Goal: Task Accomplishment & Management: Complete application form

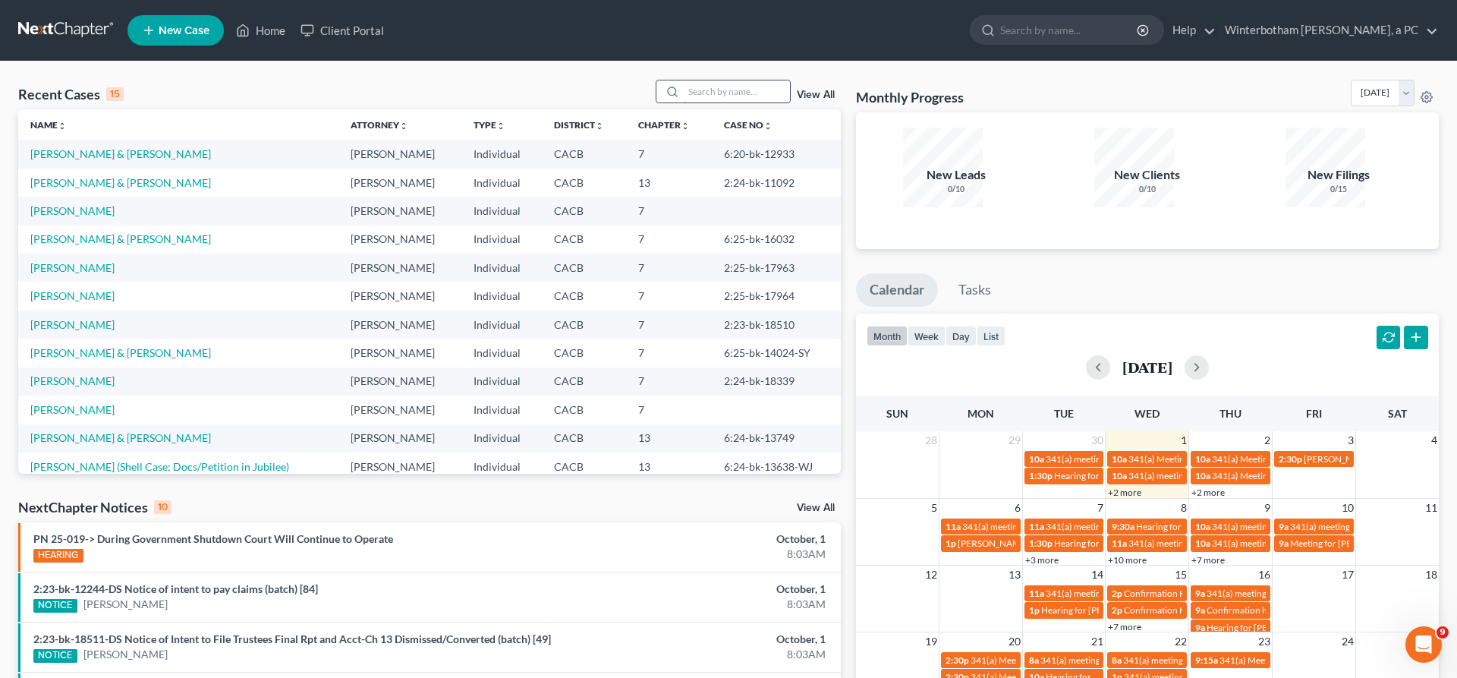
click at [772, 80] on input "search" at bounding box center [737, 91] width 106 height 22
type input "cusella"
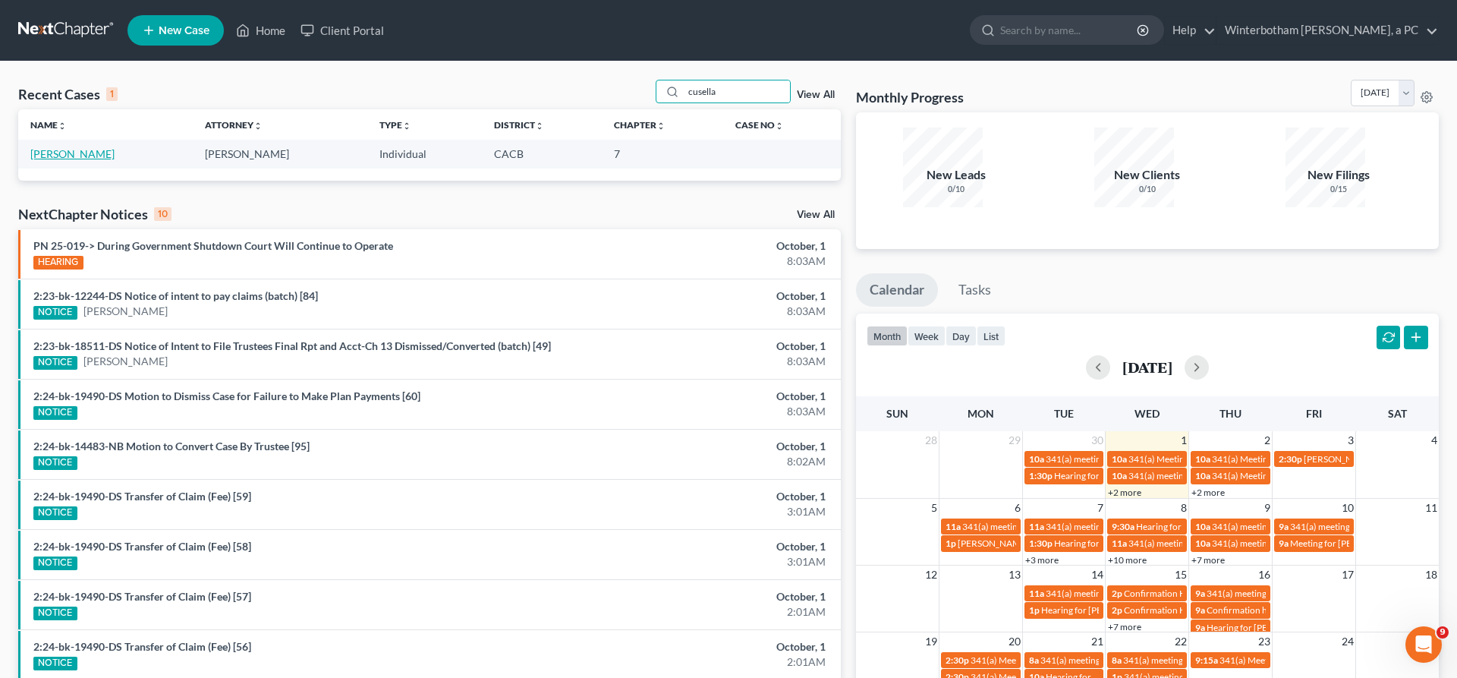
click at [71, 147] on link "[PERSON_NAME]" at bounding box center [72, 153] width 84 height 13
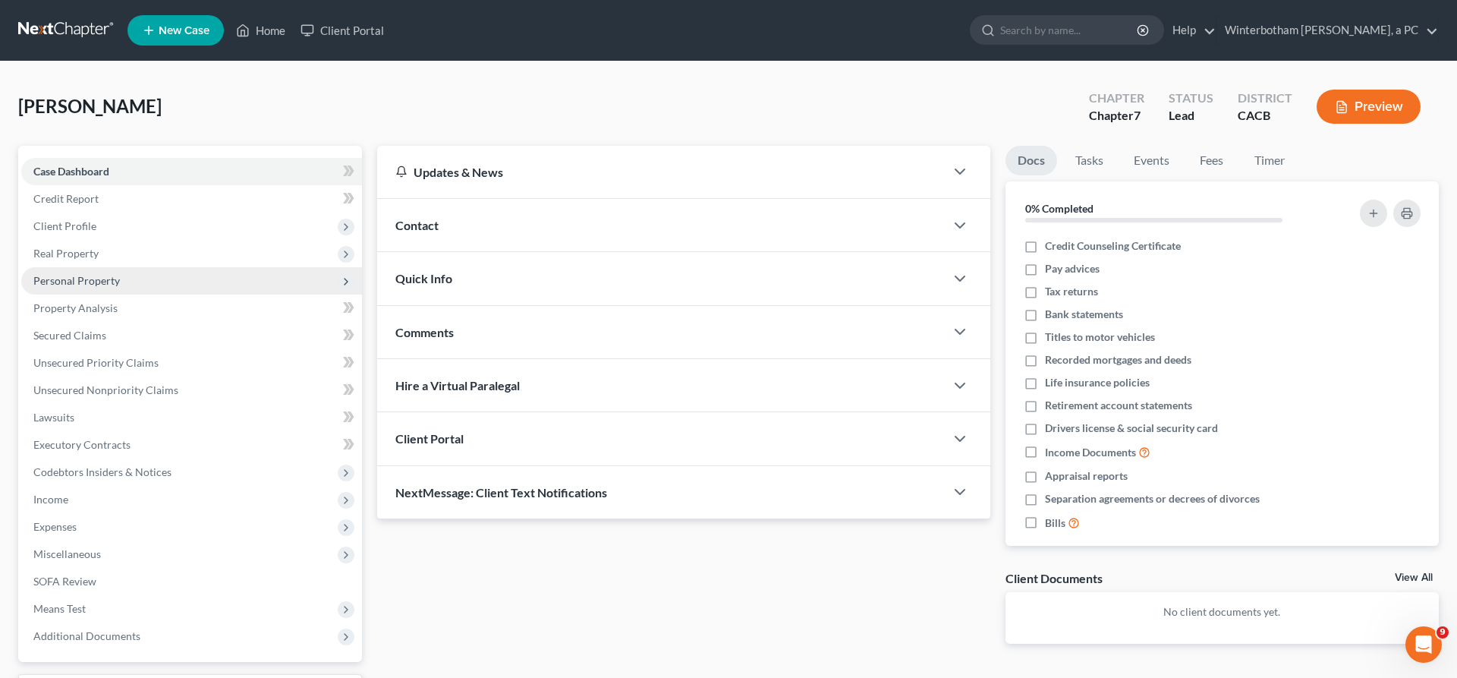
click at [88, 274] on span "Personal Property" at bounding box center [76, 280] width 86 height 13
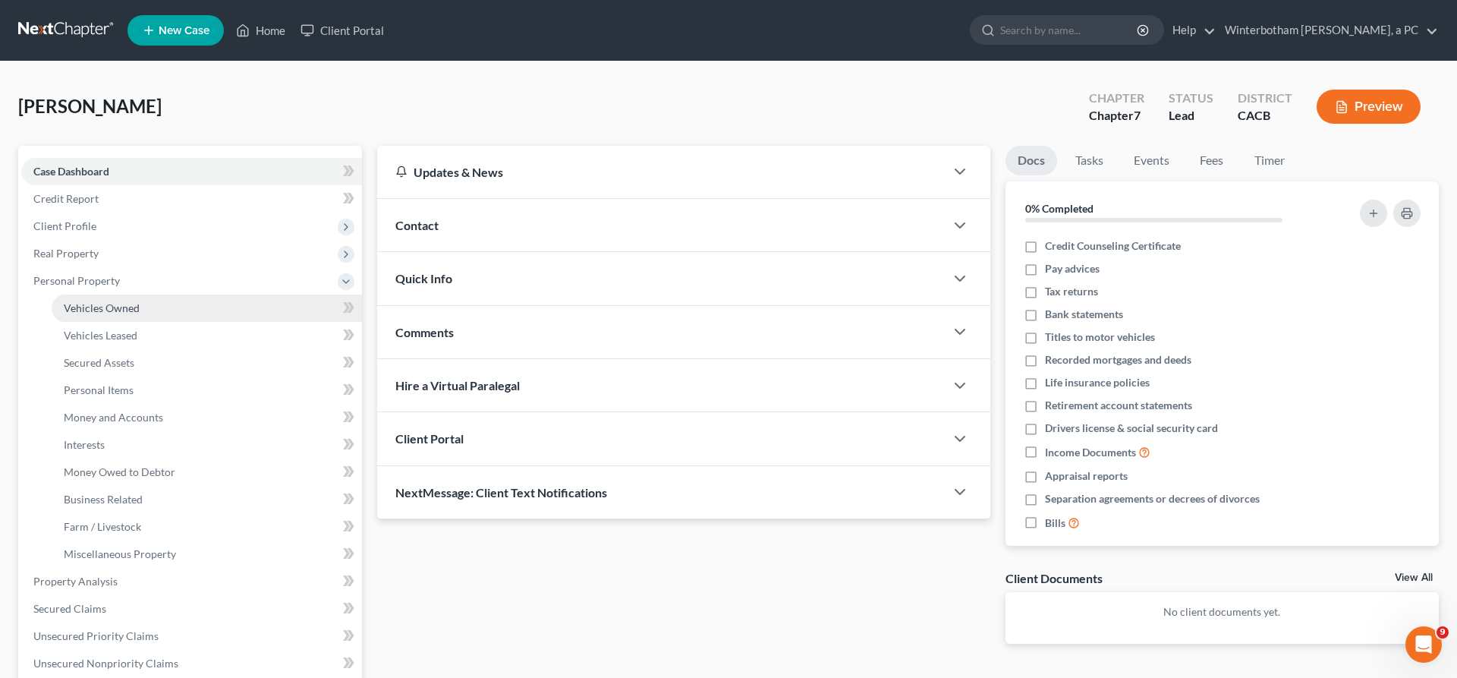
click at [95, 301] on span "Vehicles Owned" at bounding box center [102, 307] width 76 height 13
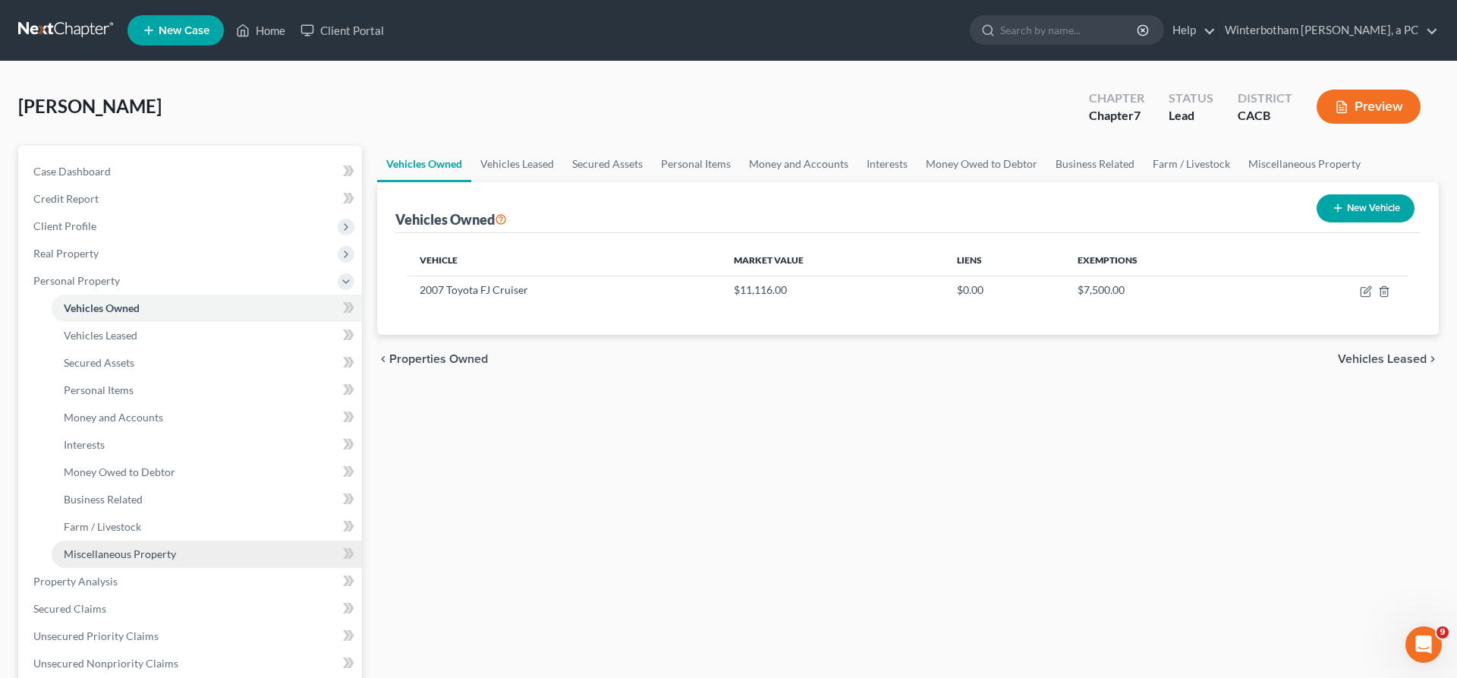
click at [121, 547] on span "Miscellaneous Property" at bounding box center [120, 553] width 112 height 13
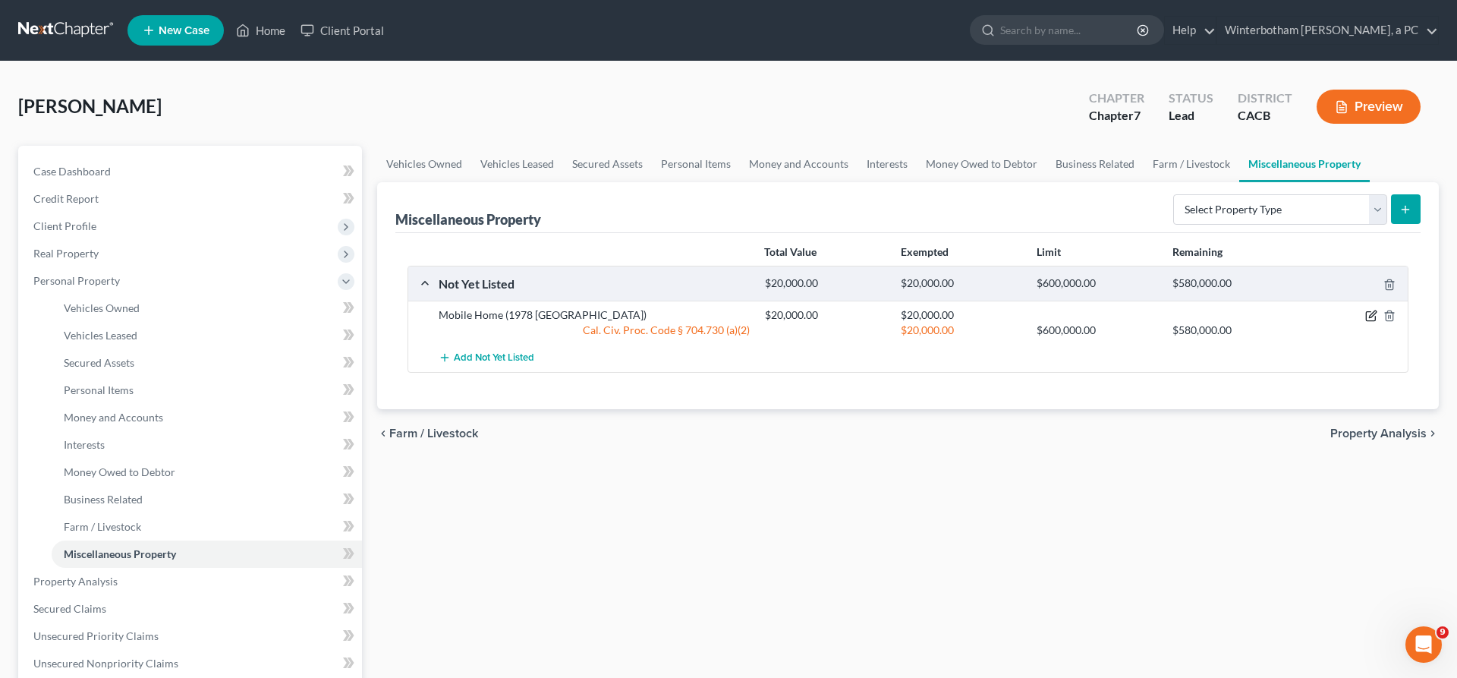
click at [1375, 312] on icon "button" at bounding box center [1370, 316] width 9 height 9
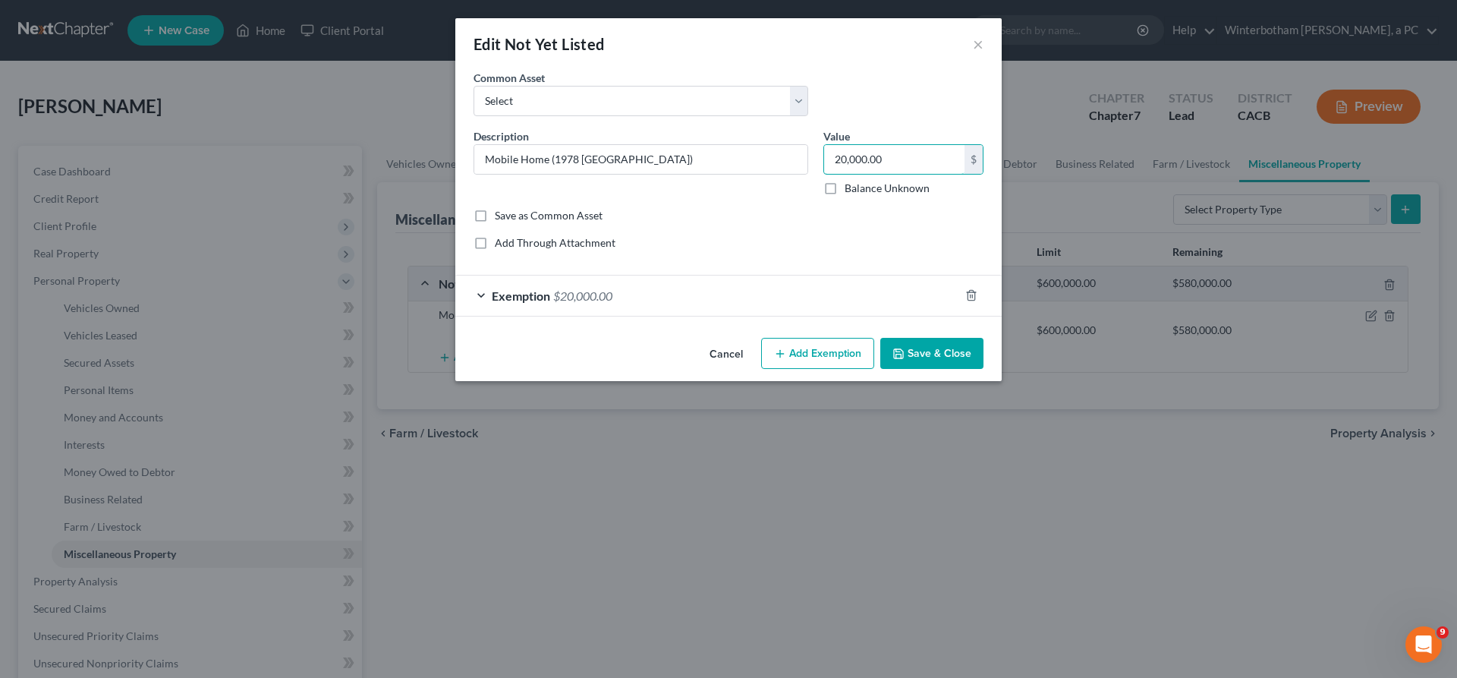
drag, startPoint x: 868, startPoint y: 121, endPoint x: 734, endPoint y: 132, distance: 134.8
click at [824, 145] on input "20,000.00" at bounding box center [894, 159] width 140 height 29
type input "0"
type input "101,500"
click at [767, 275] on div "Exemption $20,000.00" at bounding box center [707, 295] width 504 height 40
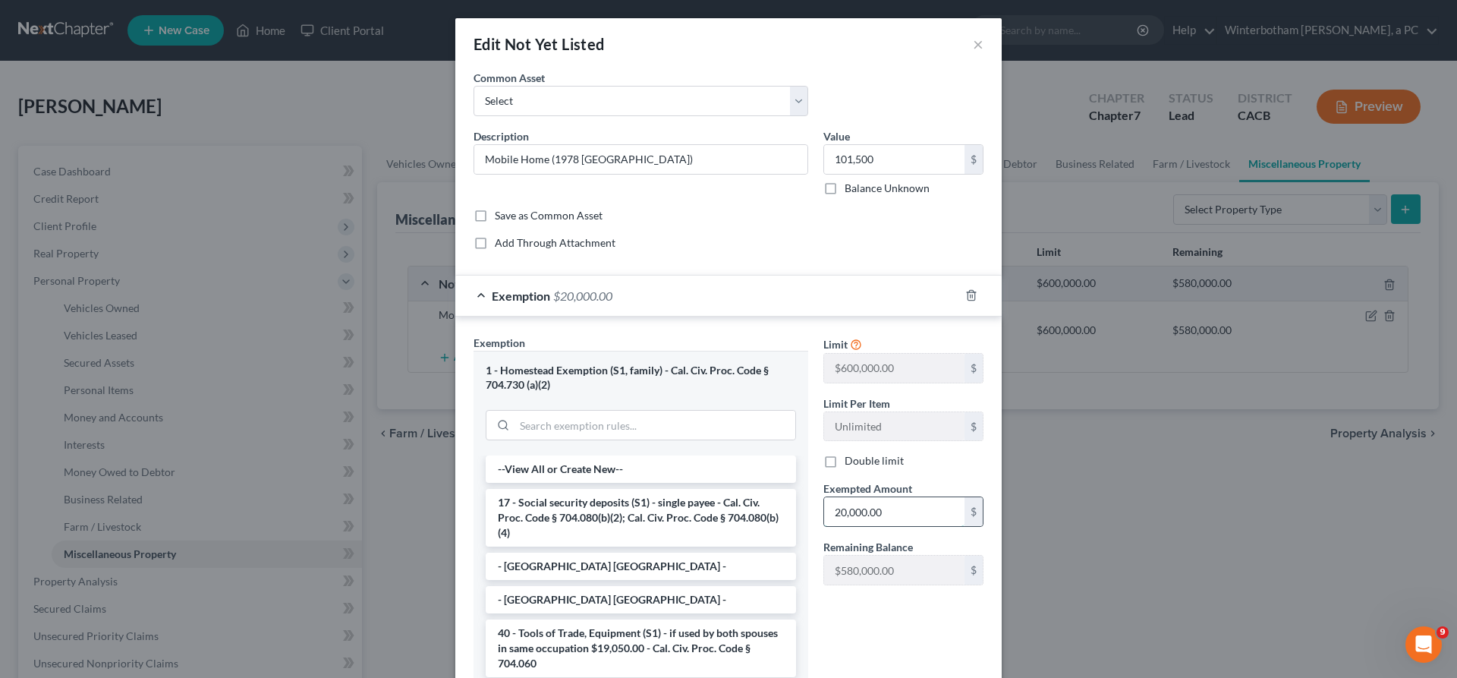
click at [862, 497] on input "20,000.00" at bounding box center [894, 511] width 140 height 29
drag, startPoint x: 849, startPoint y: 380, endPoint x: 769, endPoint y: 382, distance: 80.5
click at [824, 497] on input "101,500" at bounding box center [894, 511] width 140 height 29
drag, startPoint x: 814, startPoint y: 387, endPoint x: 801, endPoint y: 387, distance: 12.9
click at [824, 497] on input "0" at bounding box center [894, 511] width 140 height 29
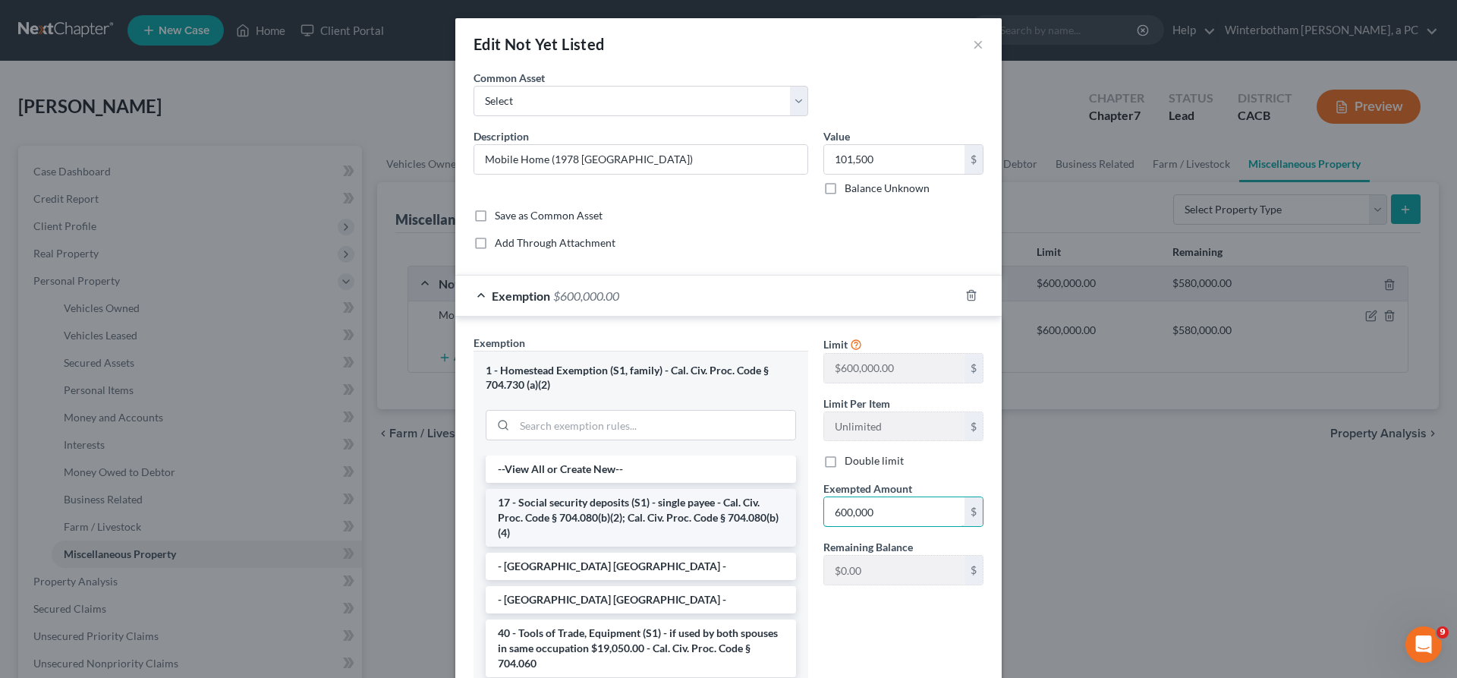
drag, startPoint x: 874, startPoint y: 388, endPoint x: 661, endPoint y: 380, distance: 213.3
click at [824, 497] on input "600,000" at bounding box center [894, 511] width 140 height 29
type input "678,378"
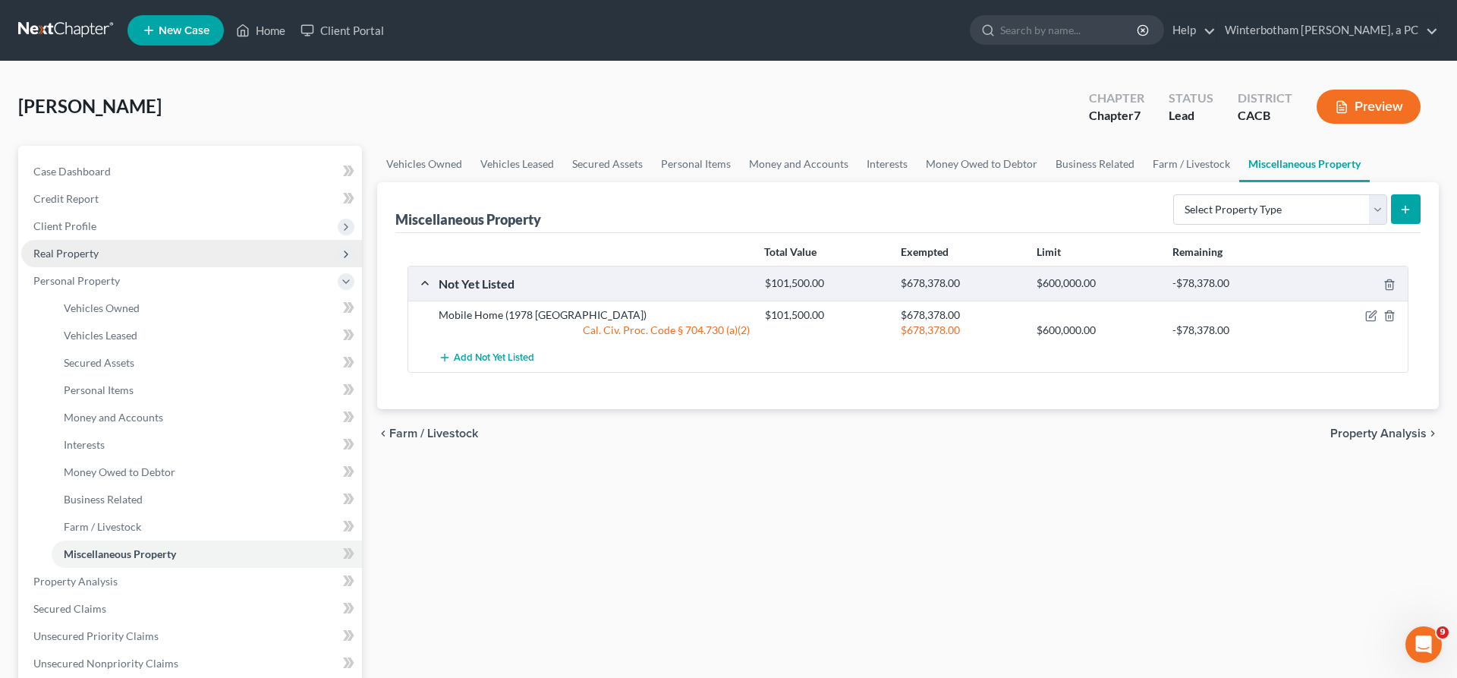
click at [48, 247] on span "Real Property" at bounding box center [65, 253] width 65 height 13
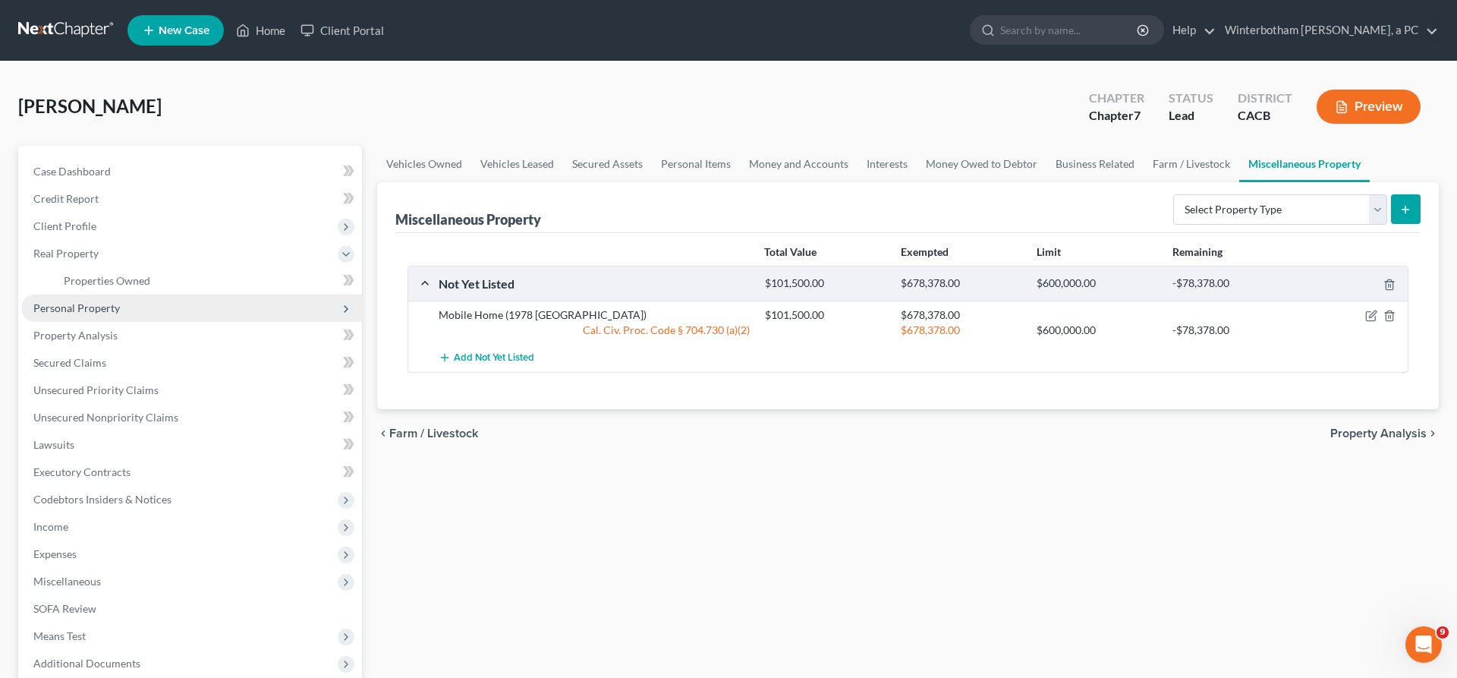
click at [88, 301] on span "Personal Property" at bounding box center [76, 307] width 86 height 13
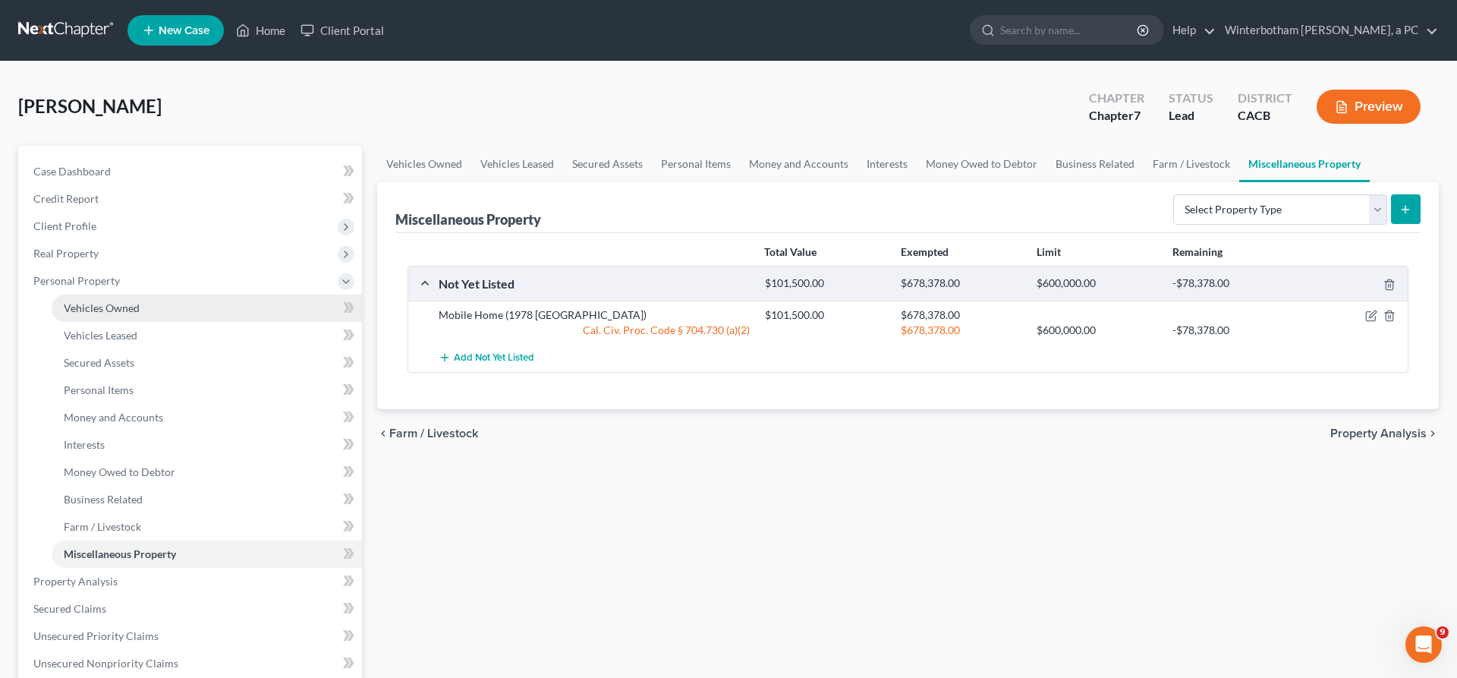
click at [148, 294] on link "Vehicles Owned" at bounding box center [207, 307] width 310 height 27
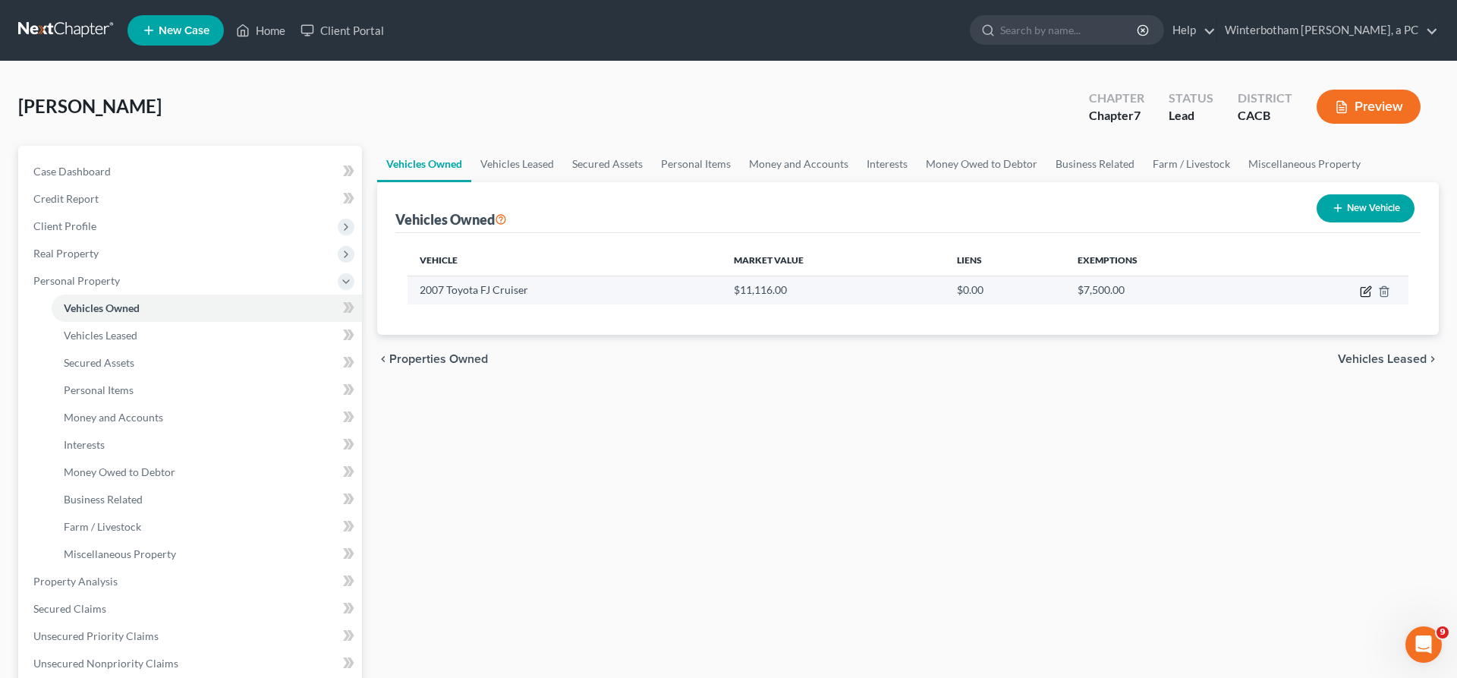
click at [1372, 285] on icon "button" at bounding box center [1366, 291] width 12 height 12
select select "0"
select select "19"
select select "3"
select select "0"
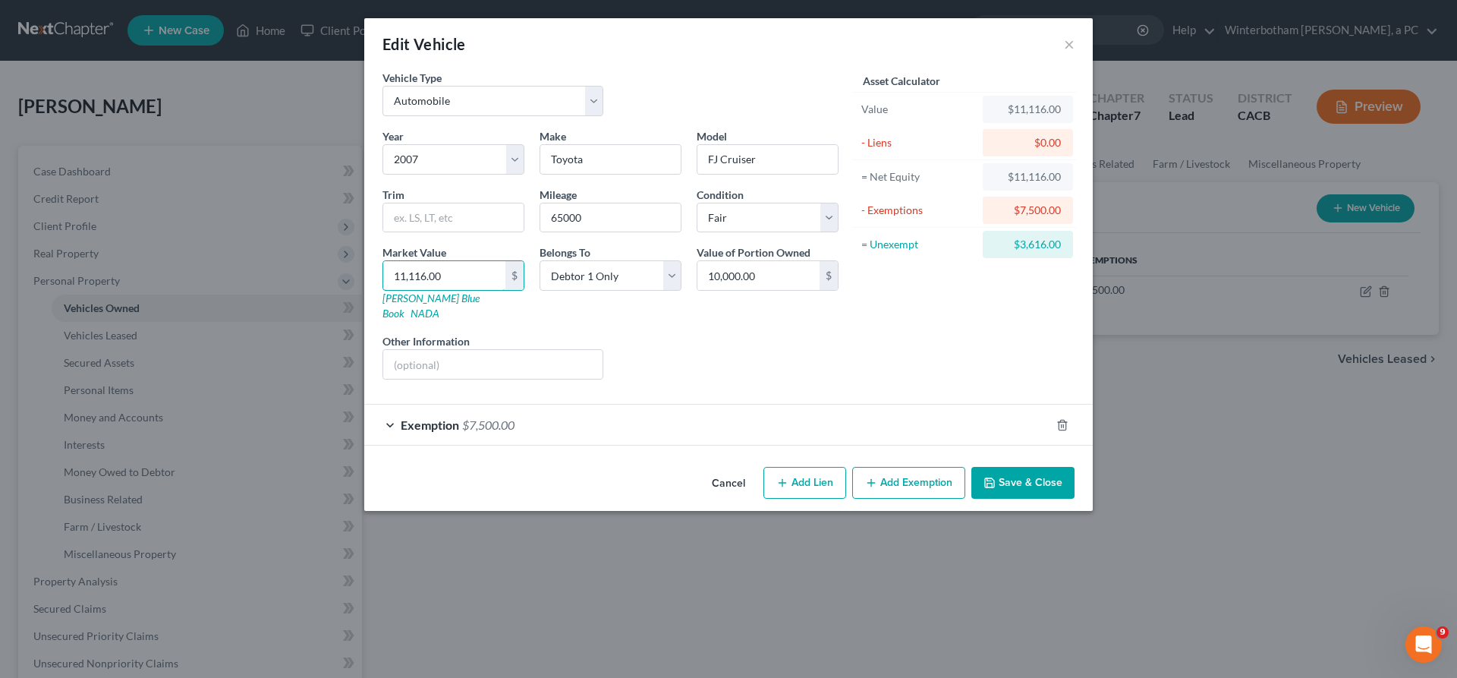
drag, startPoint x: 533, startPoint y: 210, endPoint x: 416, endPoint y: 208, distance: 116.9
click at [417, 261] on input "11,116.00" at bounding box center [444, 275] width 122 height 29
type input "1,116.00"
type input ",116.00"
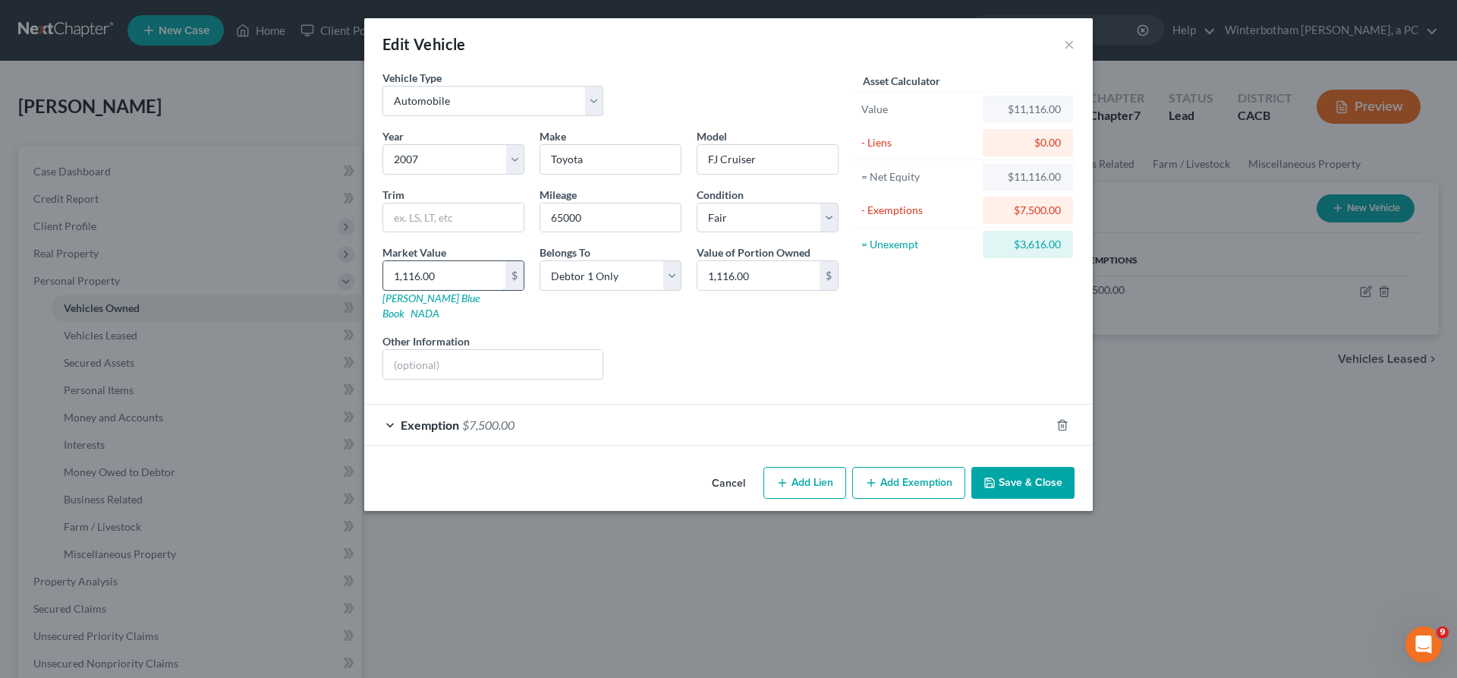
type input "116.00"
type input "16.00"
type input "6.00"
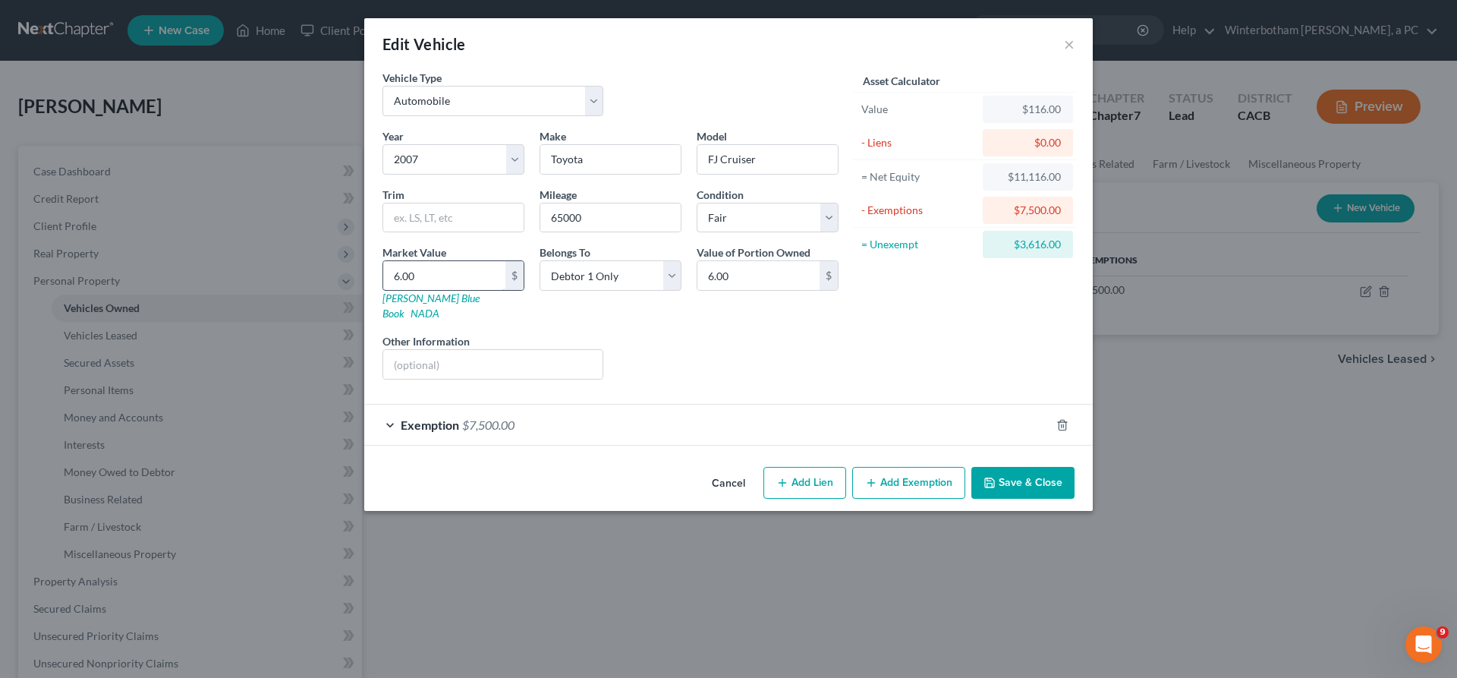
type input ".00"
type input "0.00"
type input "00"
type input "00.00"
type input "0"
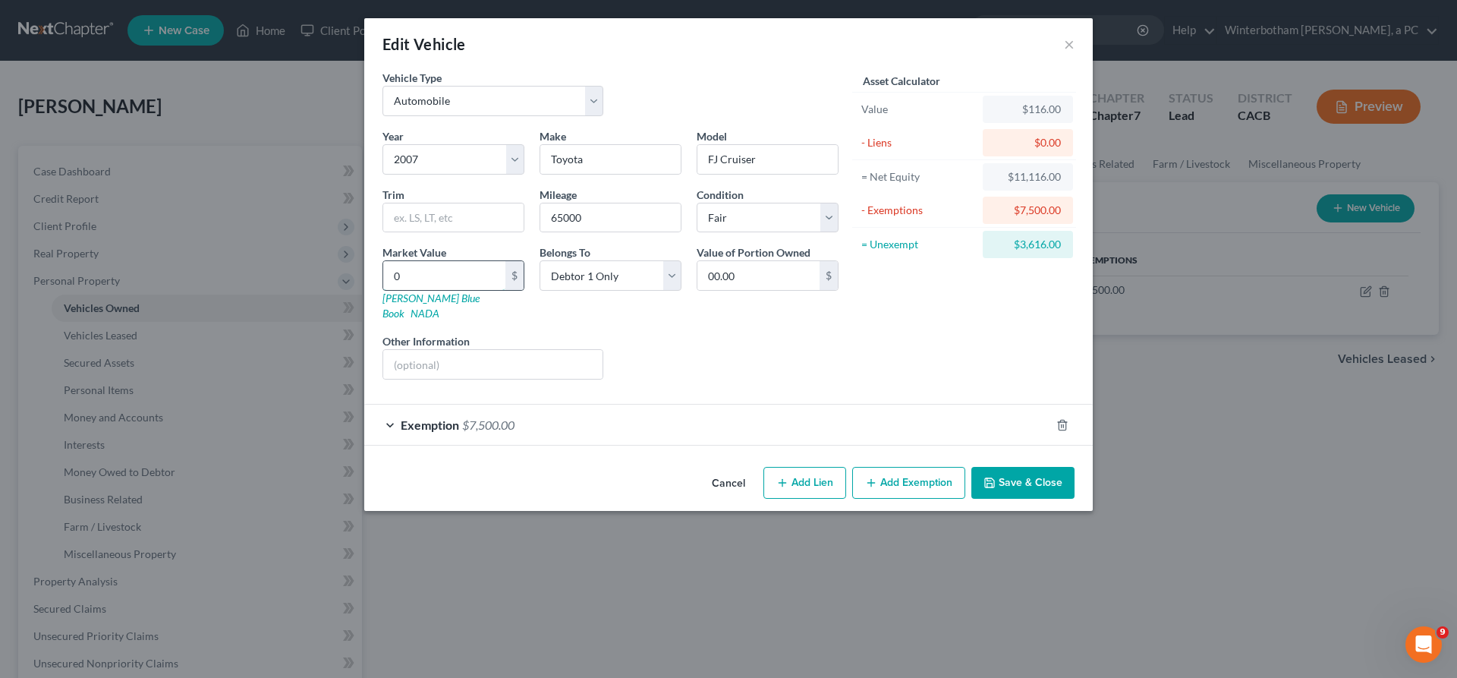
type input "0.00"
type input "9"
type input "9.00"
type input "90"
type input "90.00"
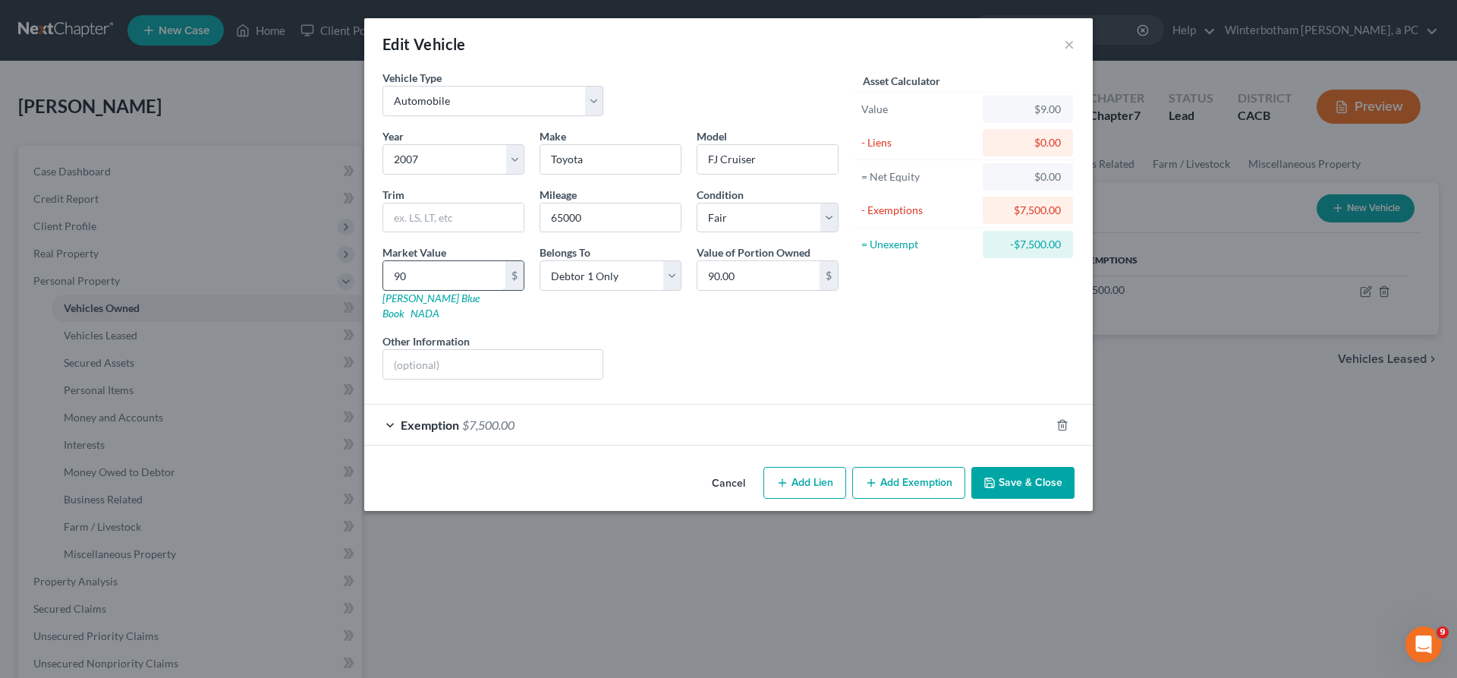
type input "900"
type input "900.00"
type input "9000"
type input "9,000.00"
type input "9,000"
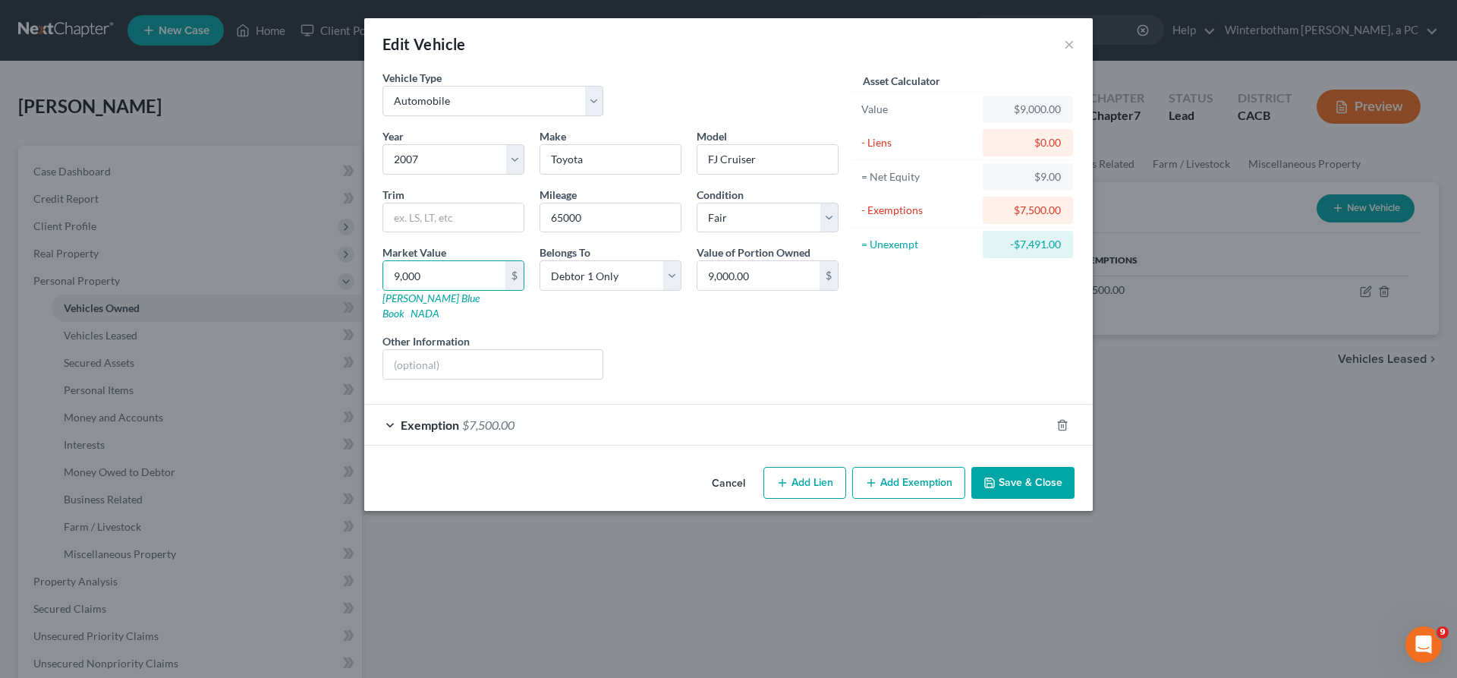
click at [574, 404] on div "Exemption $7,500.00" at bounding box center [707, 424] width 686 height 40
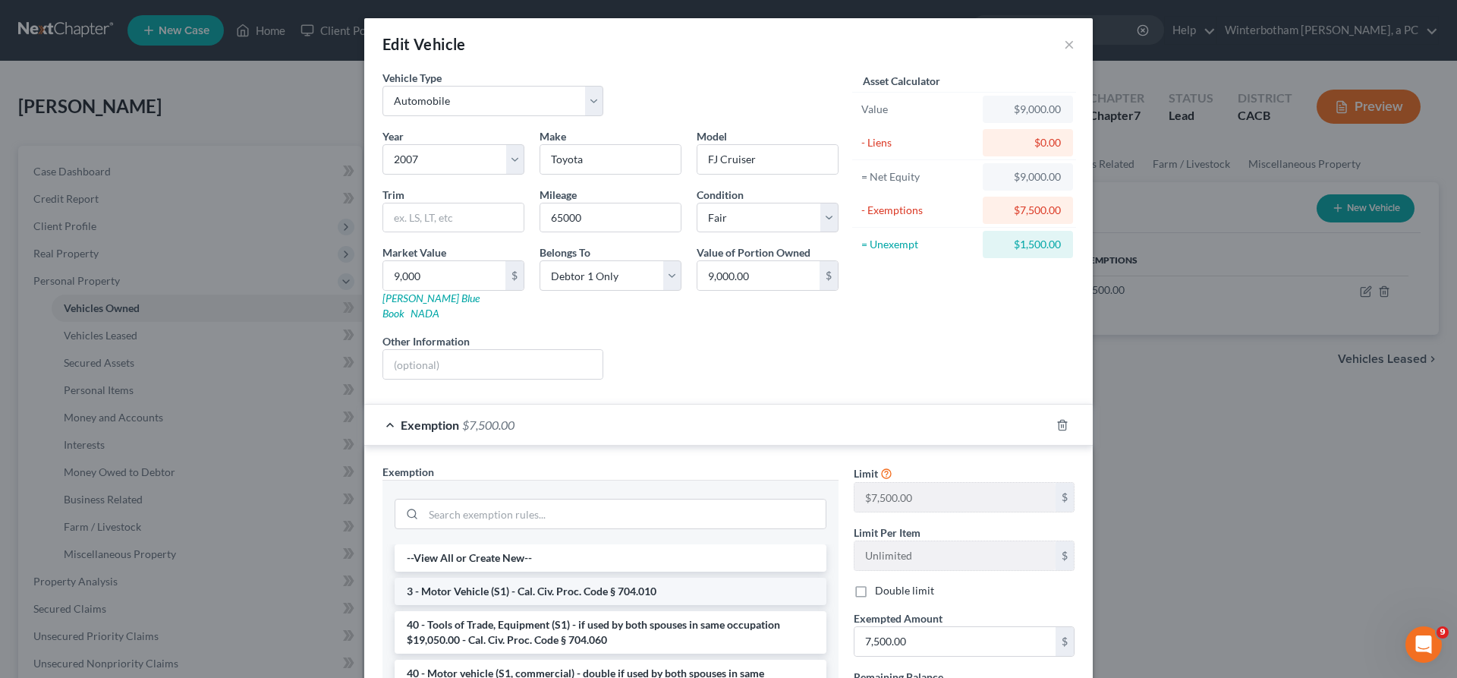
click at [614, 577] on li "3 - Motor Vehicle (S1) - Cal. Civ. Proc. Code § 704.010" at bounding box center [611, 590] width 432 height 27
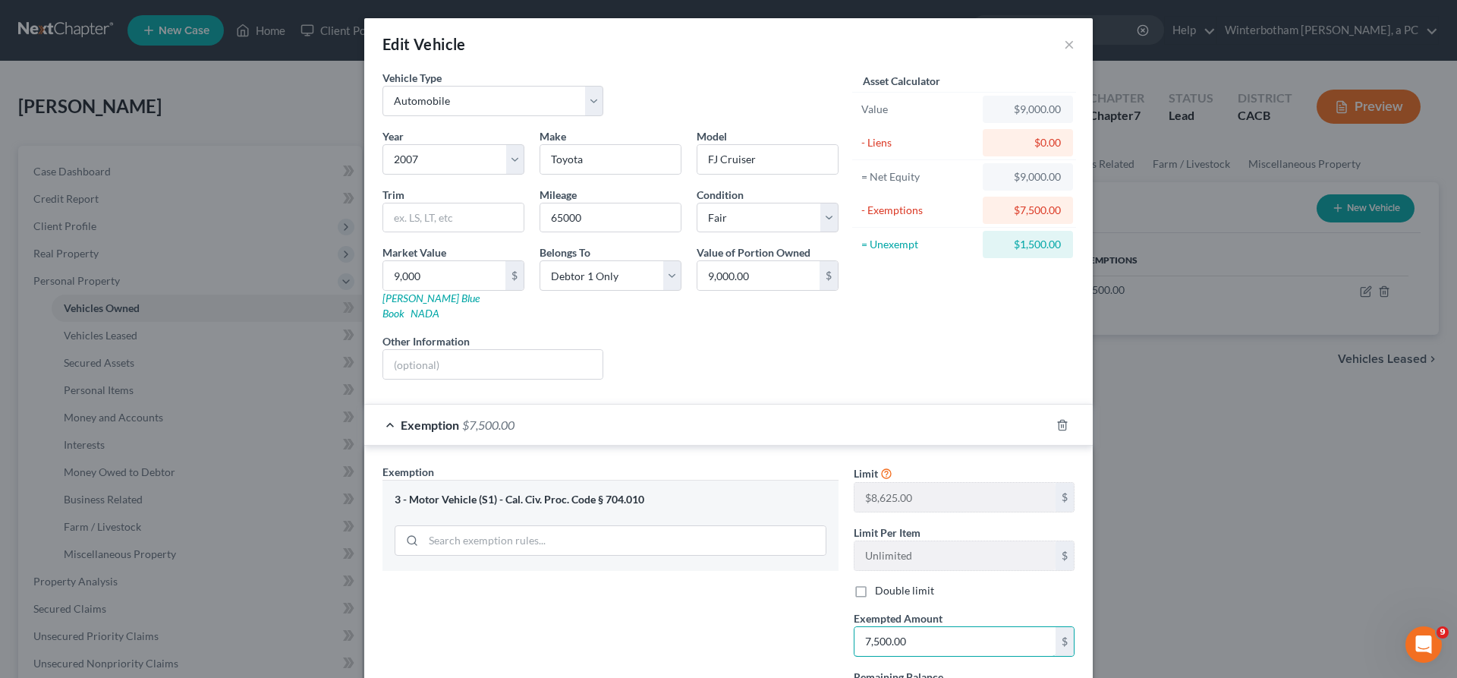
drag, startPoint x: 879, startPoint y: 473, endPoint x: 803, endPoint y: 473, distance: 76.6
click at [854, 627] on input "7,500.00" at bounding box center [954, 641] width 201 height 29
type input "8,625"
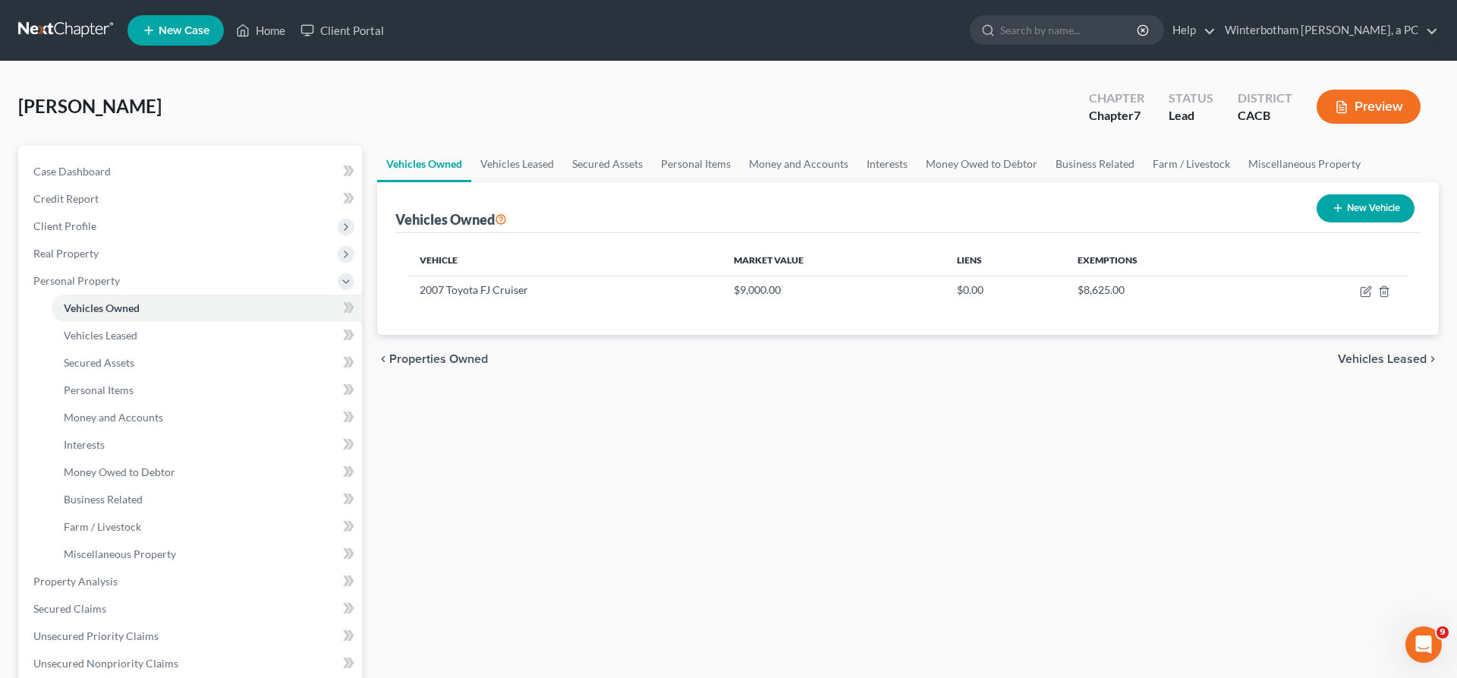
click at [857, 99] on div "[PERSON_NAME] Upgraded Chapter Chapter 7 Status Lead District CACB Preview" at bounding box center [728, 113] width 1420 height 66
click at [1372, 285] on icon "button" at bounding box center [1366, 291] width 12 height 12
select select "0"
select select "19"
select select "3"
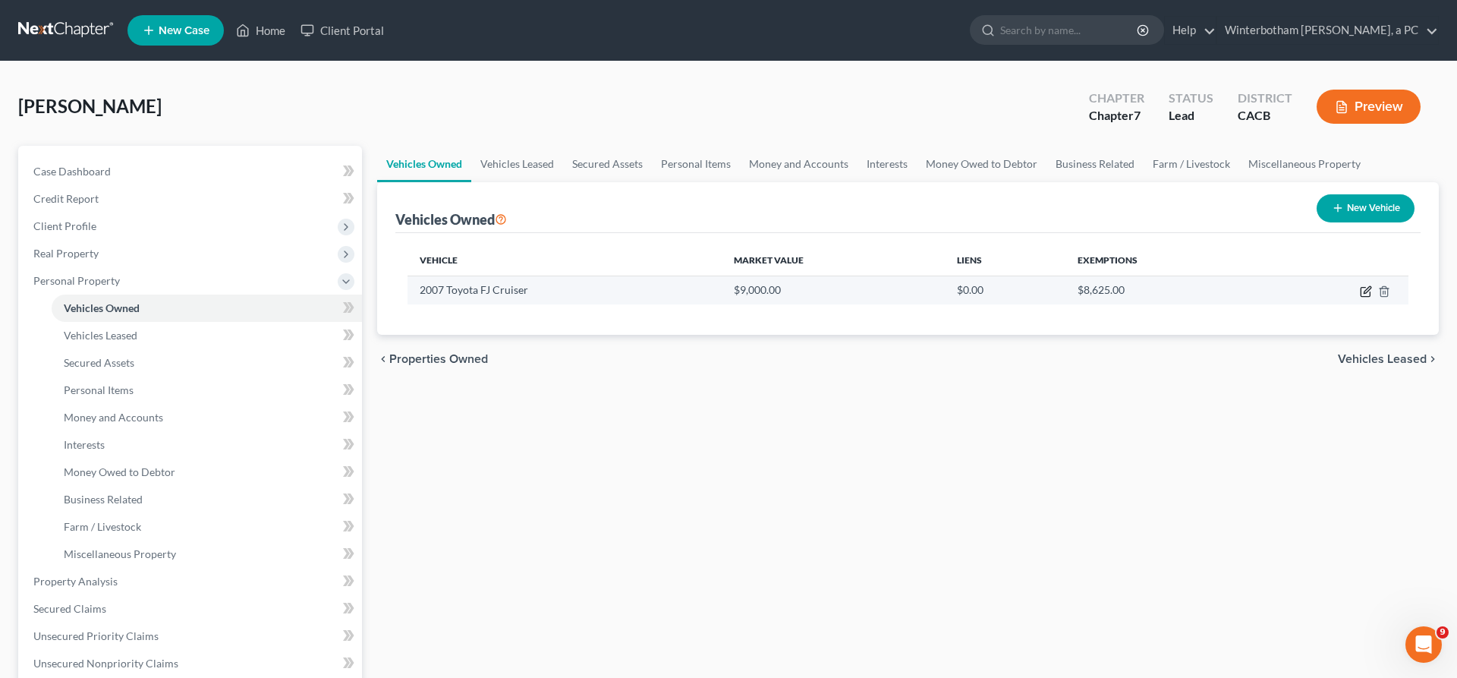
select select "0"
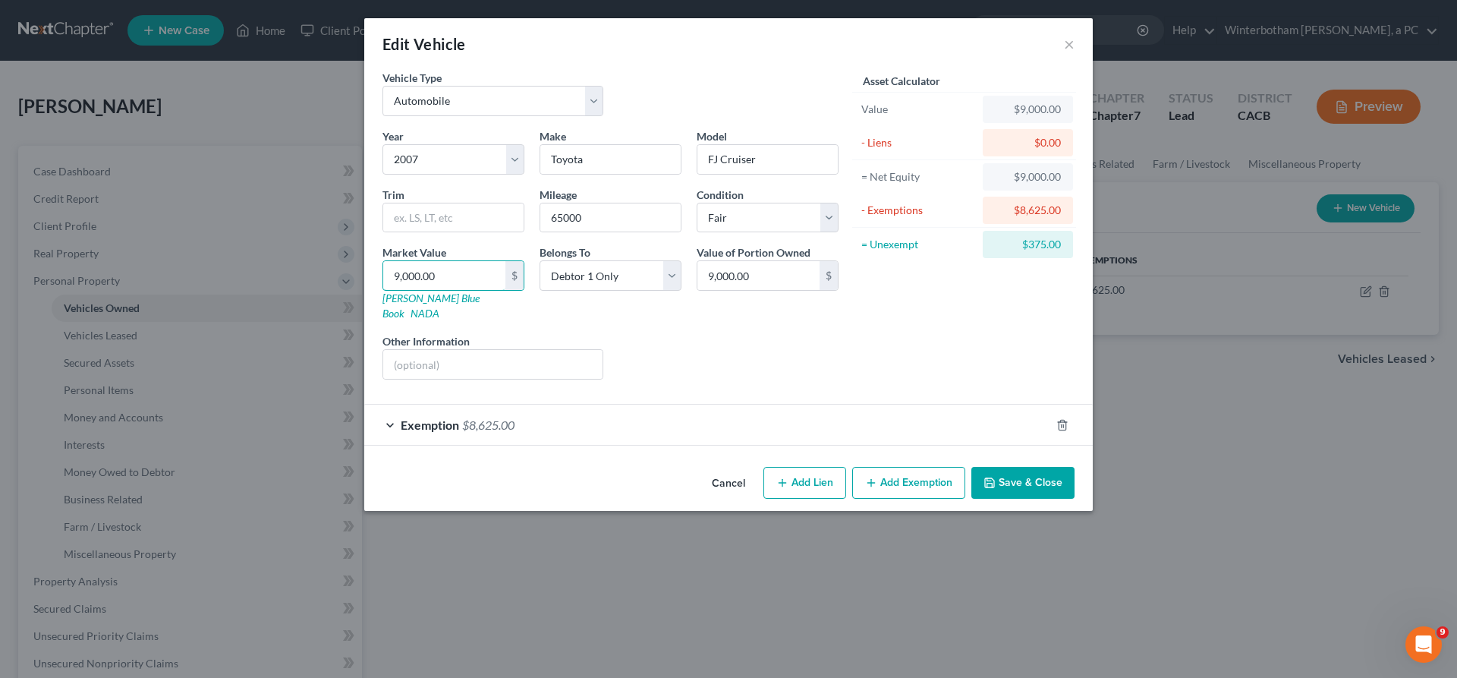
drag, startPoint x: 532, startPoint y: 207, endPoint x: 391, endPoint y: 210, distance: 141.2
click at [393, 261] on input "9,000.00" at bounding box center [444, 275] width 122 height 29
type input ",000.00"
type input "000.00"
type input "8,000.00"
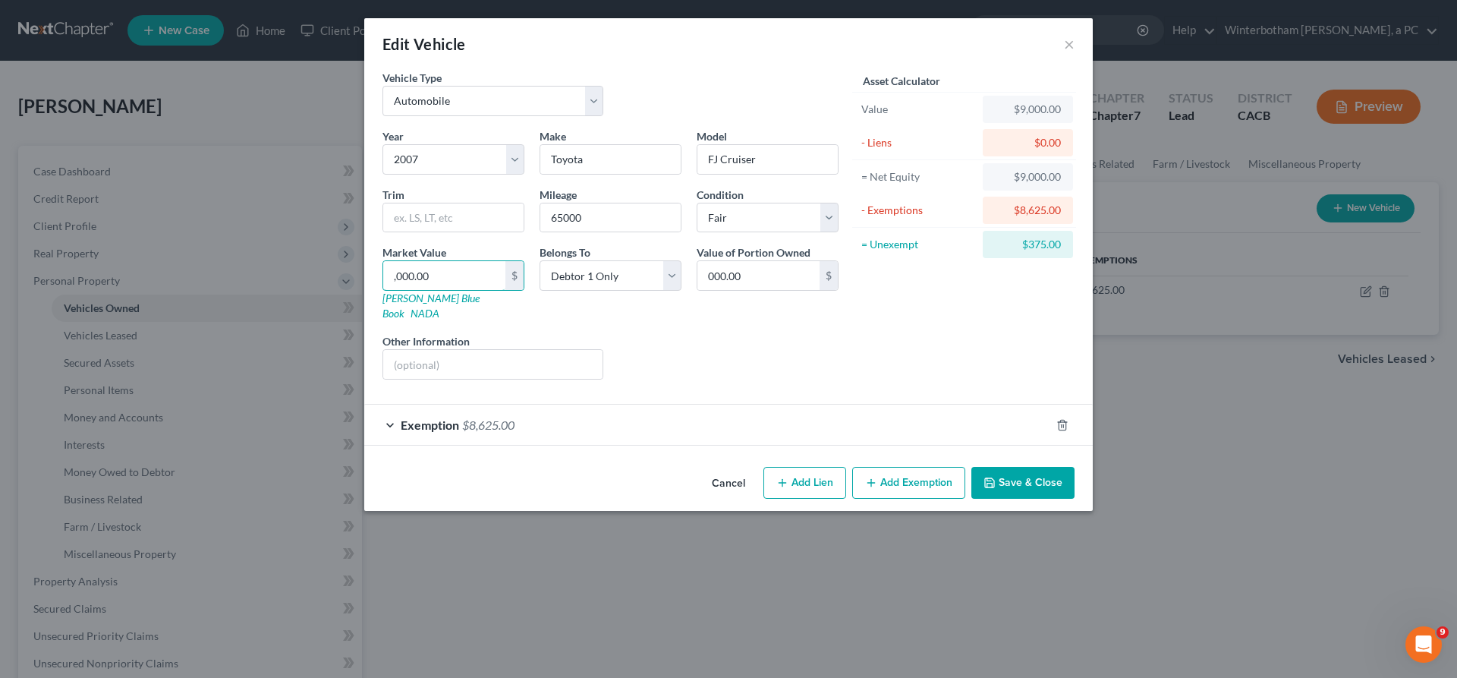
type input "8,000.00"
click at [971, 467] on button "Save & Close" at bounding box center [1022, 483] width 103 height 32
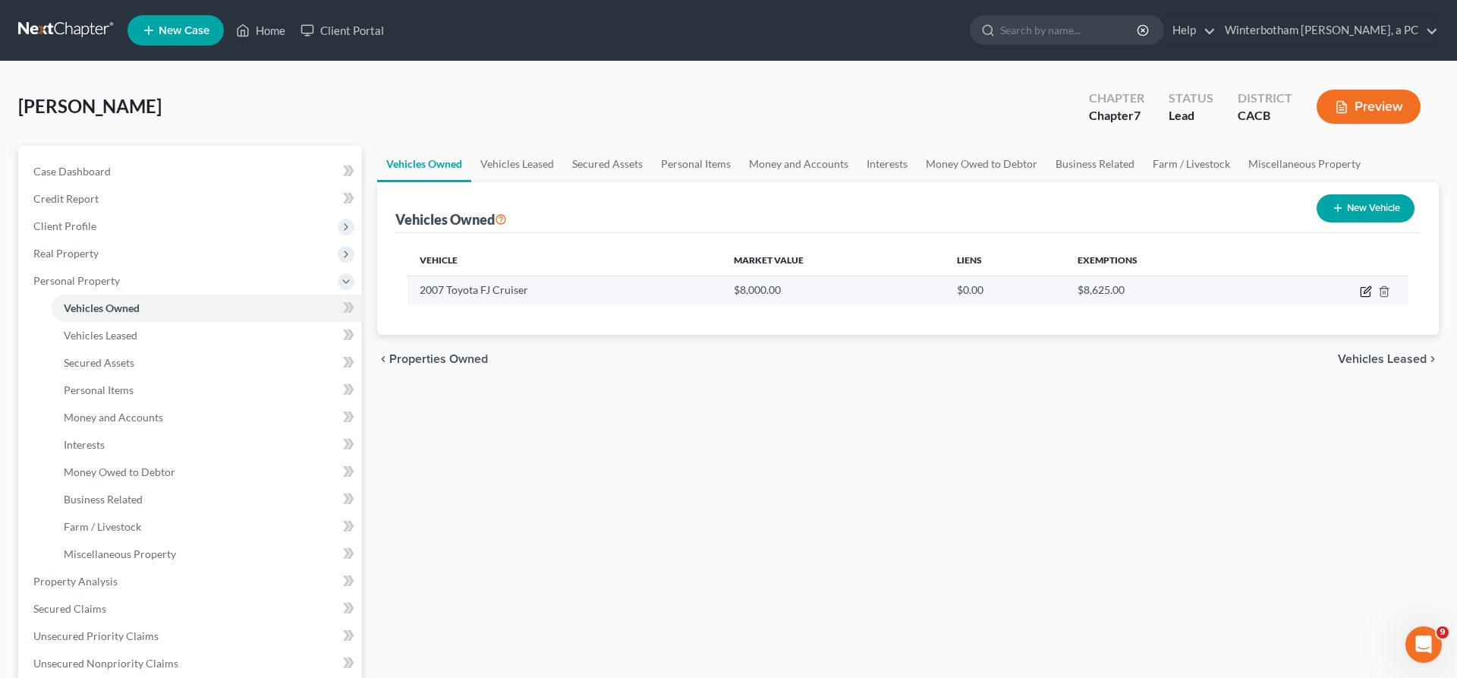
click at [1370, 286] on icon "button" at bounding box center [1366, 289] width 7 height 7
select select "0"
select select "19"
select select "3"
select select "0"
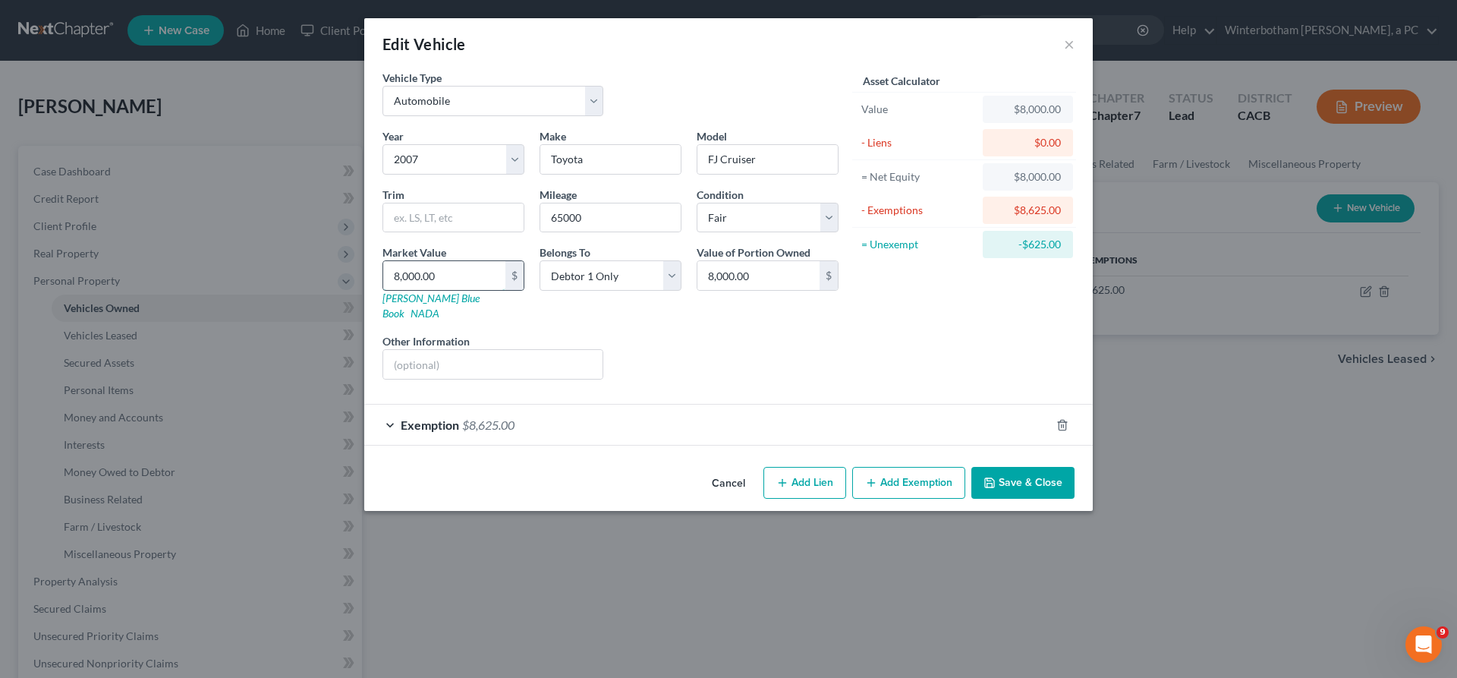
click at [483, 261] on input "8,000.00" at bounding box center [444, 275] width 122 height 29
type input "8"
type input "8.00"
type input "84"
type input "84.00"
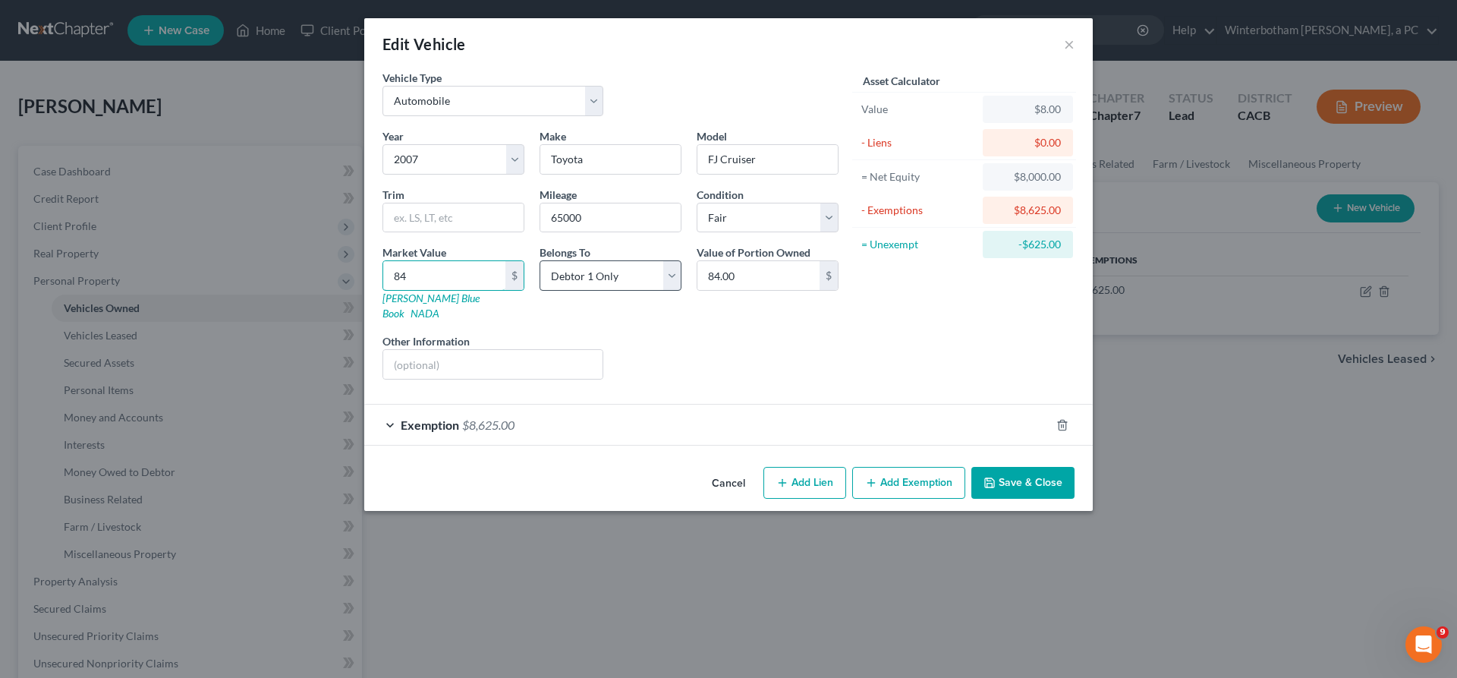
type input "845"
type input "845.00"
type input "8450"
type input "8,450.00"
type input "8,450"
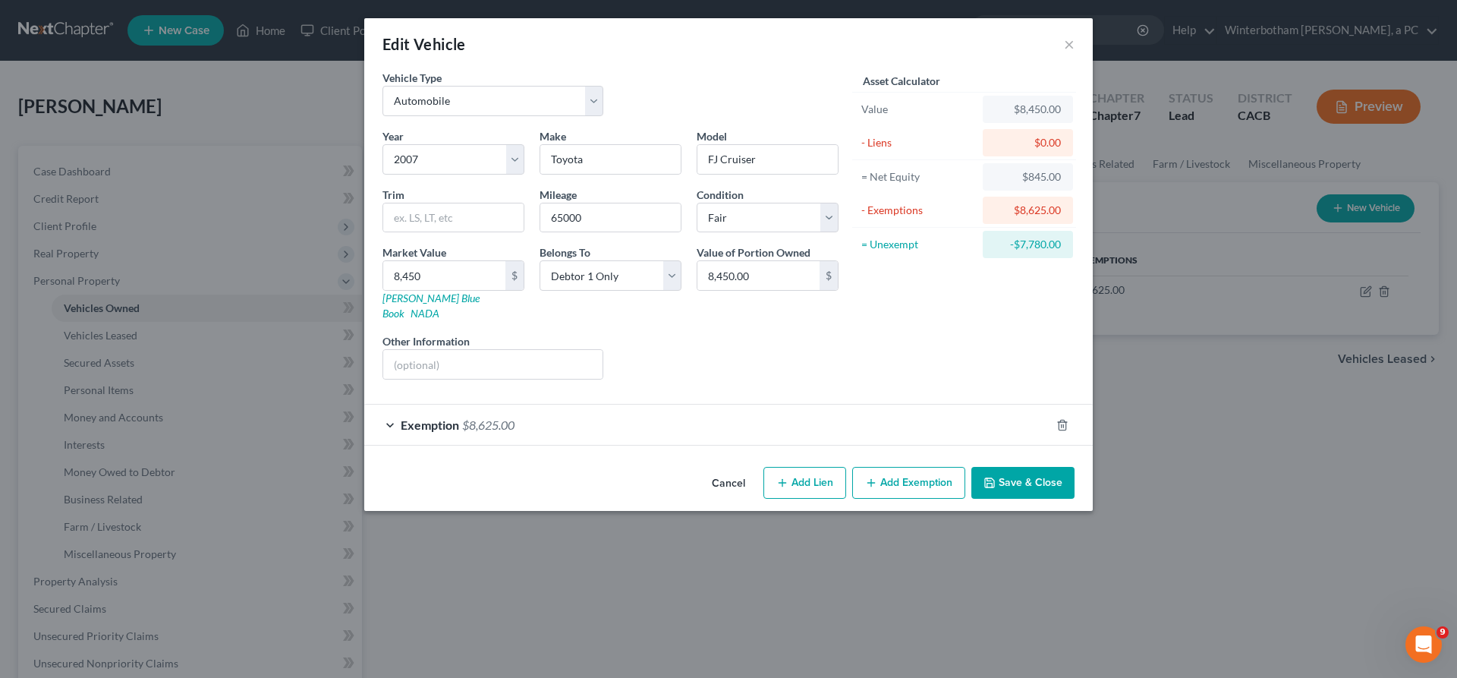
click at [971, 467] on button "Save & Close" at bounding box center [1022, 483] width 103 height 32
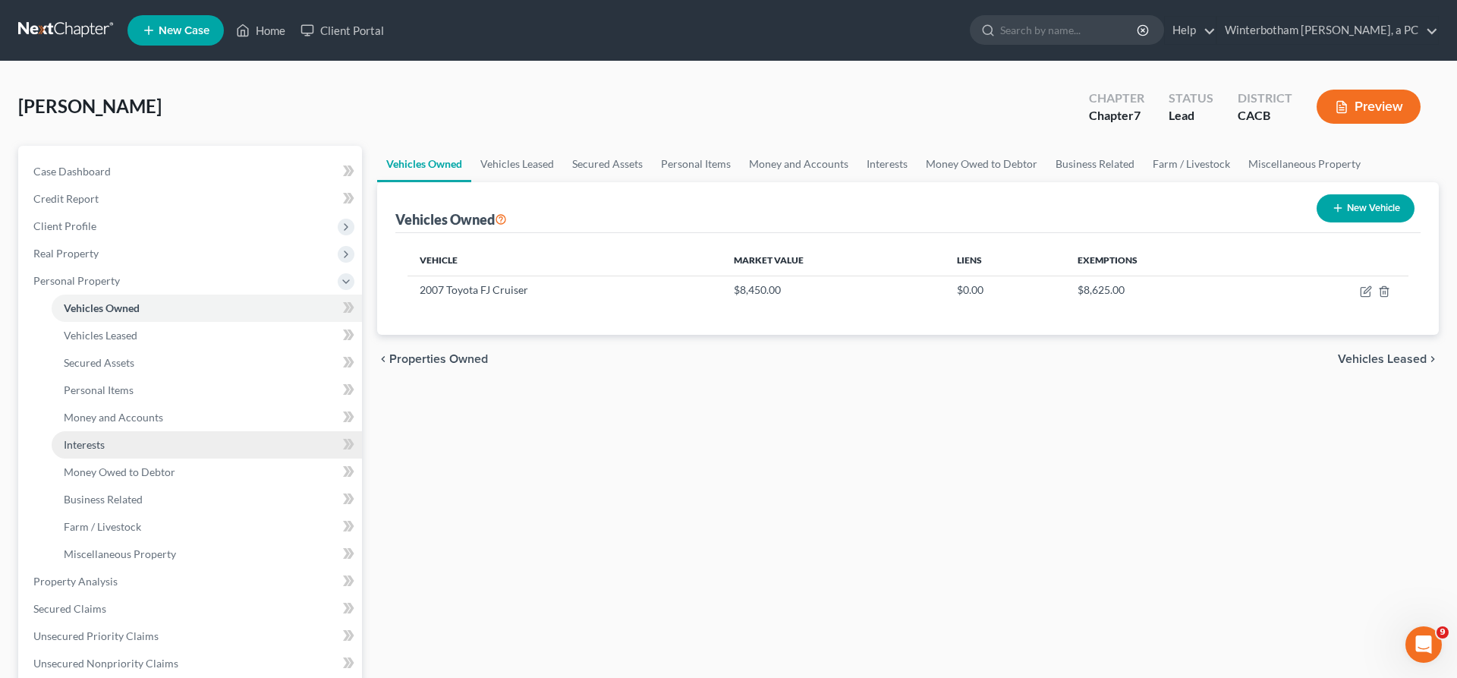
click at [112, 431] on link "Interests" at bounding box center [207, 444] width 310 height 27
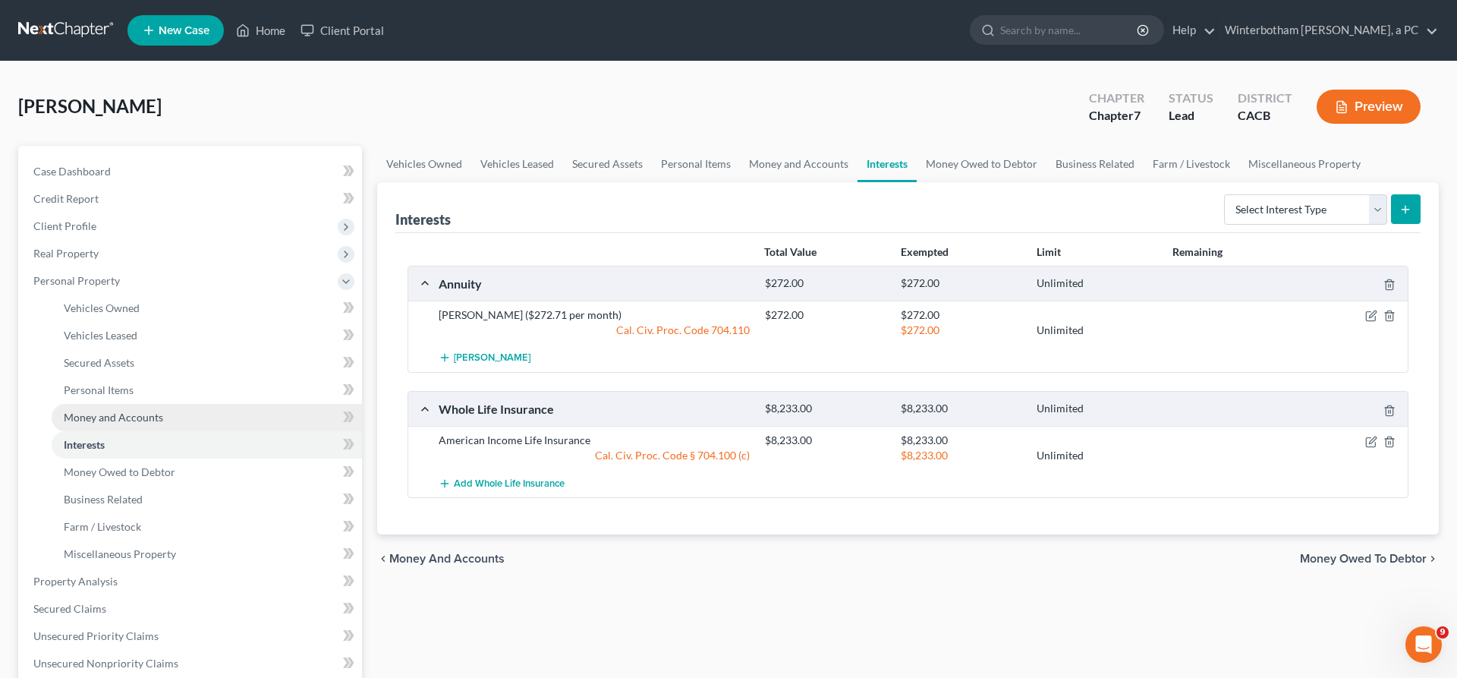
click at [115, 404] on link "Money and Accounts" at bounding box center [207, 417] width 310 height 27
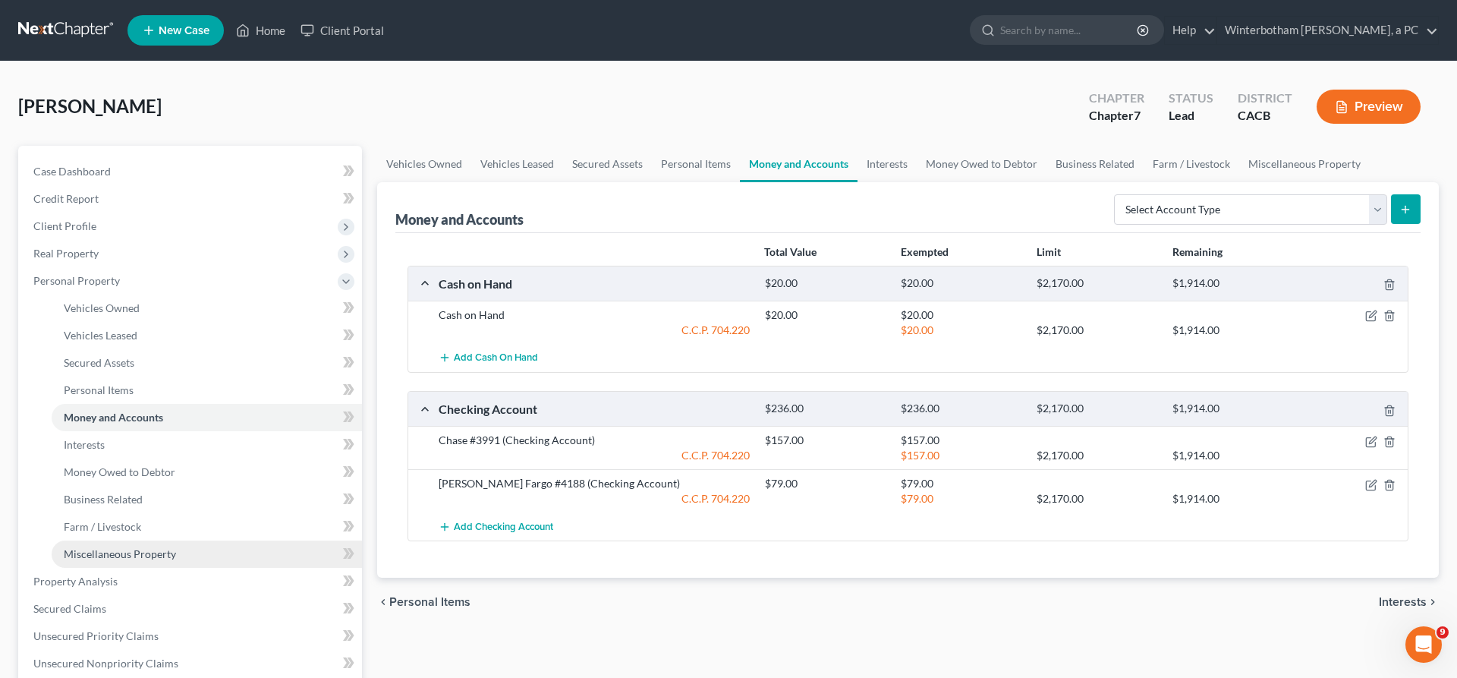
click at [140, 540] on link "Miscellaneous Property" at bounding box center [207, 553] width 310 height 27
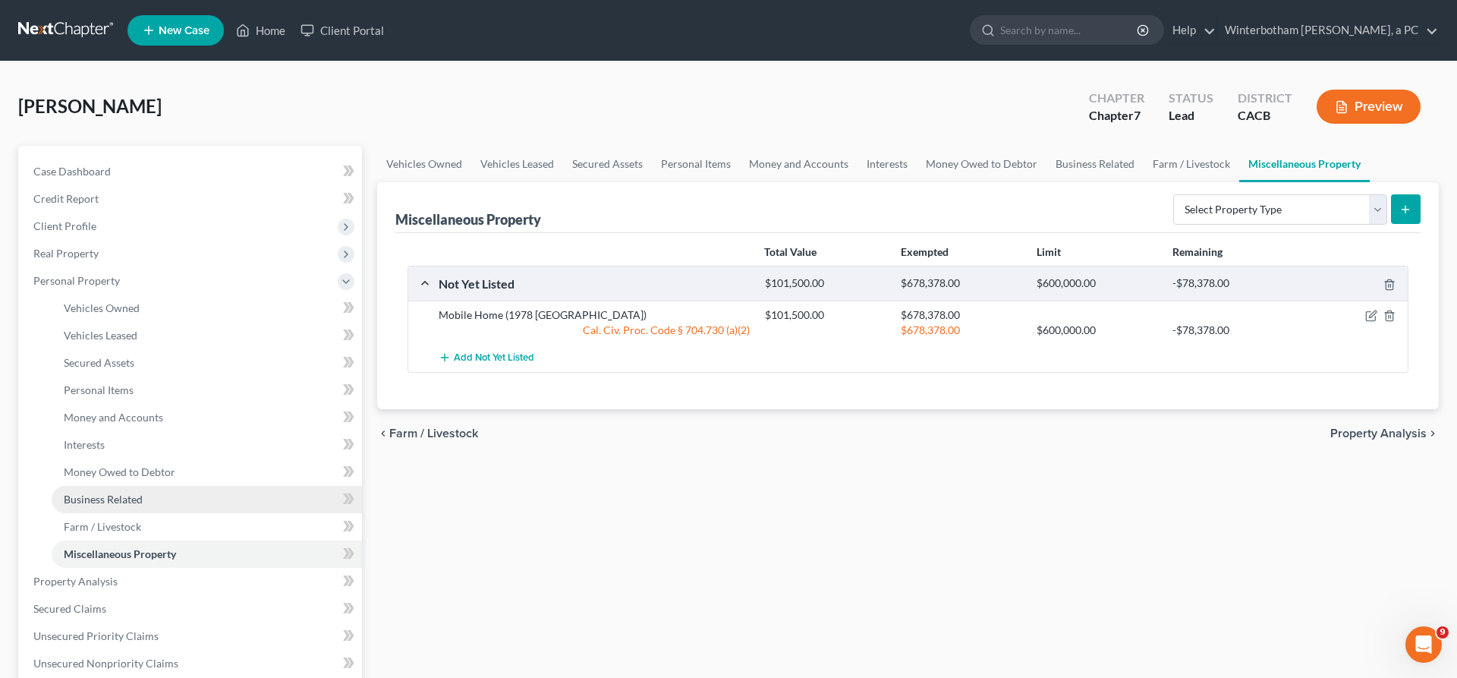
click at [132, 486] on link "Business Related" at bounding box center [207, 499] width 310 height 27
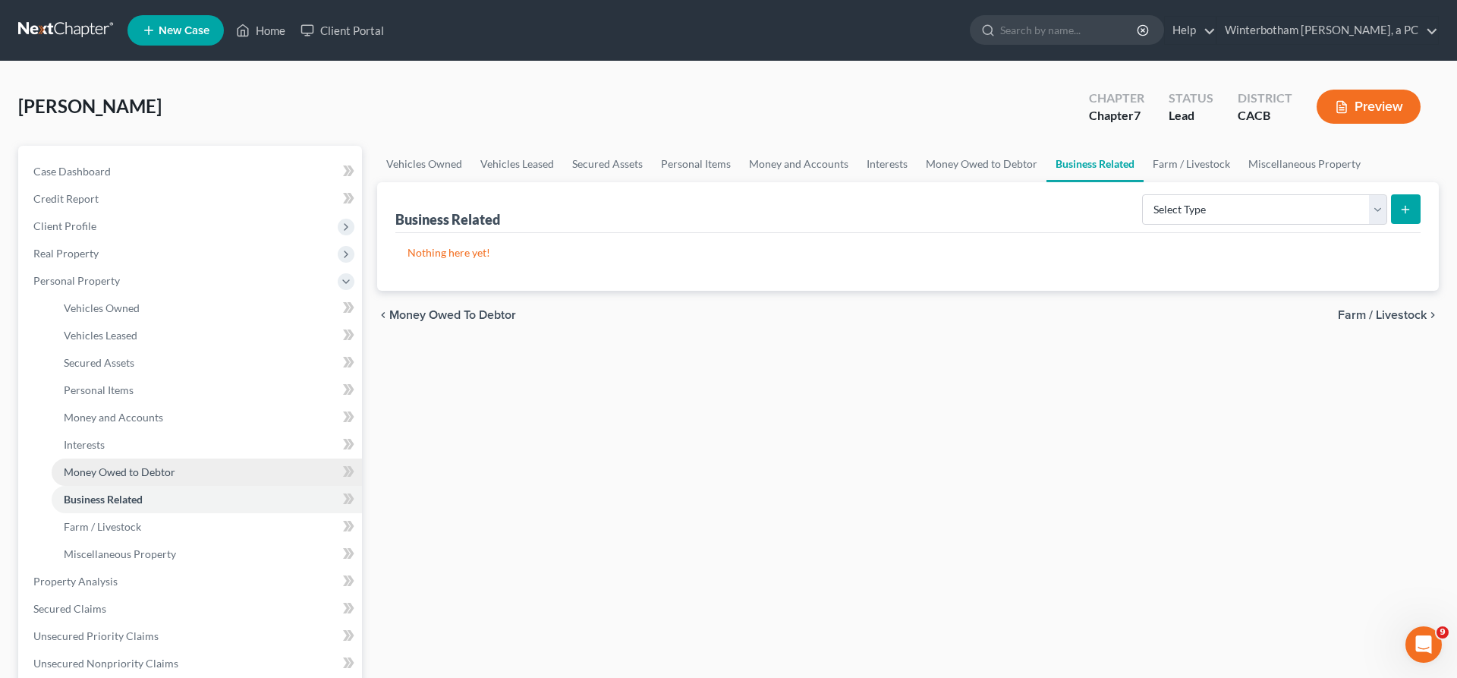
click at [134, 465] on span "Money Owed to Debtor" at bounding box center [120, 471] width 112 height 13
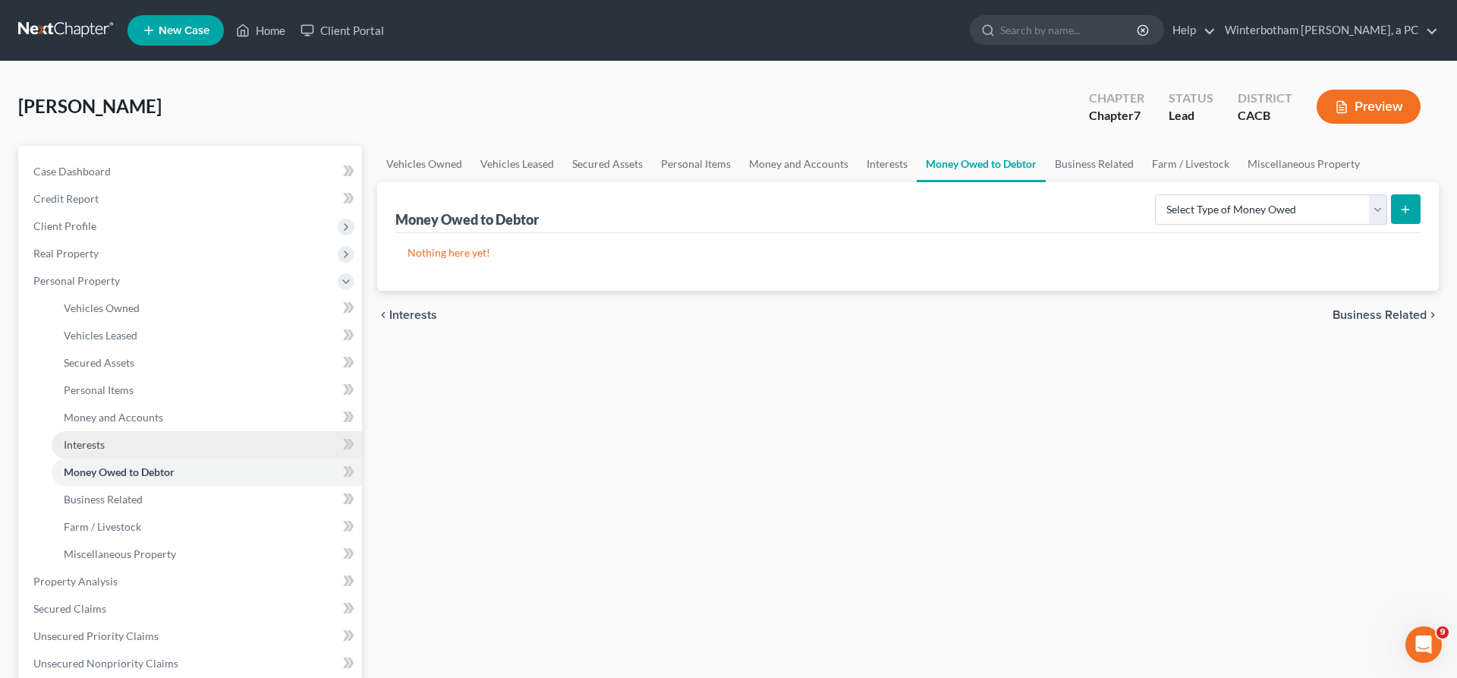
click at [108, 431] on link "Interests" at bounding box center [207, 444] width 310 height 27
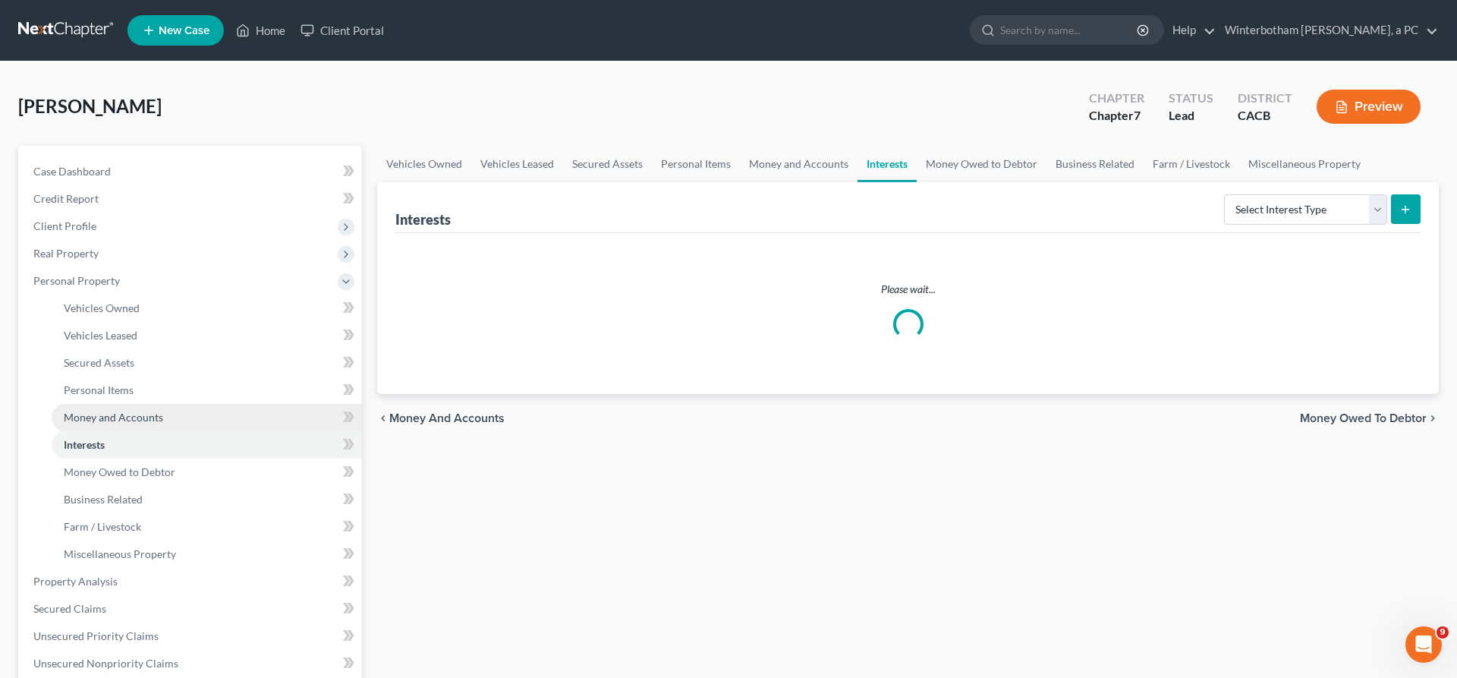
click at [117, 410] on span "Money and Accounts" at bounding box center [113, 416] width 99 height 13
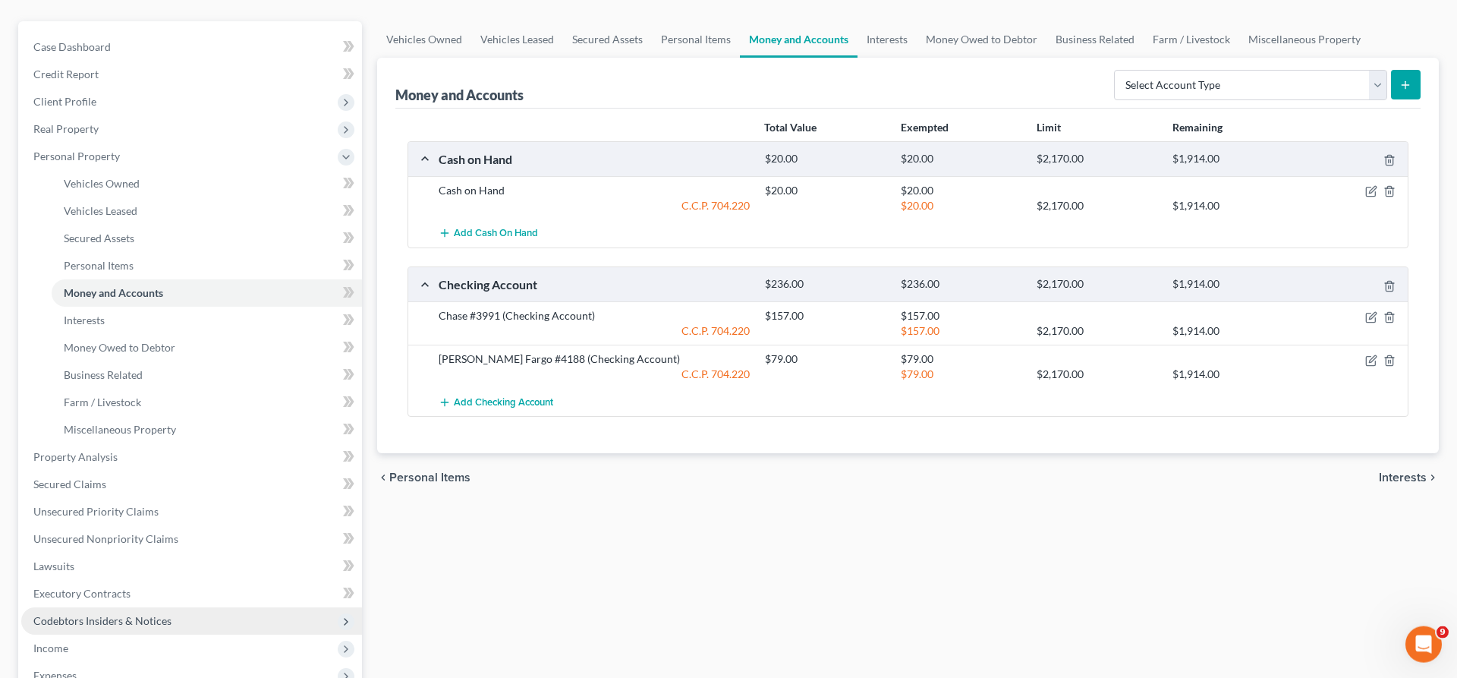
scroll to position [127, 0]
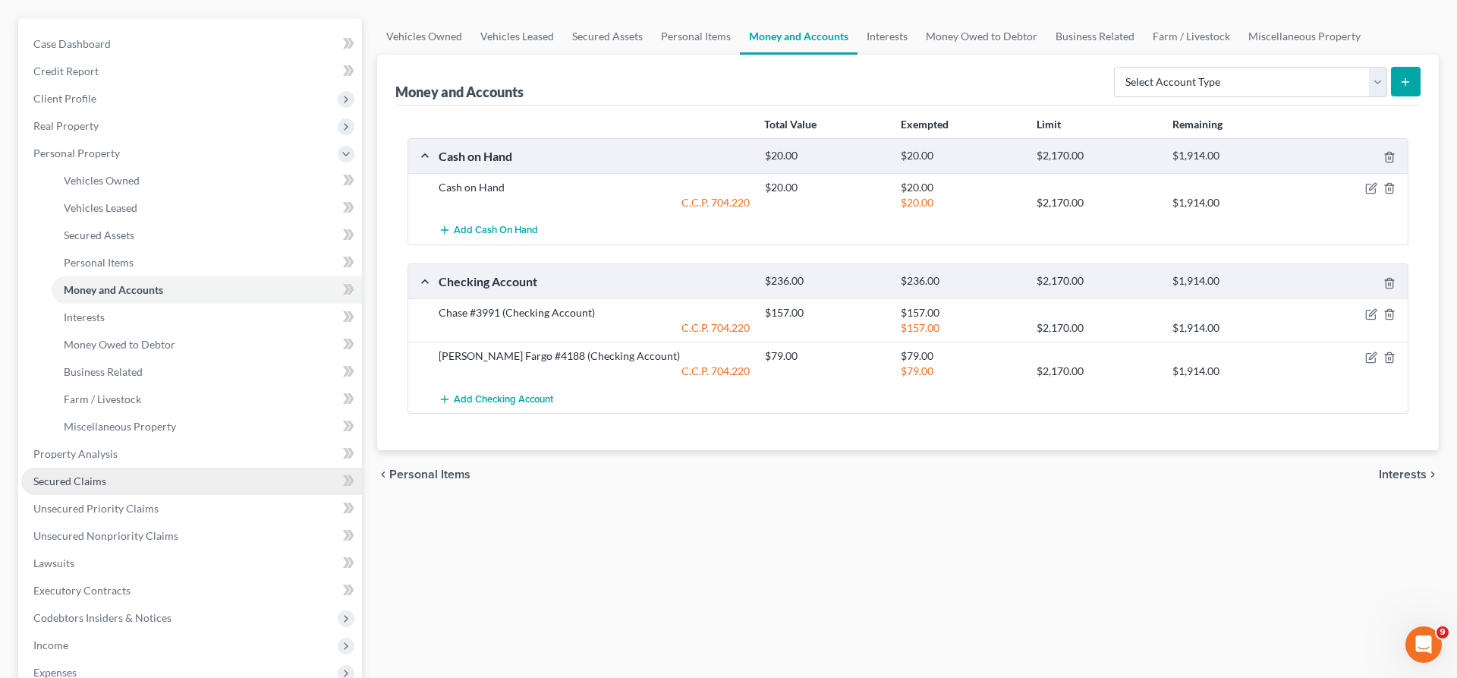
click at [77, 474] on span "Secured Claims" at bounding box center [69, 480] width 73 height 13
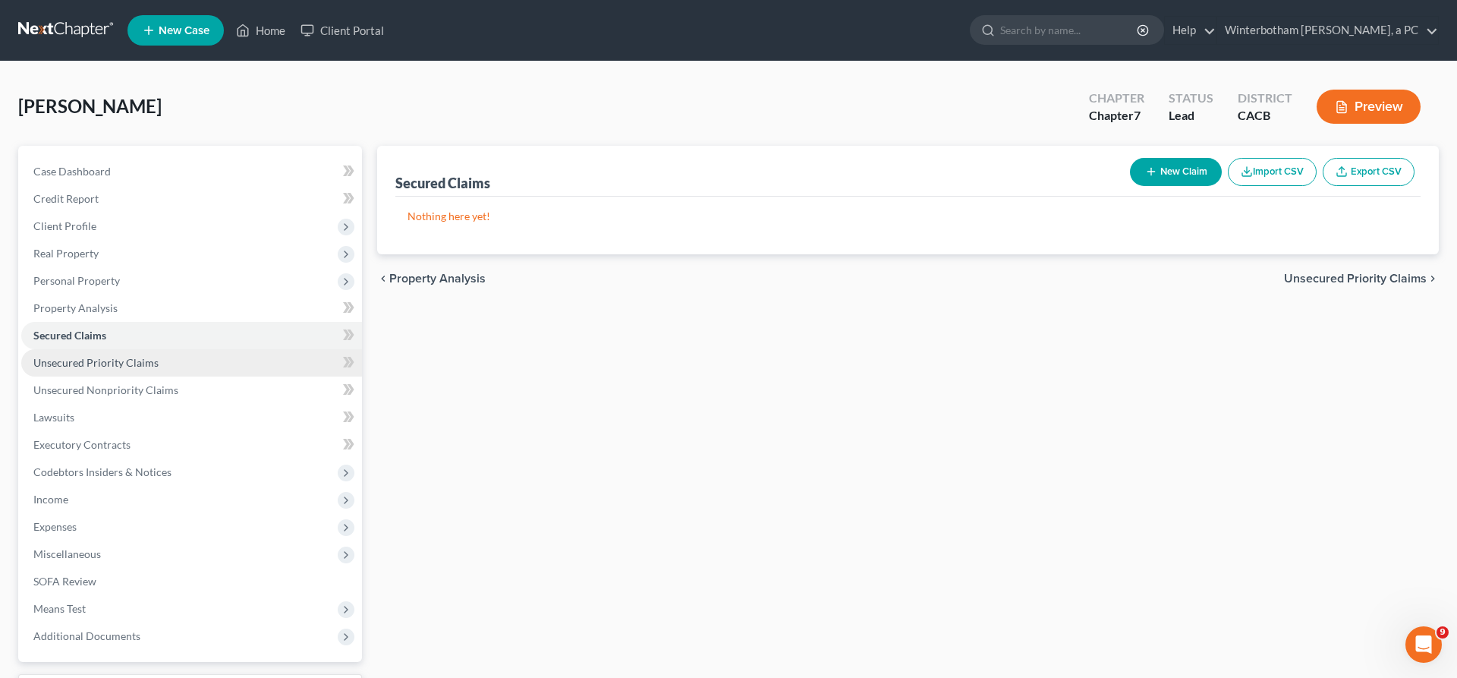
click at [103, 356] on span "Unsecured Priority Claims" at bounding box center [95, 362] width 125 height 13
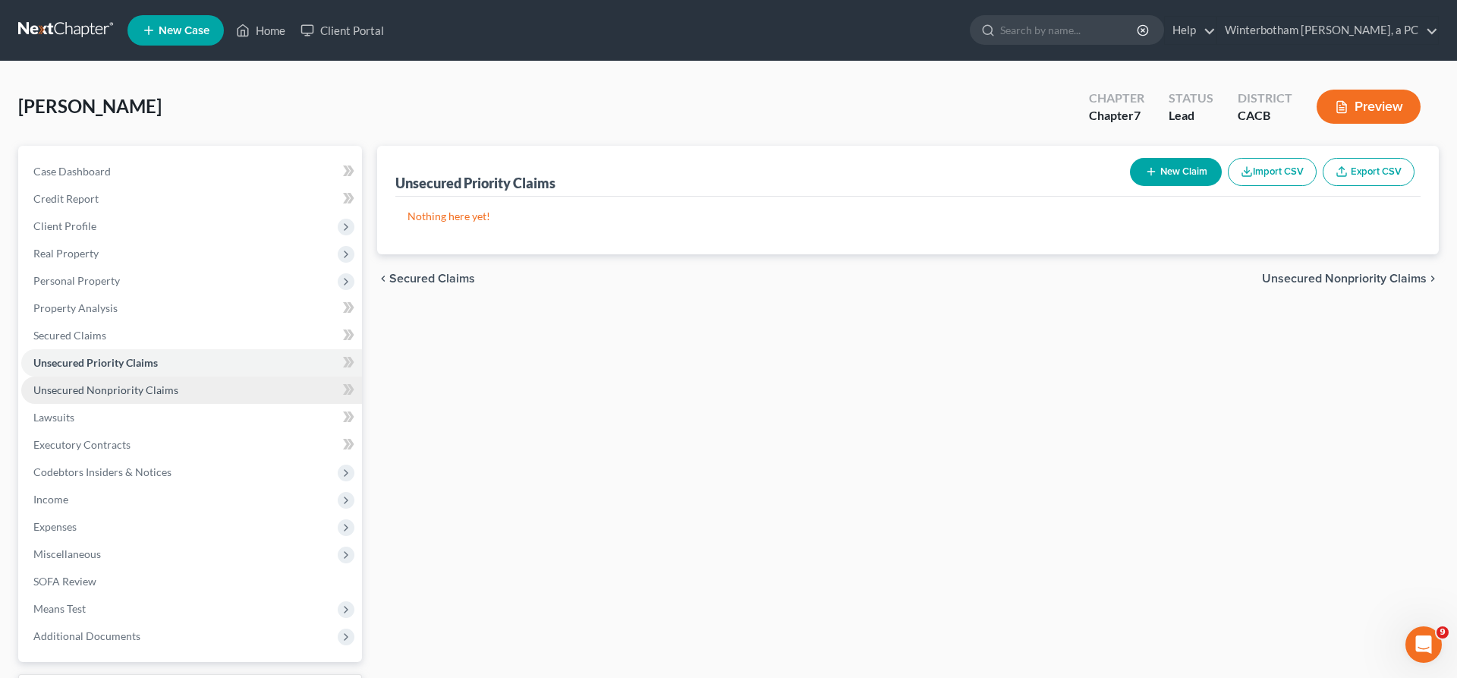
click at [110, 376] on link "Unsecured Nonpriority Claims" at bounding box center [191, 389] width 341 height 27
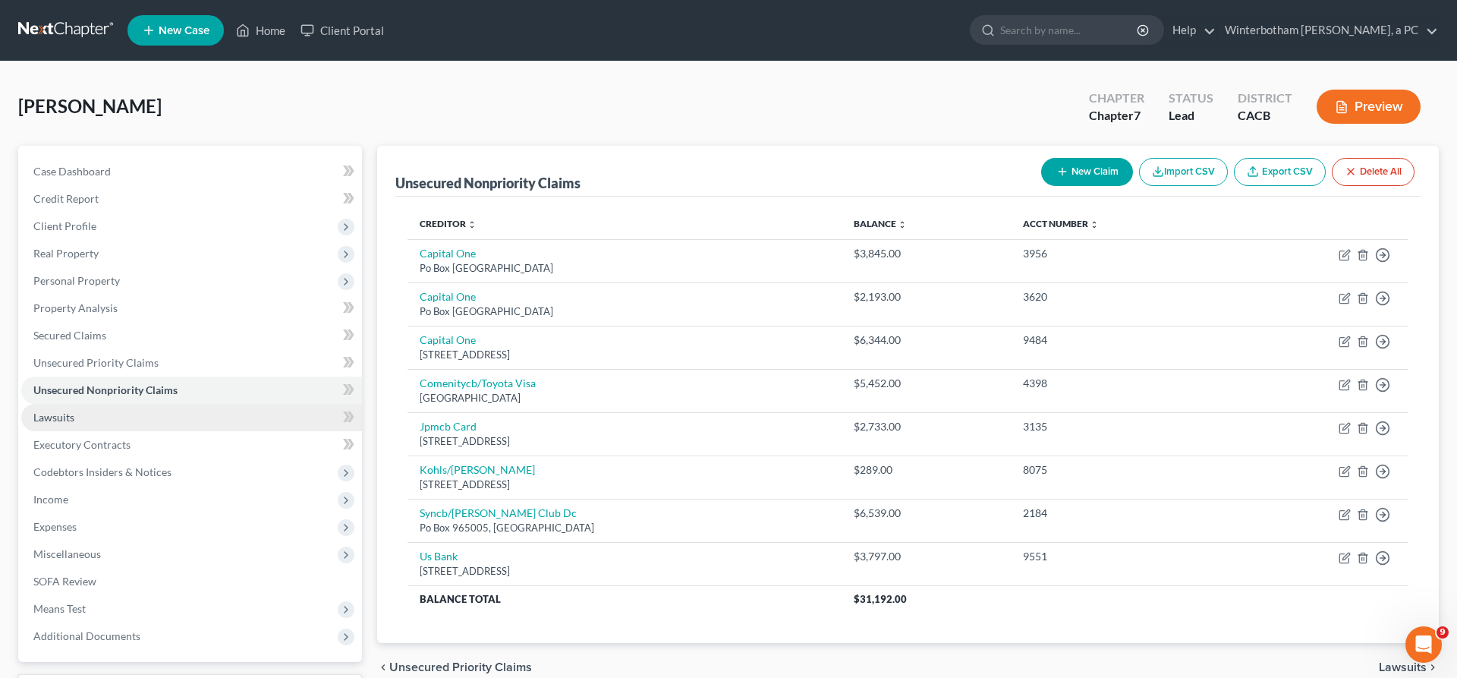
click at [77, 404] on link "Lawsuits" at bounding box center [191, 417] width 341 height 27
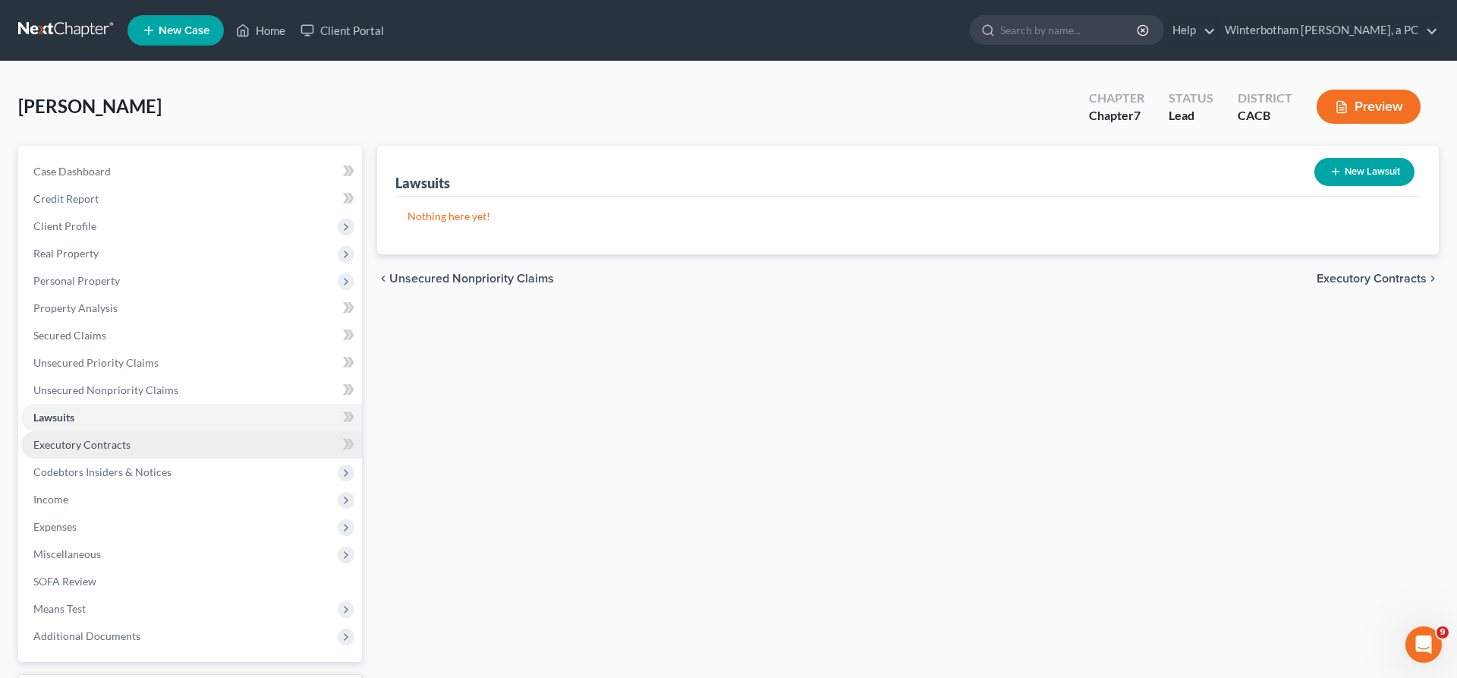
click at [82, 438] on span "Executory Contracts" at bounding box center [81, 444] width 97 height 13
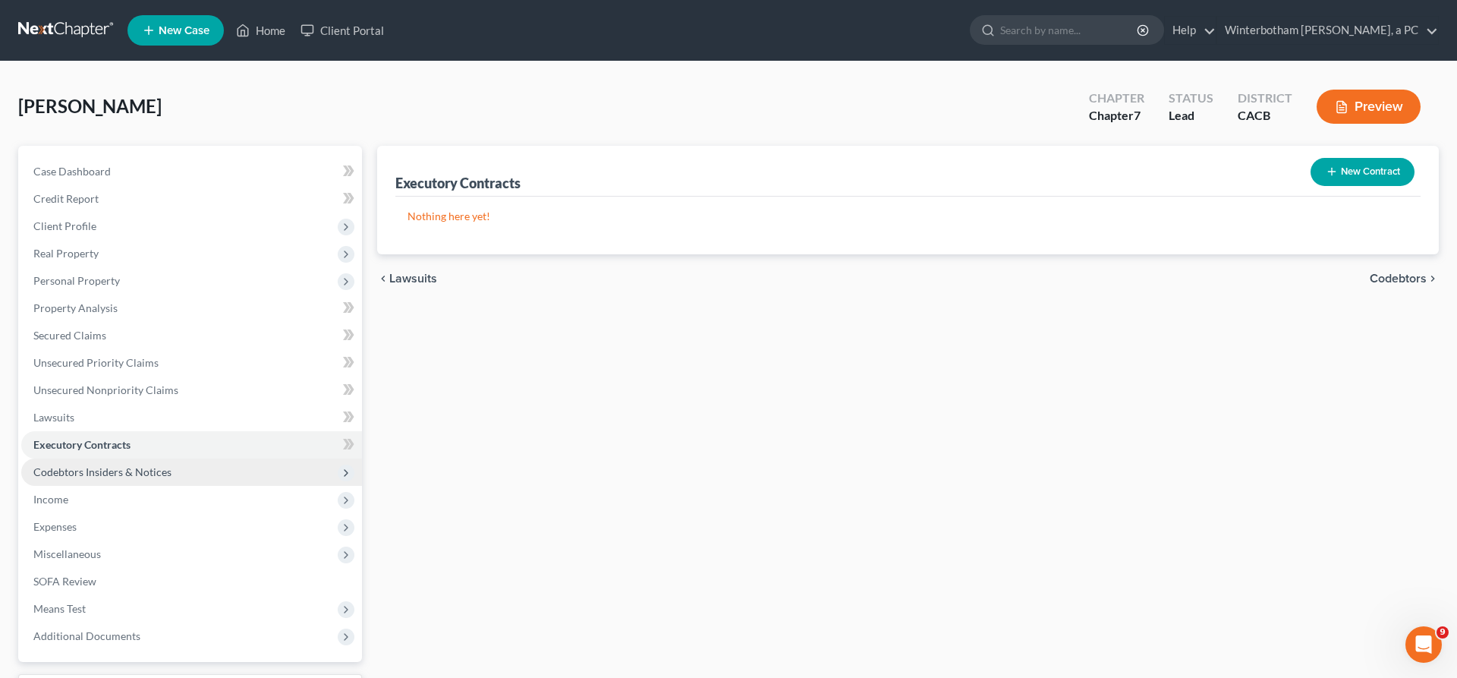
click at [128, 458] on span "Codebtors Insiders & Notices" at bounding box center [191, 471] width 341 height 27
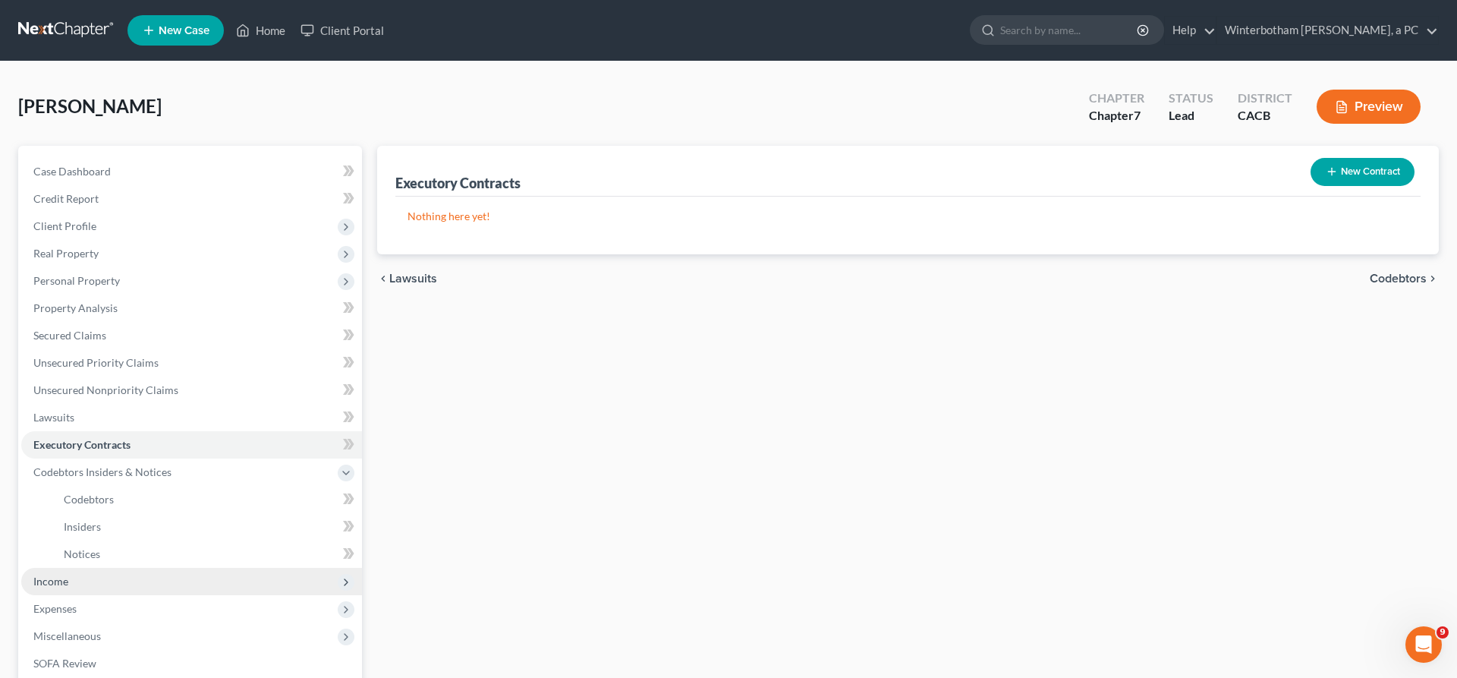
click at [74, 568] on span "Income" at bounding box center [191, 581] width 341 height 27
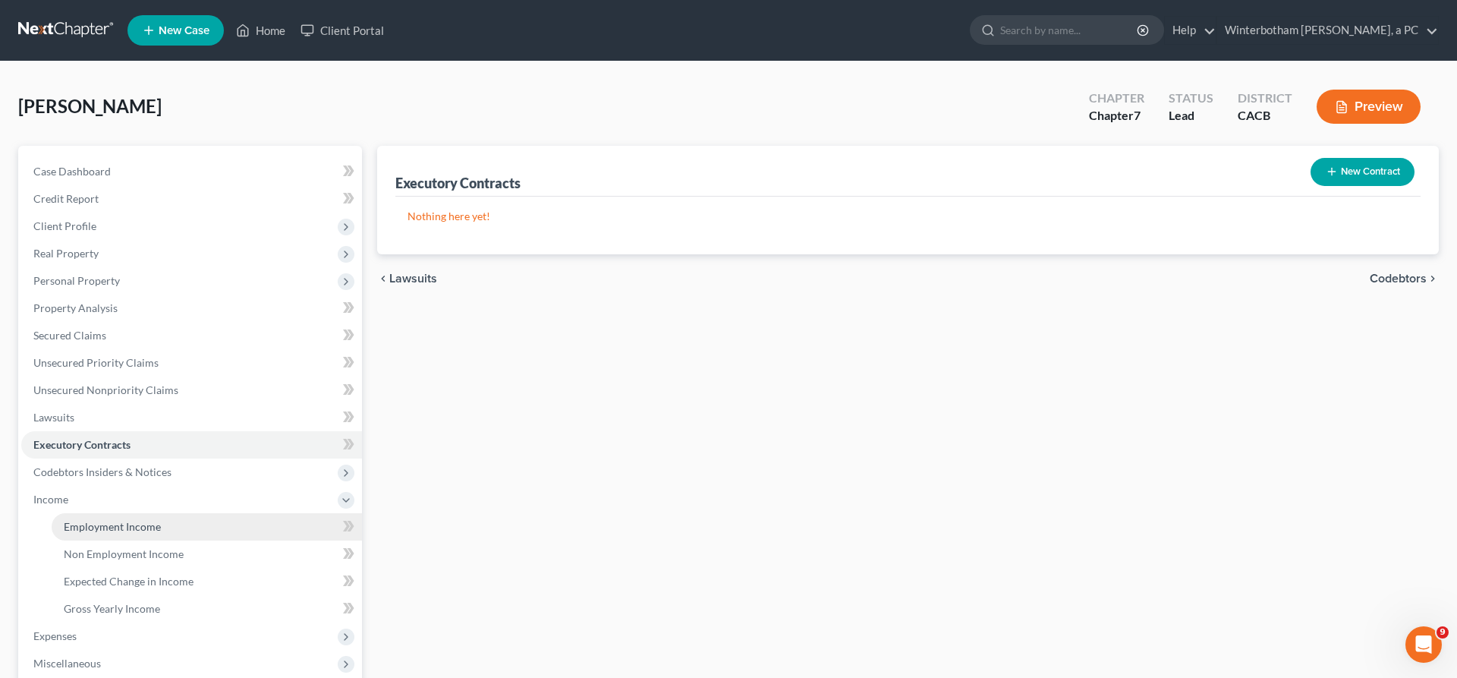
click at [121, 520] on span "Employment Income" at bounding box center [112, 526] width 97 height 13
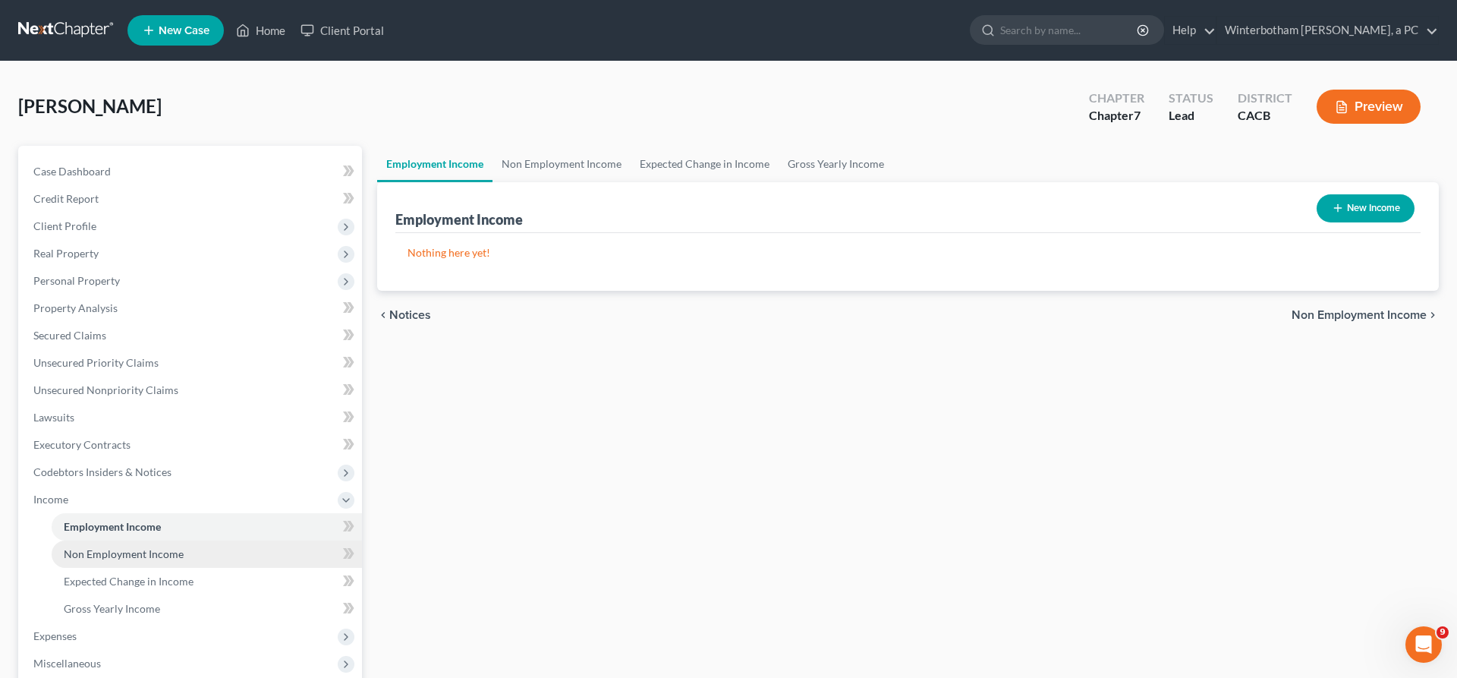
click at [125, 547] on span "Non Employment Income" at bounding box center [124, 553] width 120 height 13
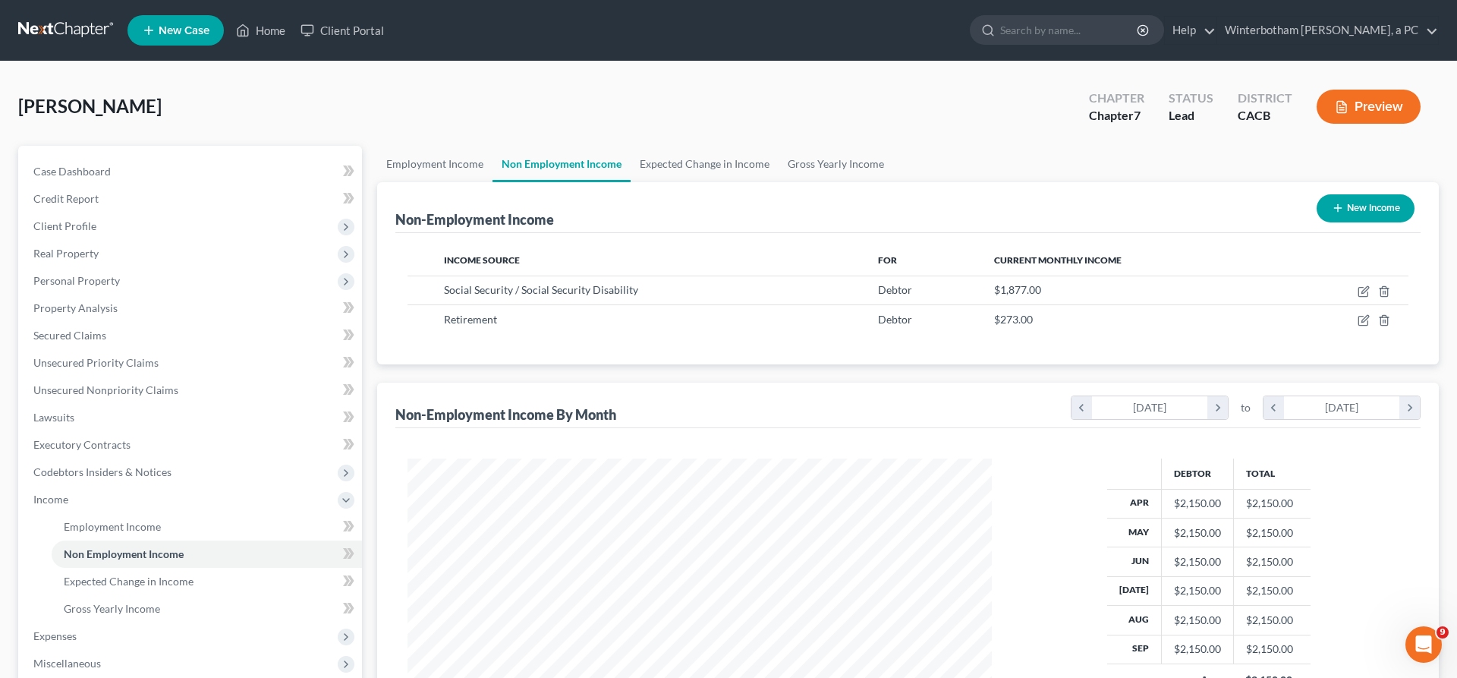
scroll to position [292, 614]
click at [104, 602] on span "Gross Yearly Income" at bounding box center [112, 608] width 96 height 13
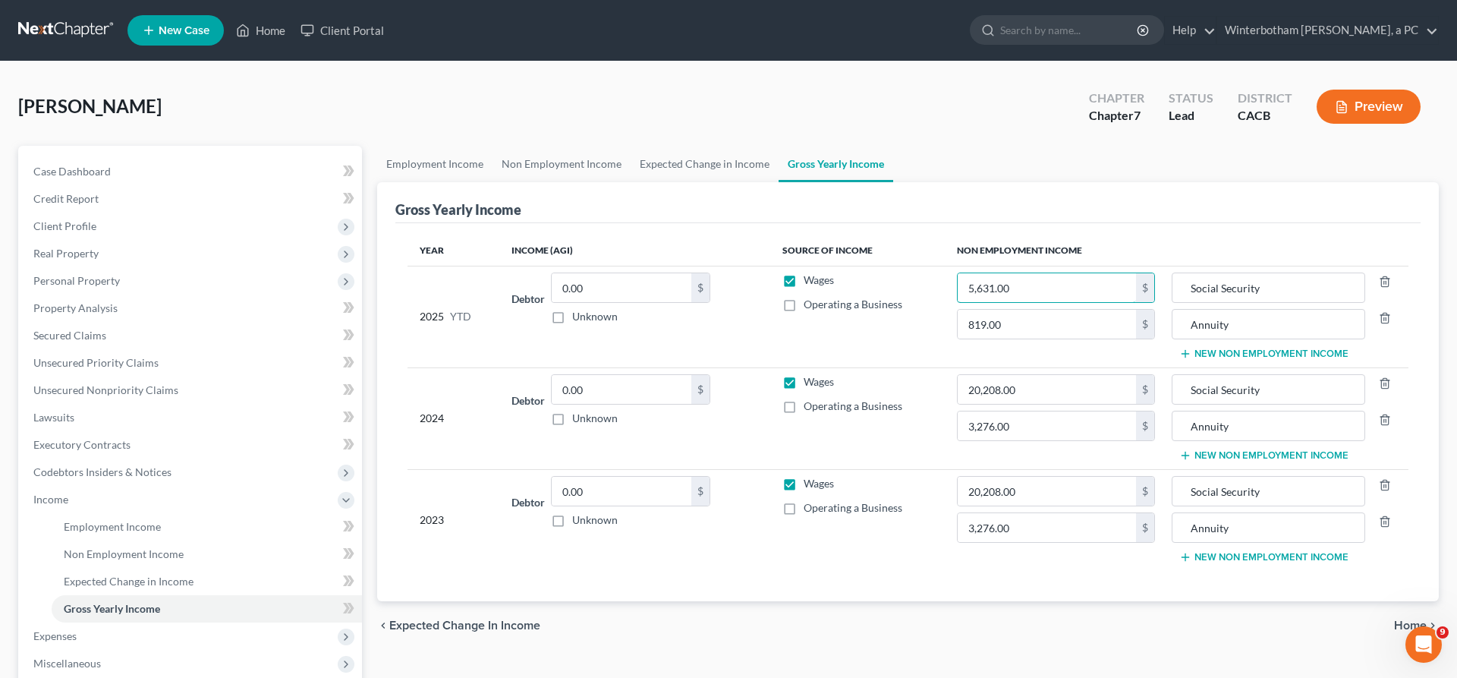
drag, startPoint x: 1017, startPoint y: 223, endPoint x: 920, endPoint y: 222, distance: 97.1
click at [958, 273] on input "5,631.00" at bounding box center [1047, 287] width 178 height 29
click at [958, 273] on input "0" at bounding box center [1047, 287] width 178 height 29
click at [1005, 273] on input "0" at bounding box center [1047, 287] width 178 height 29
click at [1120, 310] on input "819.00" at bounding box center [1047, 324] width 178 height 29
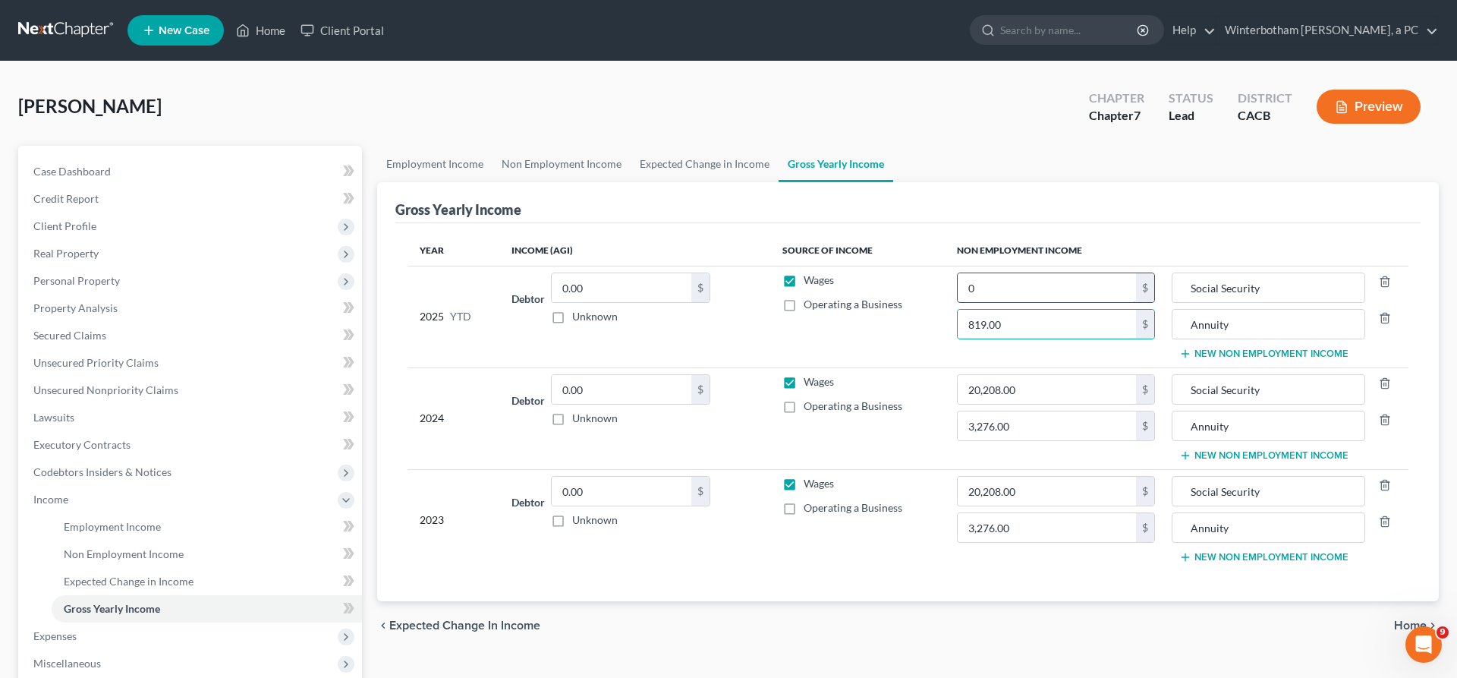
click at [1015, 273] on input "0" at bounding box center [1047, 287] width 178 height 29
type input "16,893"
click at [1020, 310] on input "819.00" at bounding box center [1047, 324] width 178 height 29
type input "2,457"
click at [1109, 580] on div "Employment Income Non Employment Income Expected Change in Income Gross Yearly …" at bounding box center [907, 502] width 1077 height 712
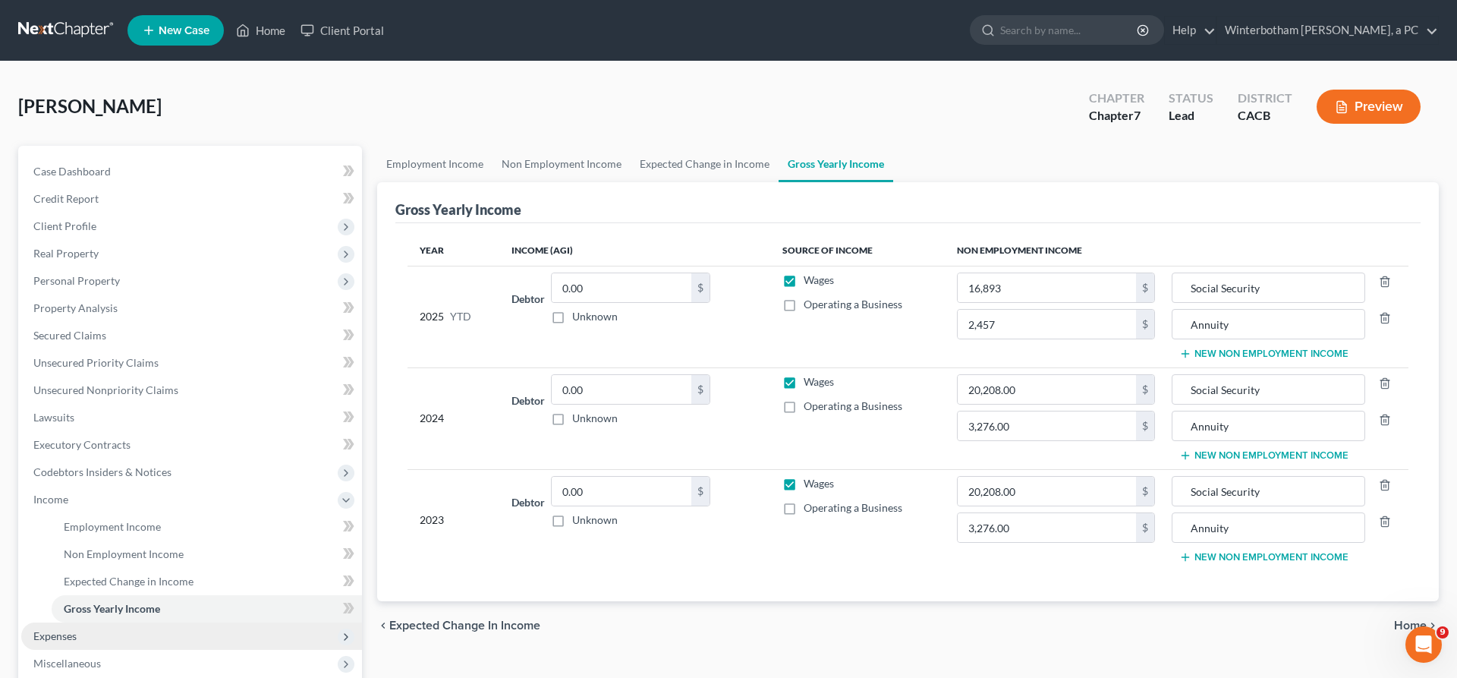
click at [82, 622] on span "Expenses" at bounding box center [191, 635] width 341 height 27
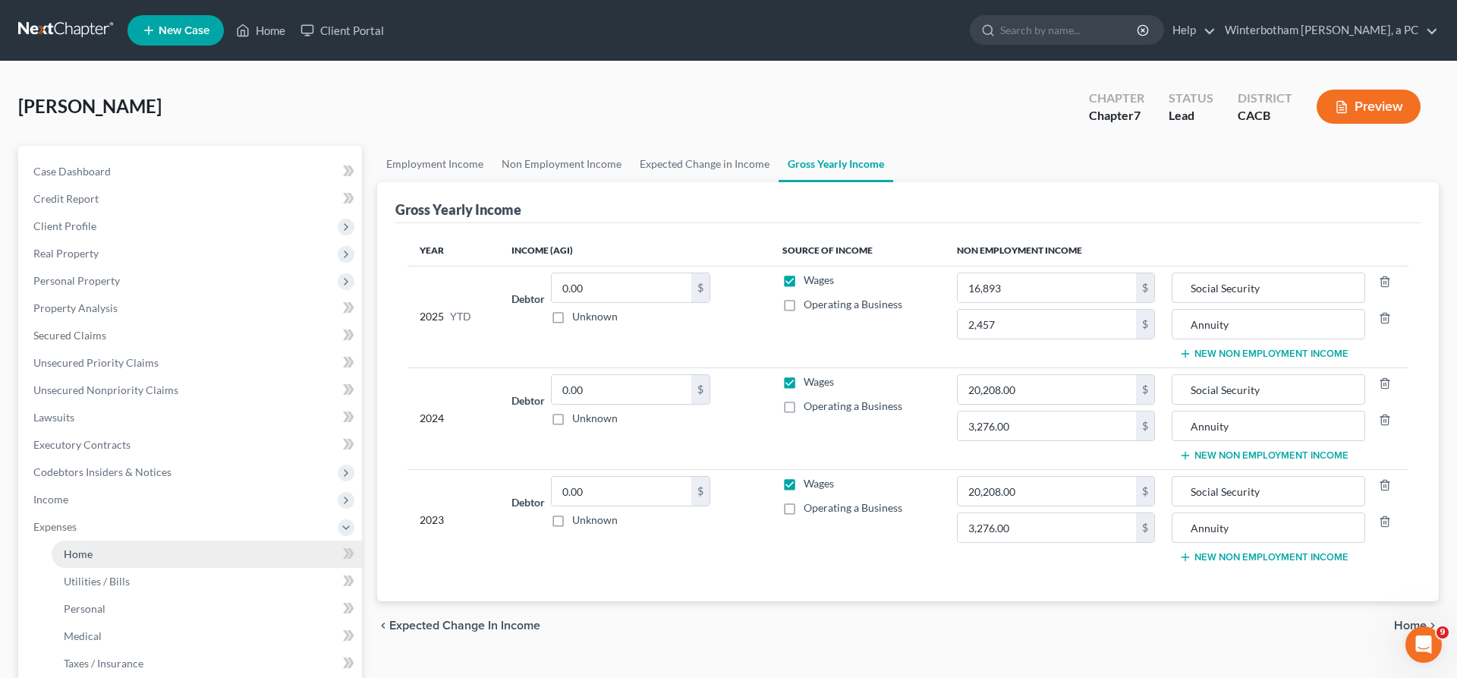
click at [85, 540] on link "Home" at bounding box center [207, 553] width 310 height 27
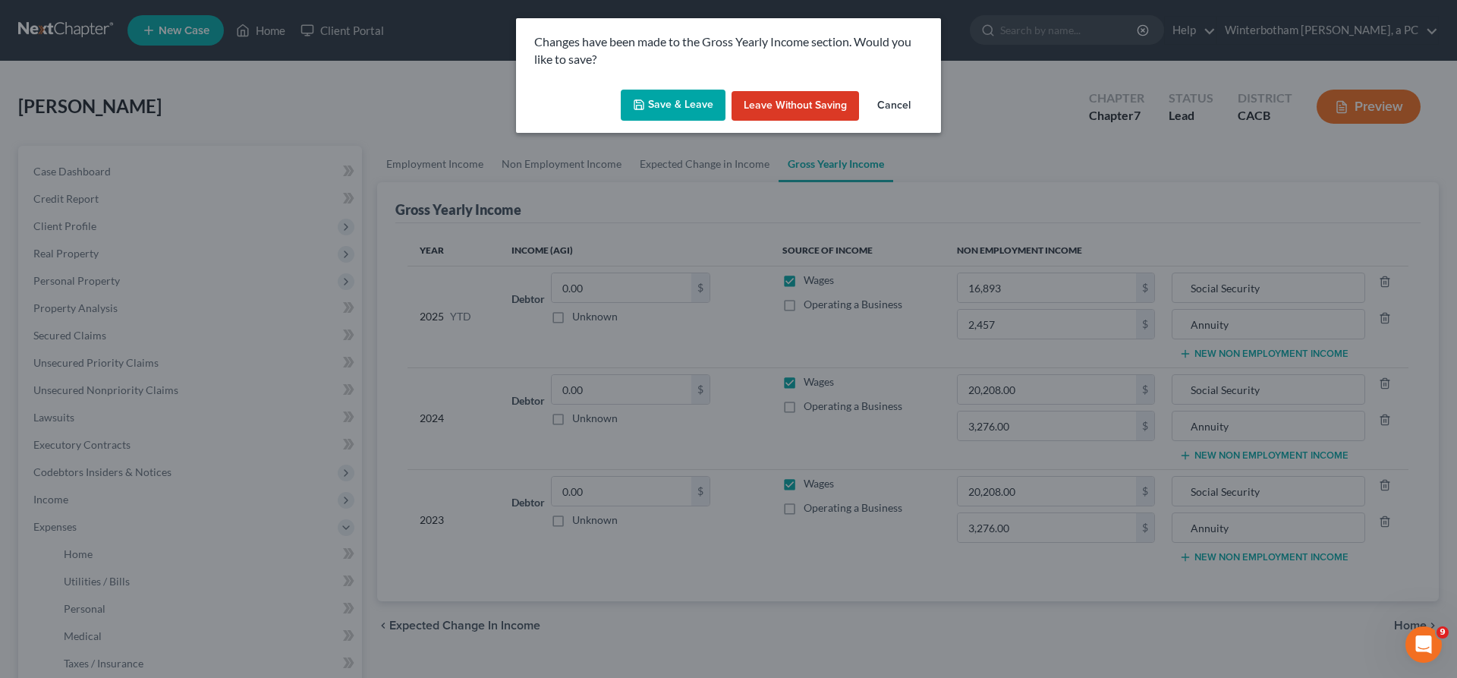
click at [701, 90] on button "Save & Leave" at bounding box center [673, 106] width 105 height 32
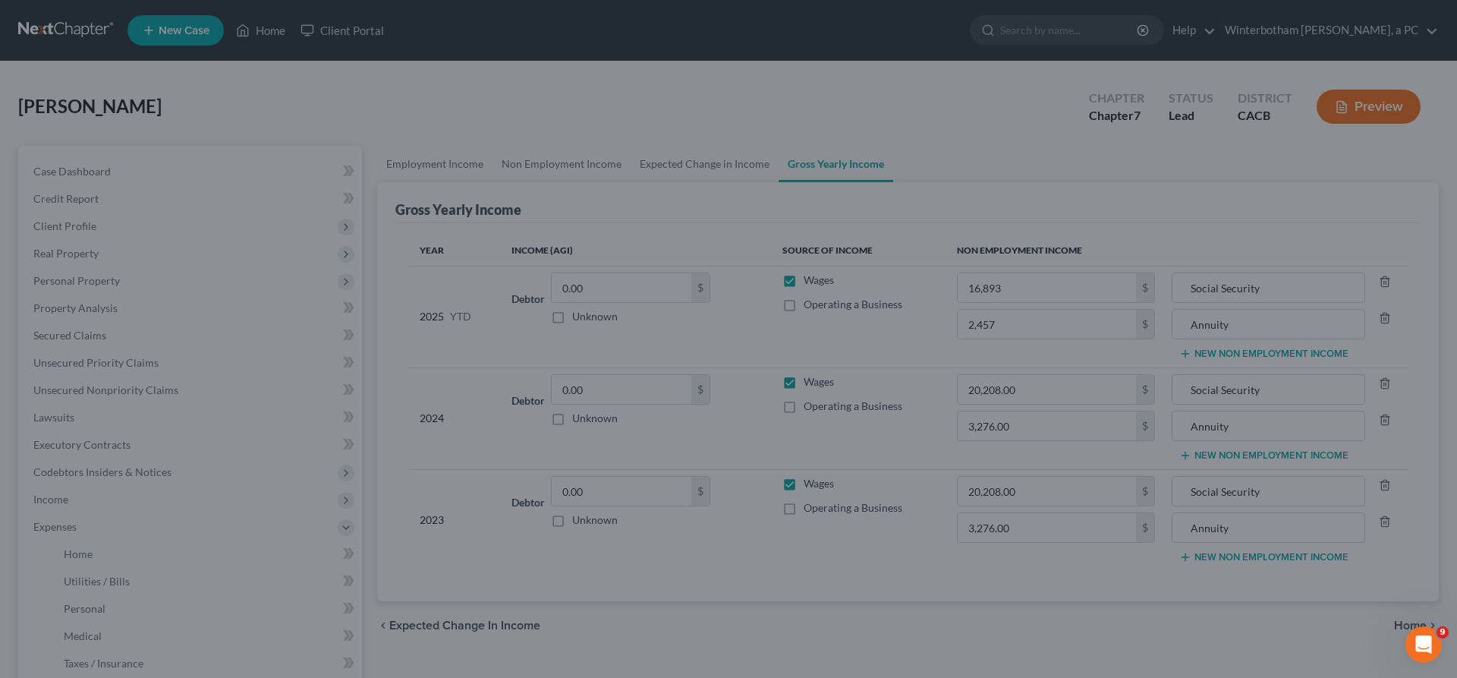
type input "16,893.00"
type input "2,457.00"
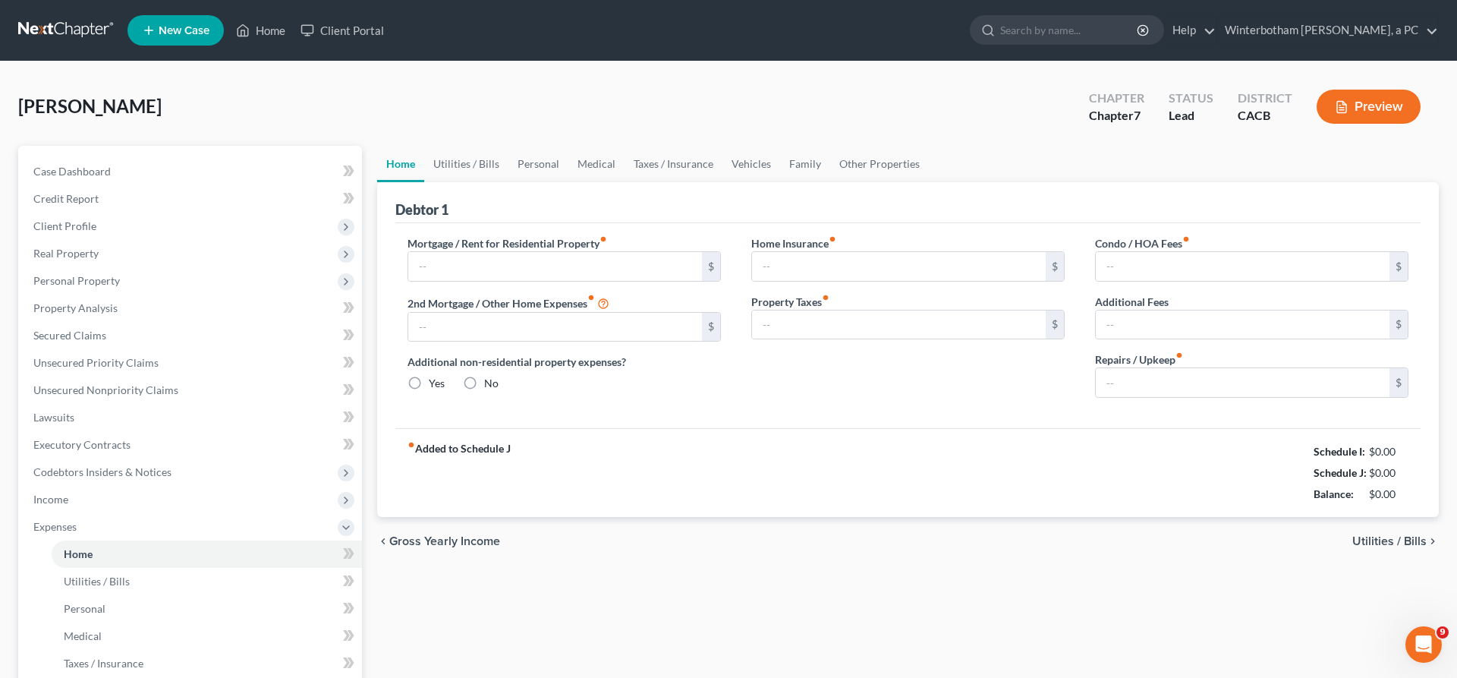
type input "0.00"
radio input "true"
type input "0.00"
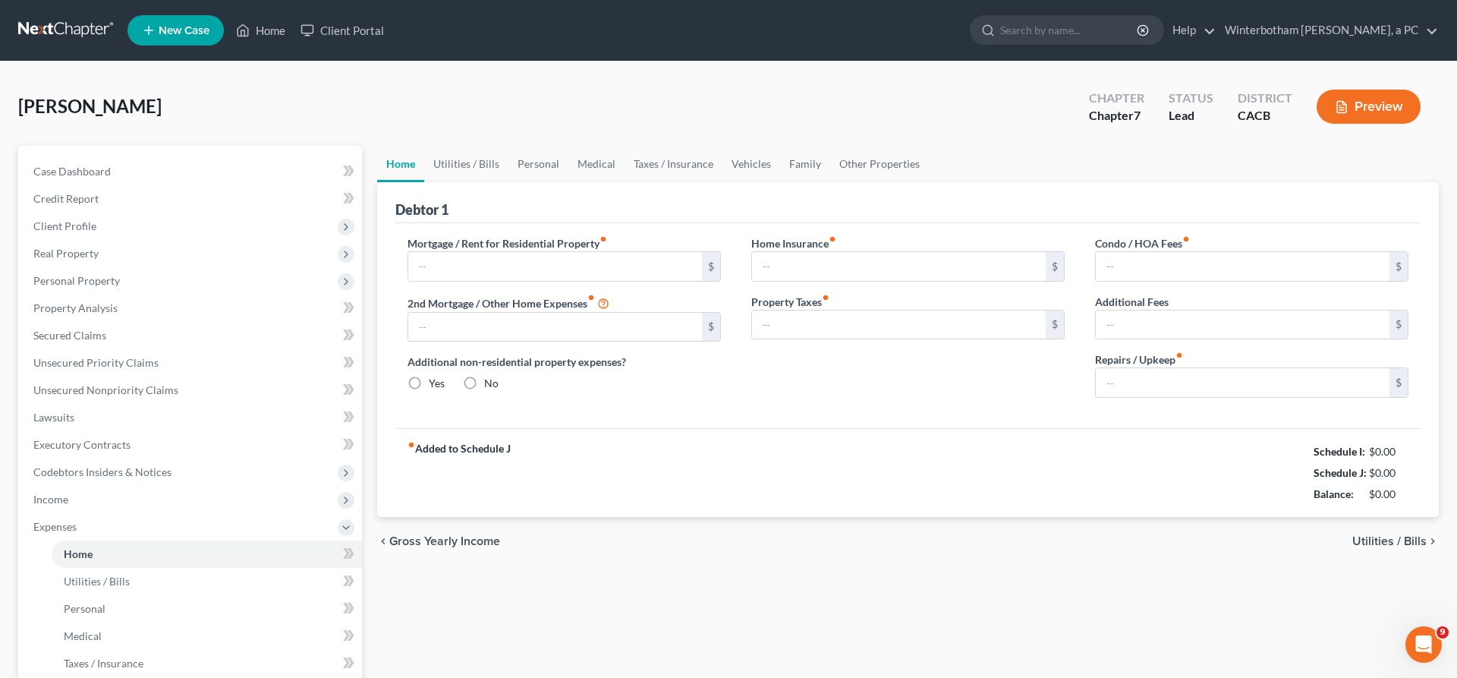
type input "0.00"
click at [1391, 535] on span "Utilities / Bills" at bounding box center [1389, 541] width 74 height 12
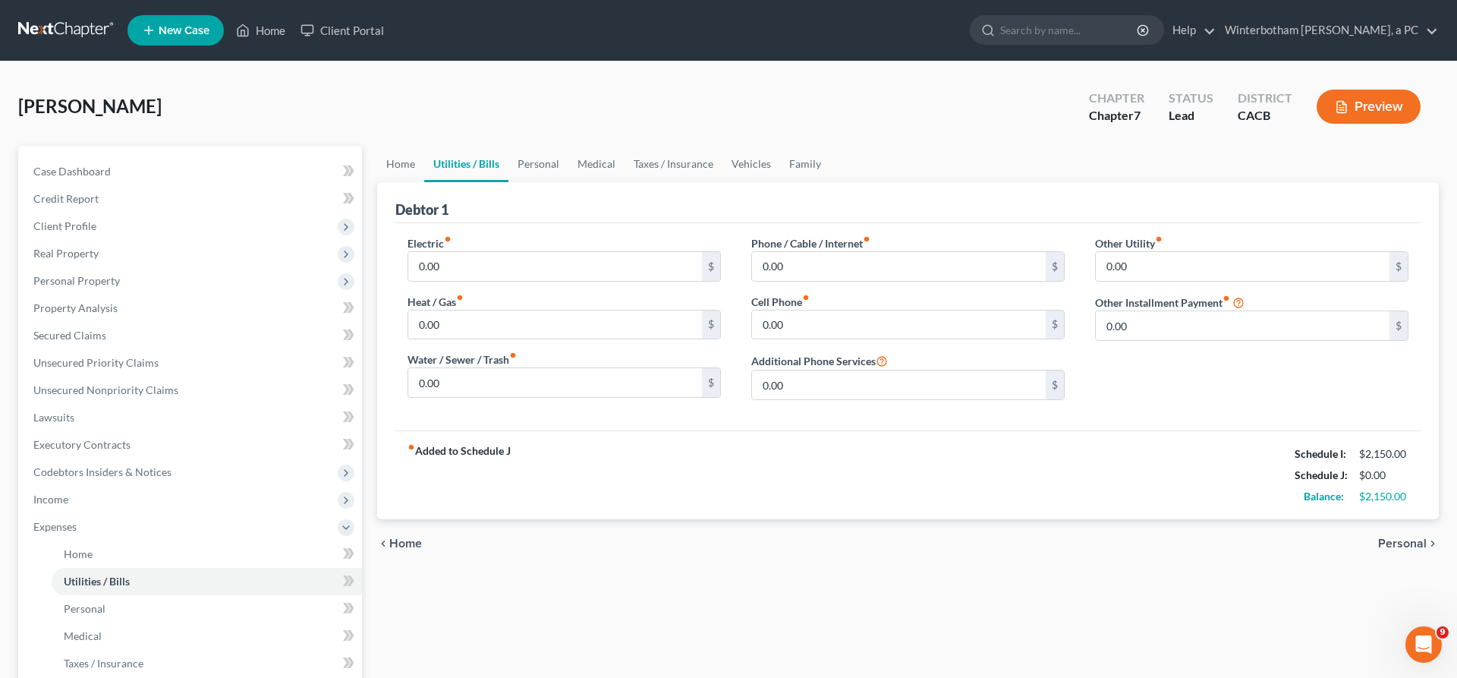
click at [1401, 537] on span "Personal" at bounding box center [1402, 543] width 49 height 12
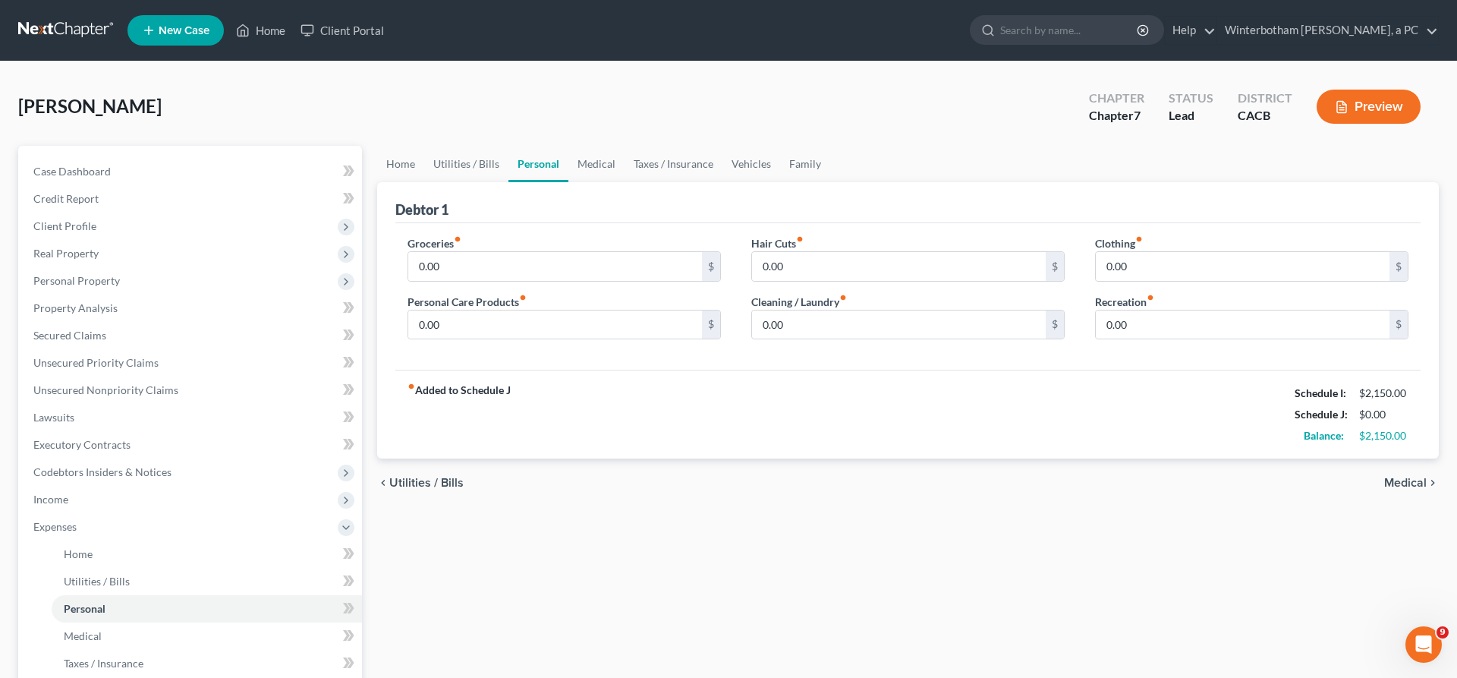
click at [421, 458] on div "chevron_left Utilities / Bills Medical chevron_right" at bounding box center [907, 482] width 1061 height 49
click at [106, 540] on link "Home" at bounding box center [207, 553] width 310 height 27
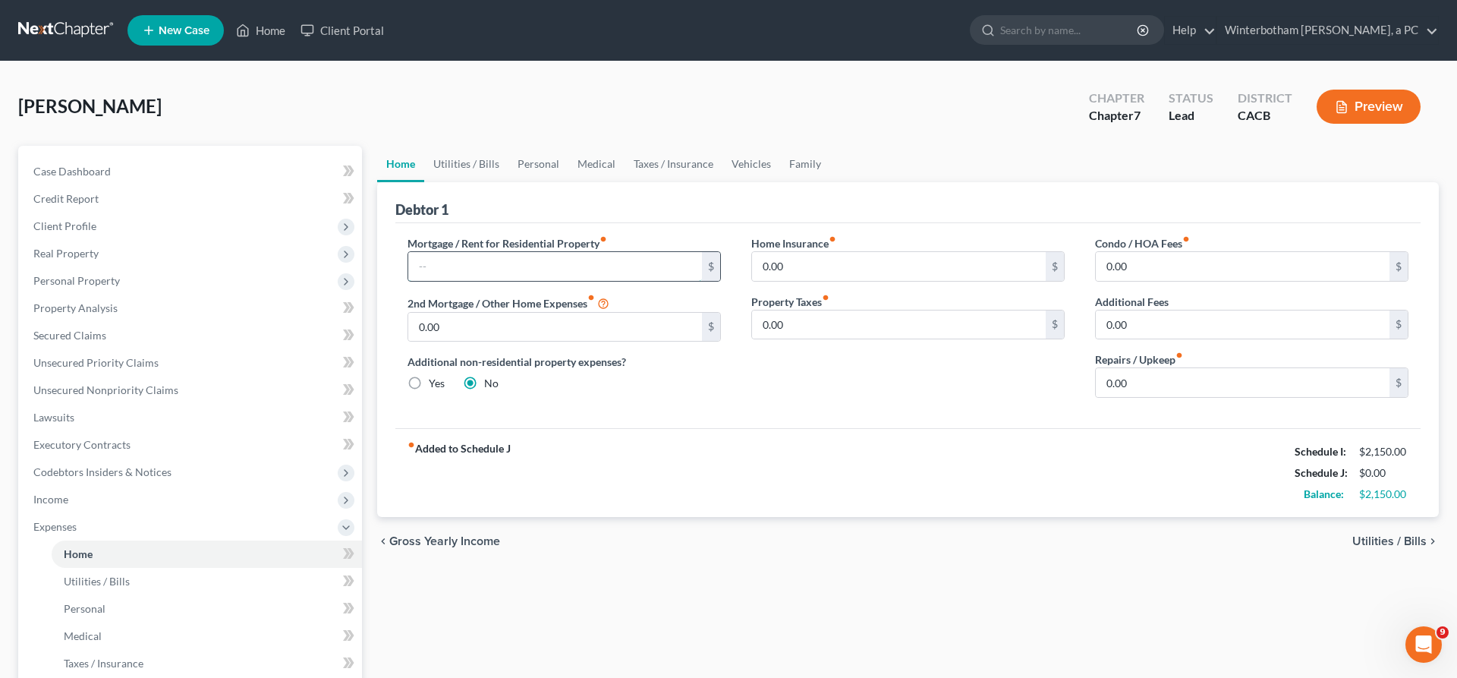
click at [487, 252] on input "text" at bounding box center [555, 266] width 294 height 29
type input "881"
click at [1401, 535] on span "Utilities / Bills" at bounding box center [1389, 541] width 74 height 12
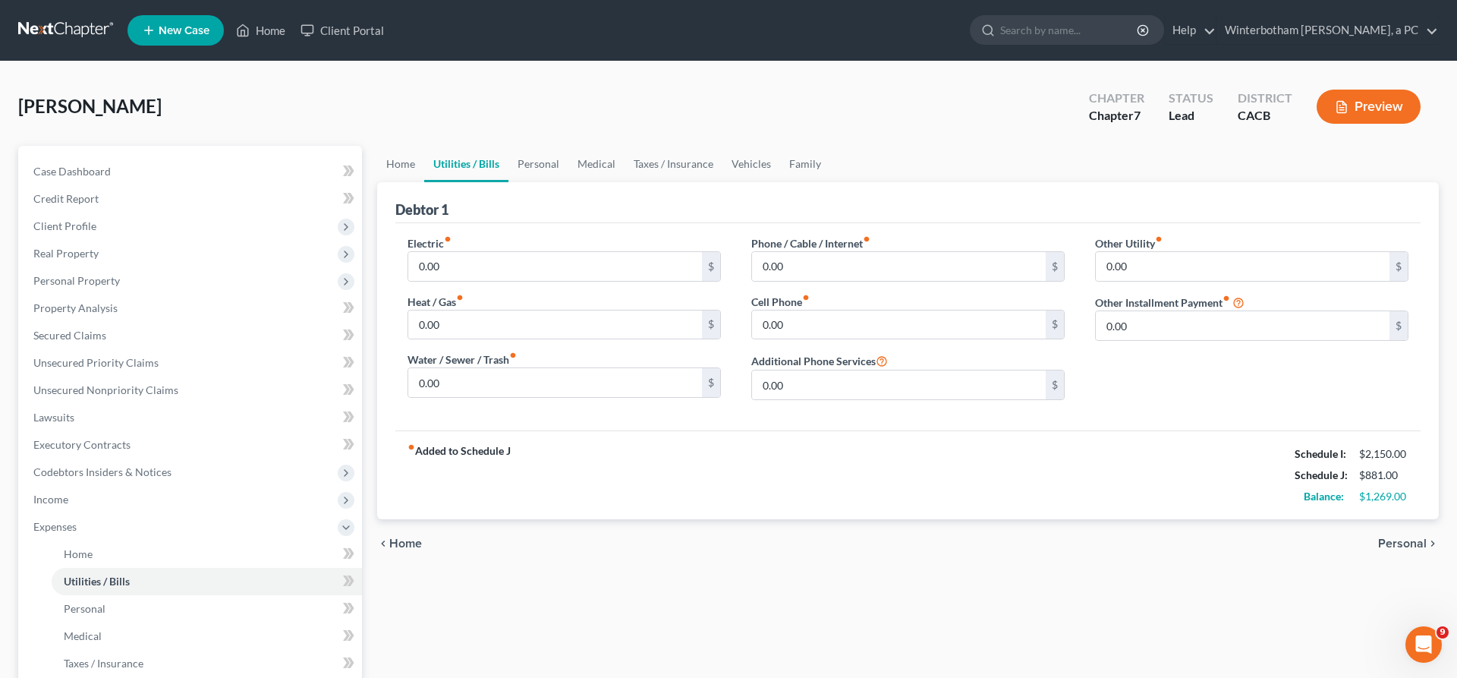
click at [407, 537] on span "Home" at bounding box center [405, 543] width 33 height 12
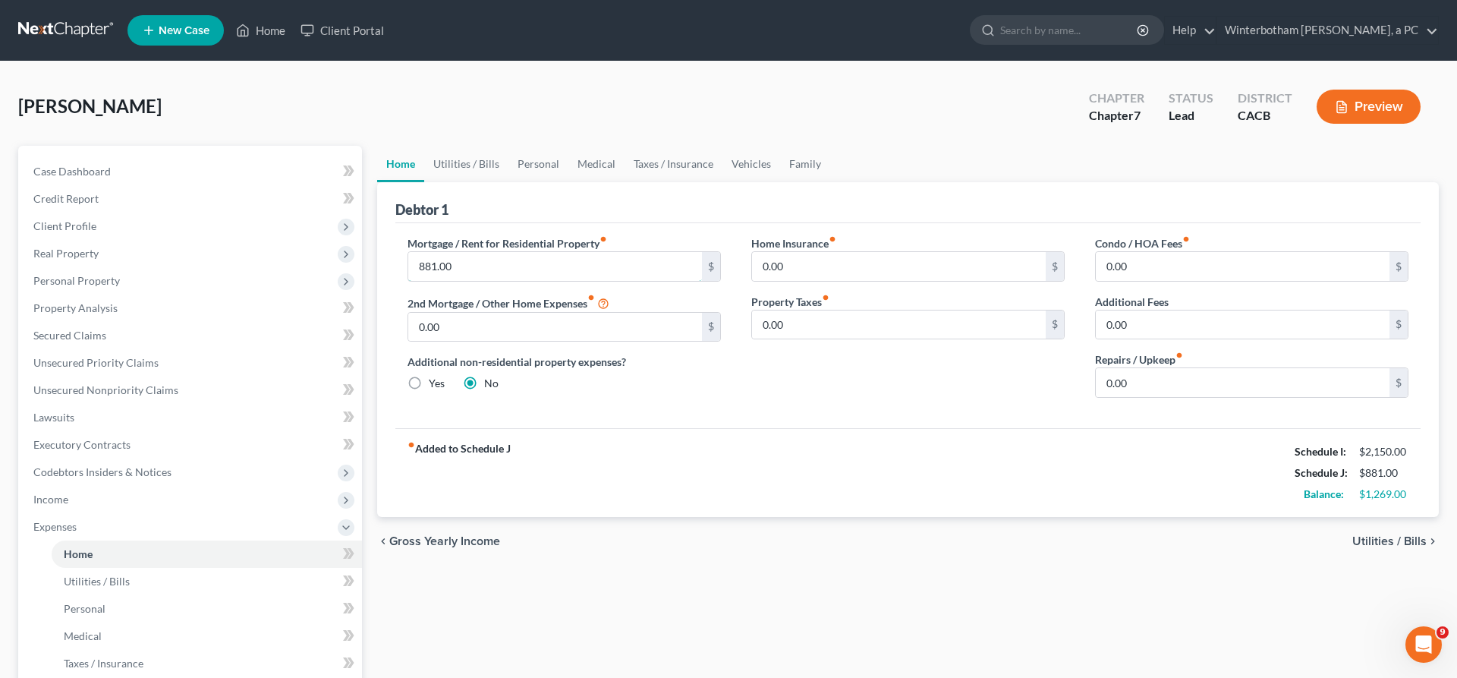
drag, startPoint x: 459, startPoint y: 206, endPoint x: 376, endPoint y: 207, distance: 83.5
click at [408, 252] on input "881.00" at bounding box center [555, 266] width 294 height 29
type input "0"
type input "950"
click at [1166, 368] on input "0.00" at bounding box center [1243, 382] width 294 height 29
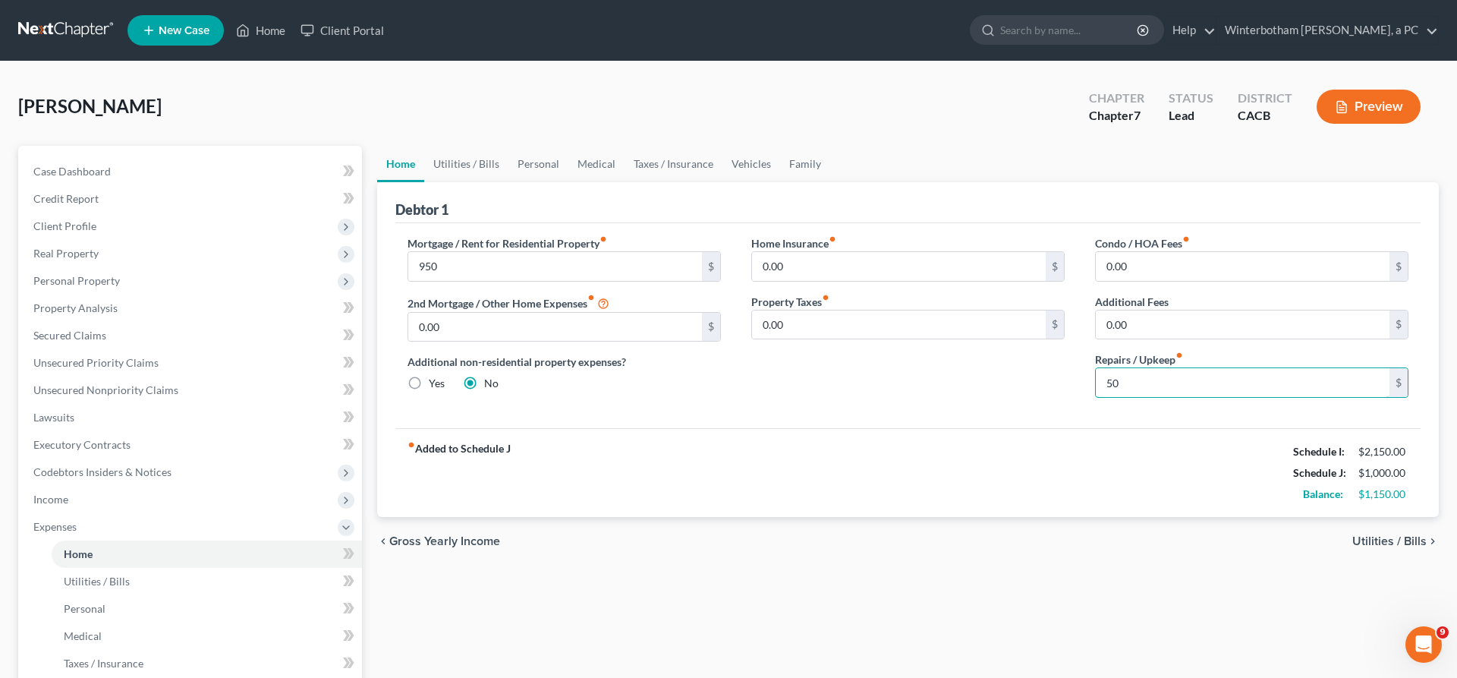
type input "50"
click at [1404, 535] on span "Utilities / Bills" at bounding box center [1389, 541] width 74 height 12
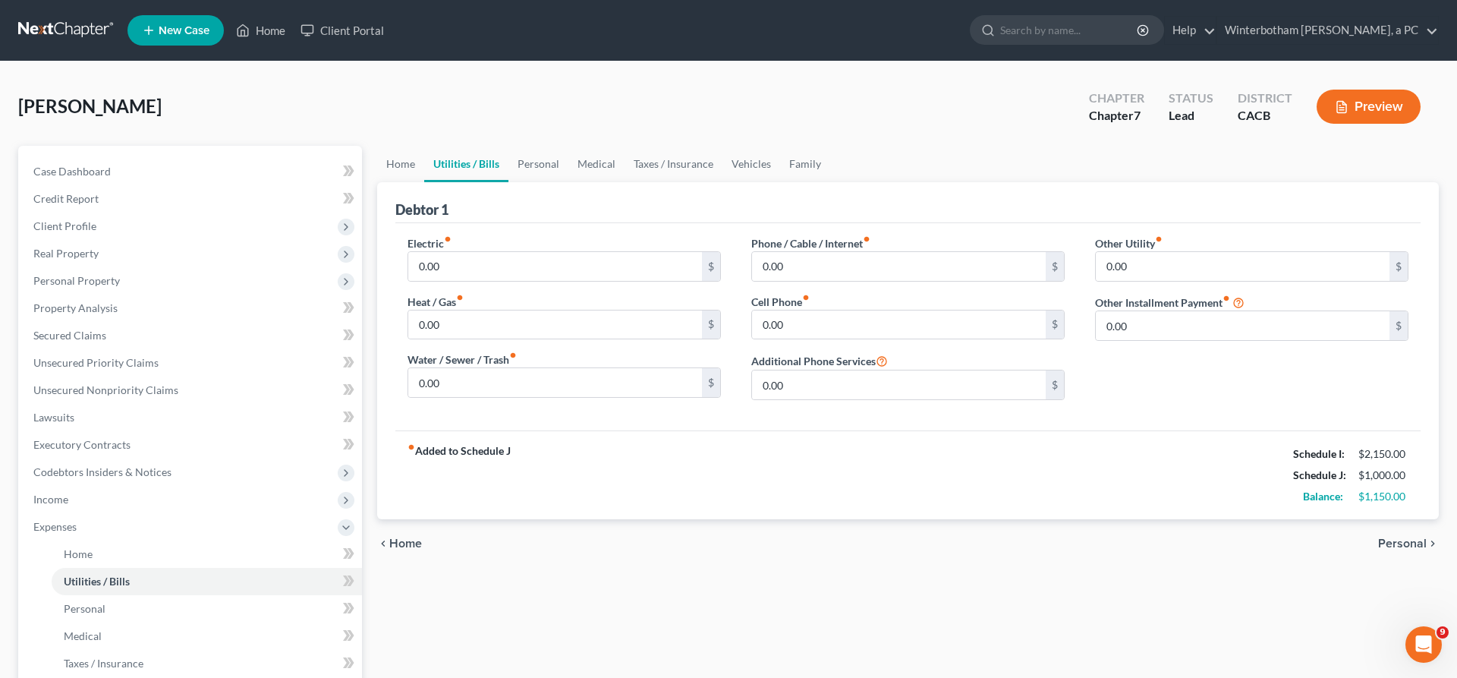
click at [1426, 537] on span "Personal" at bounding box center [1402, 543] width 49 height 12
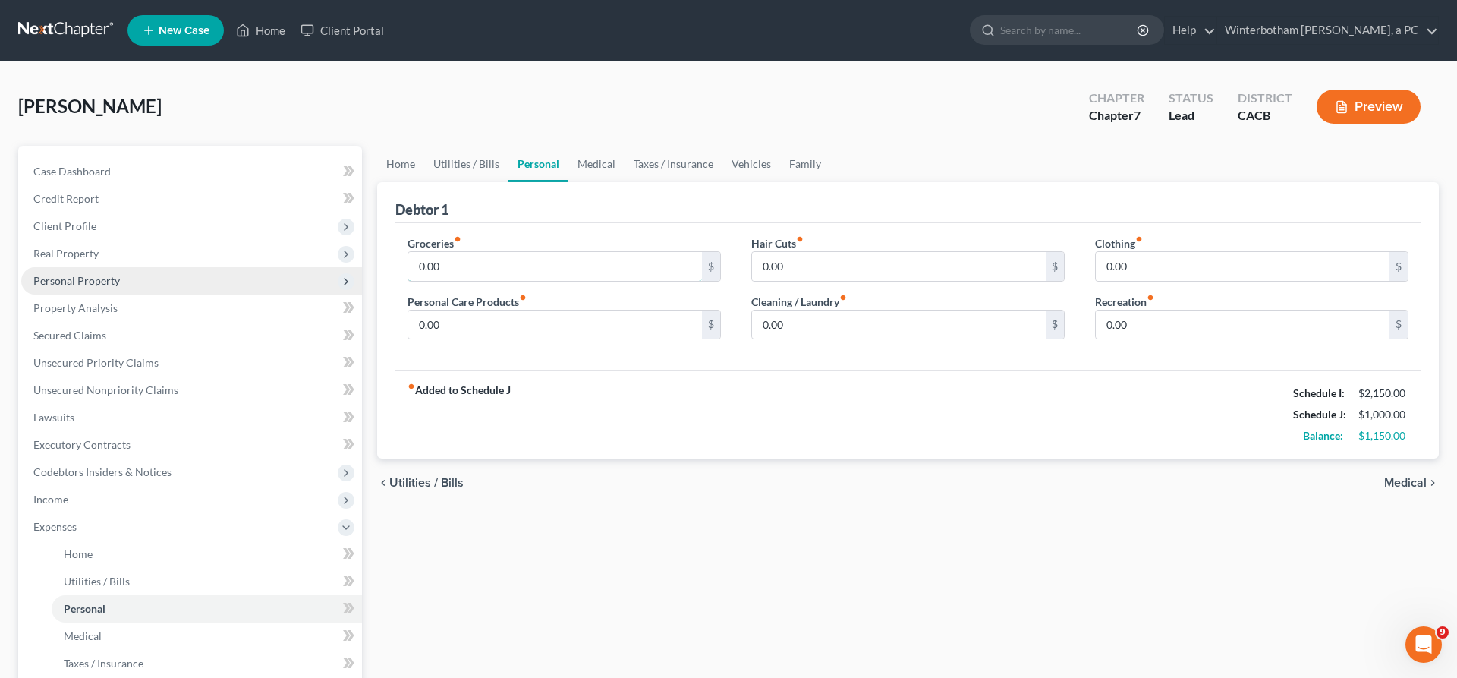
drag, startPoint x: 461, startPoint y: 210, endPoint x: 307, endPoint y: 207, distance: 154.8
click at [408, 252] on input "0.00" at bounding box center [555, 266] width 294 height 29
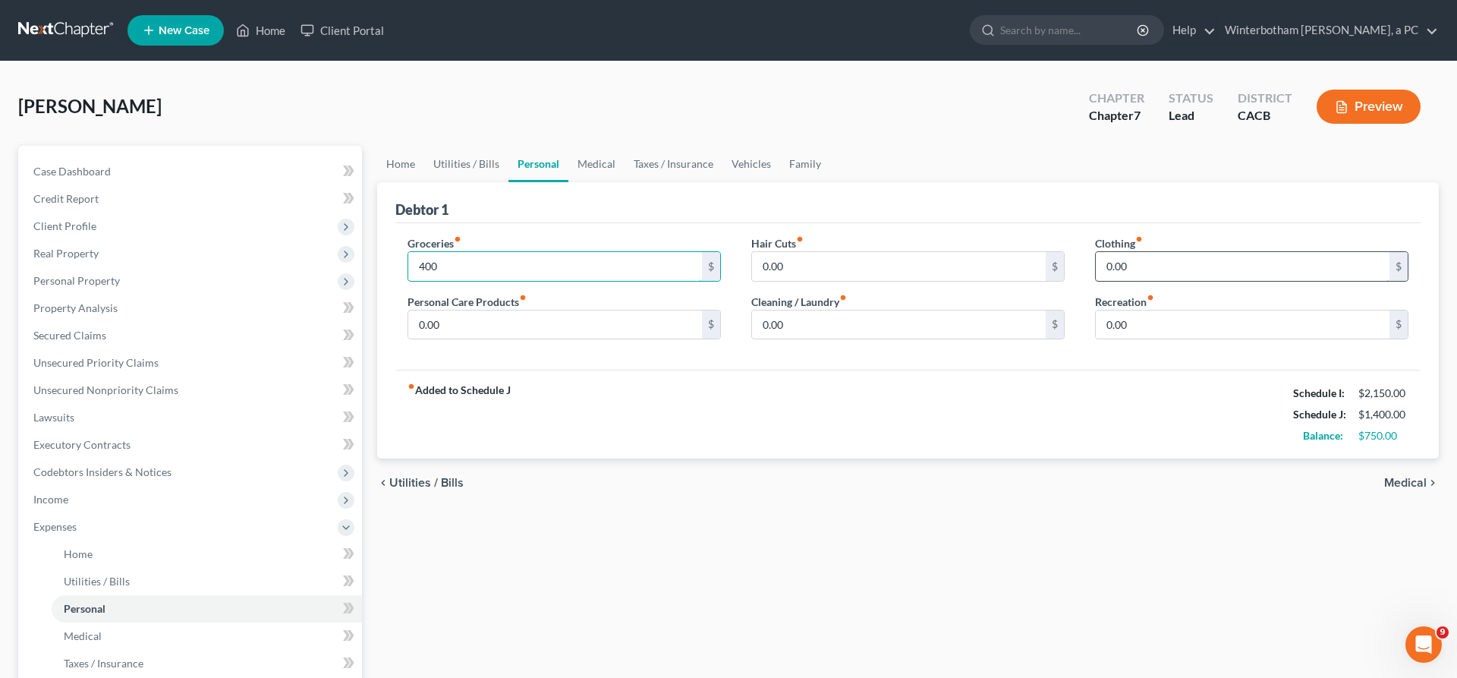
type input "400"
click at [1134, 252] on input "0.00" at bounding box center [1243, 266] width 294 height 29
type input "50"
click at [623, 310] on input "0.00" at bounding box center [555, 324] width 294 height 29
type input "50"
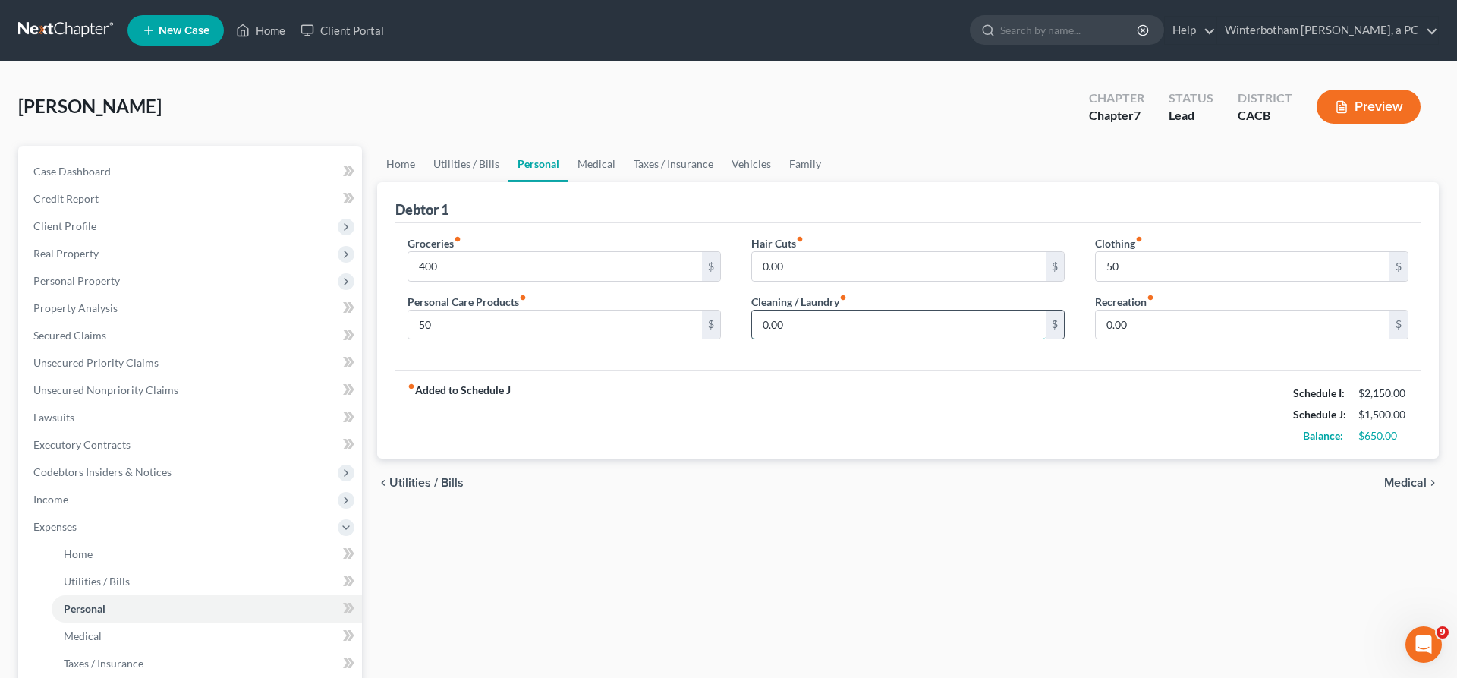
click at [784, 310] on input "0.00" at bounding box center [899, 324] width 294 height 29
type input "50"
click at [1143, 310] on input "0.00" at bounding box center [1243, 324] width 294 height 29
type input "100"
click at [1407, 476] on span "Medical" at bounding box center [1405, 482] width 42 height 12
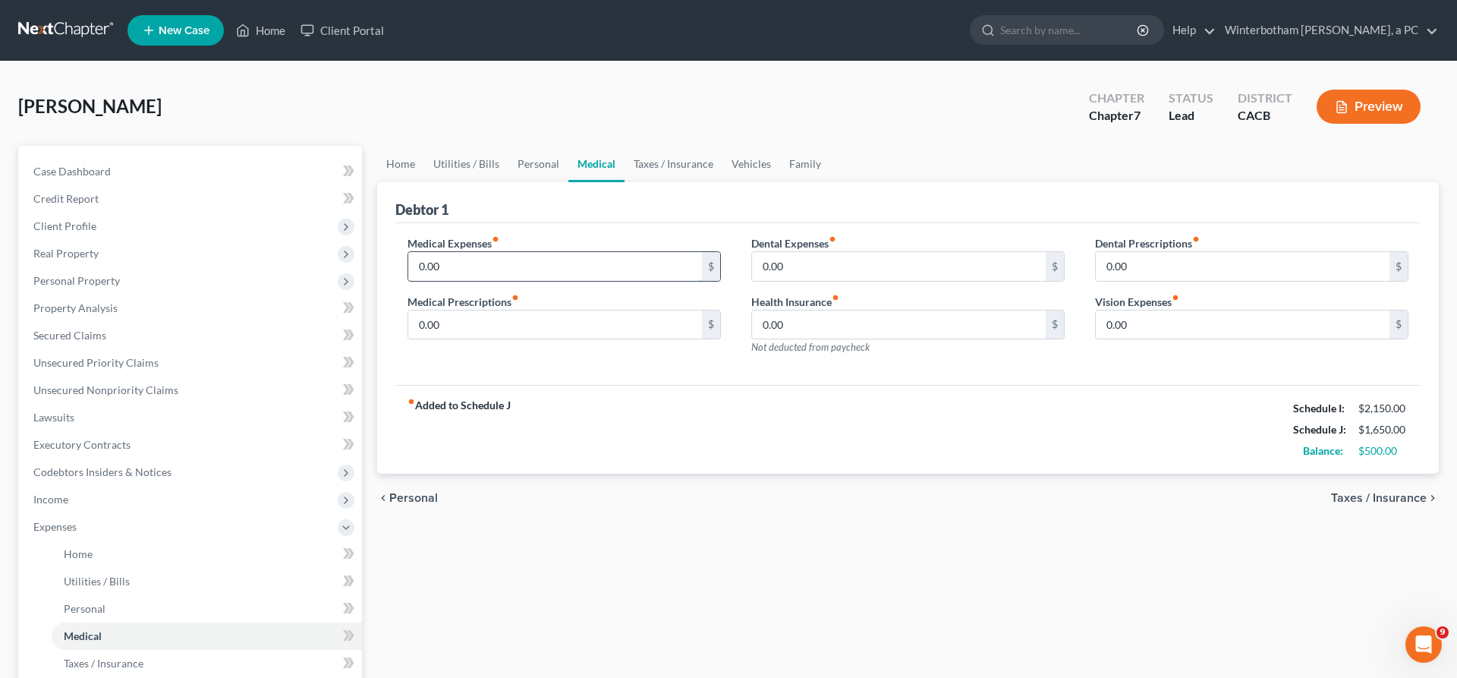
click at [492, 252] on input "0.00" at bounding box center [555, 266] width 294 height 29
type input "75"
click at [1368, 492] on span "Taxes / Insurance" at bounding box center [1379, 498] width 96 height 12
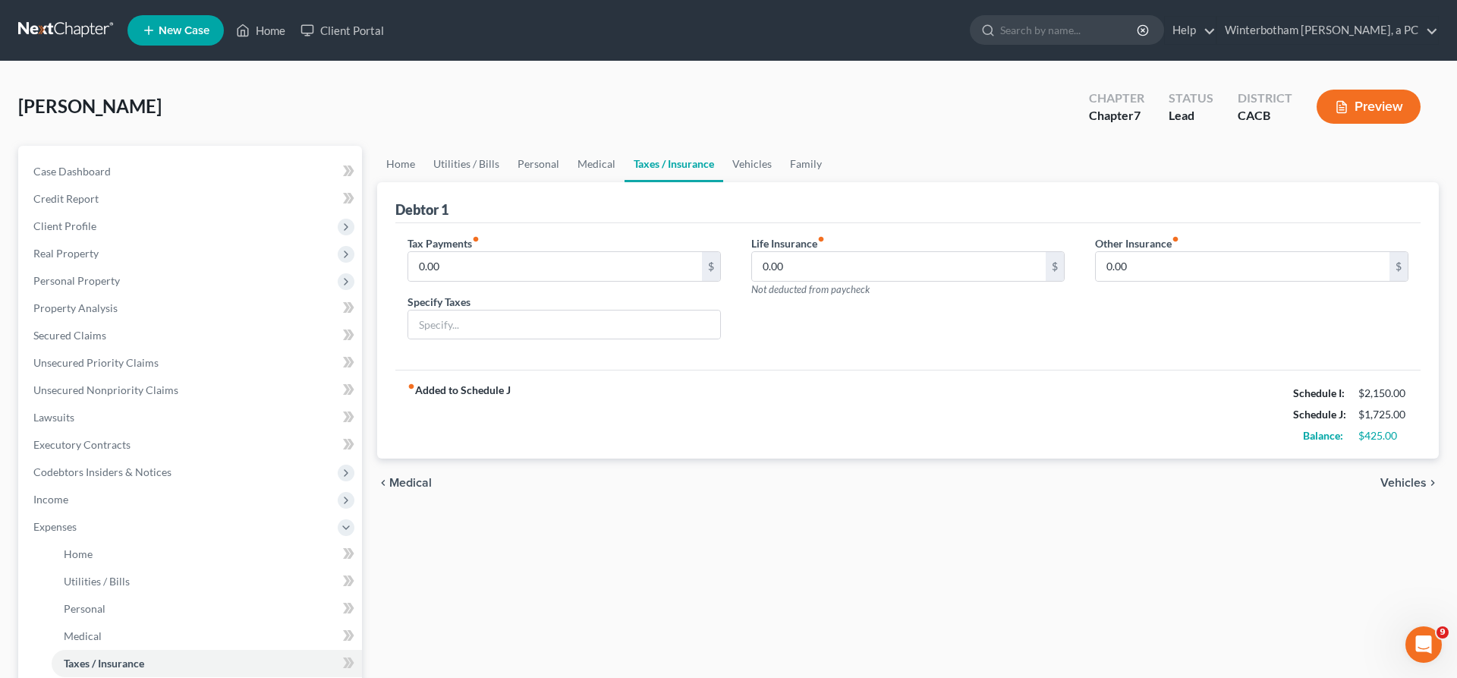
click at [1422, 476] on span "Vehicles" at bounding box center [1403, 482] width 46 height 12
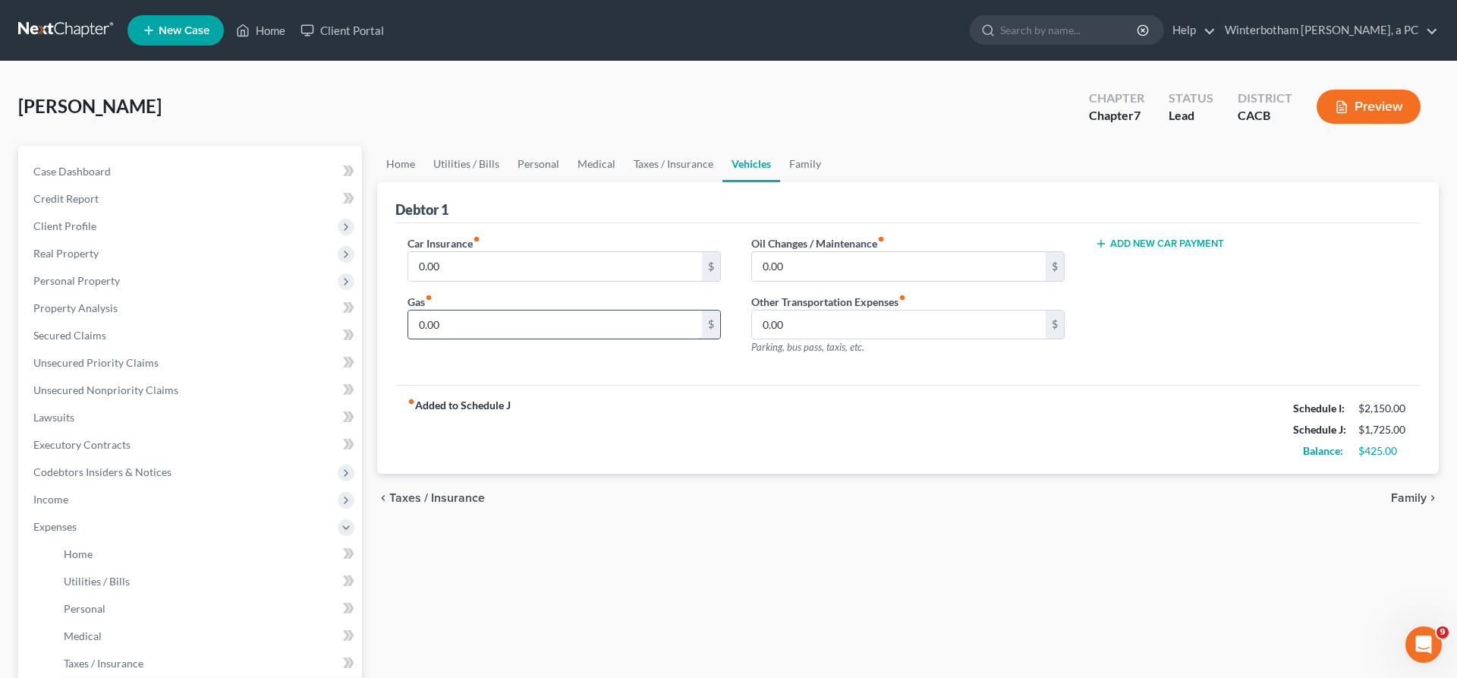
click at [448, 310] on input "0.00" at bounding box center [555, 324] width 294 height 29
type input "400"
click at [634, 385] on div "fiber_manual_record Added to Schedule J Schedule I: $2,150.00 Schedule J: $2,12…" at bounding box center [907, 429] width 1025 height 89
click at [460, 252] on input "0.00" at bounding box center [555, 266] width 294 height 29
type input "85"
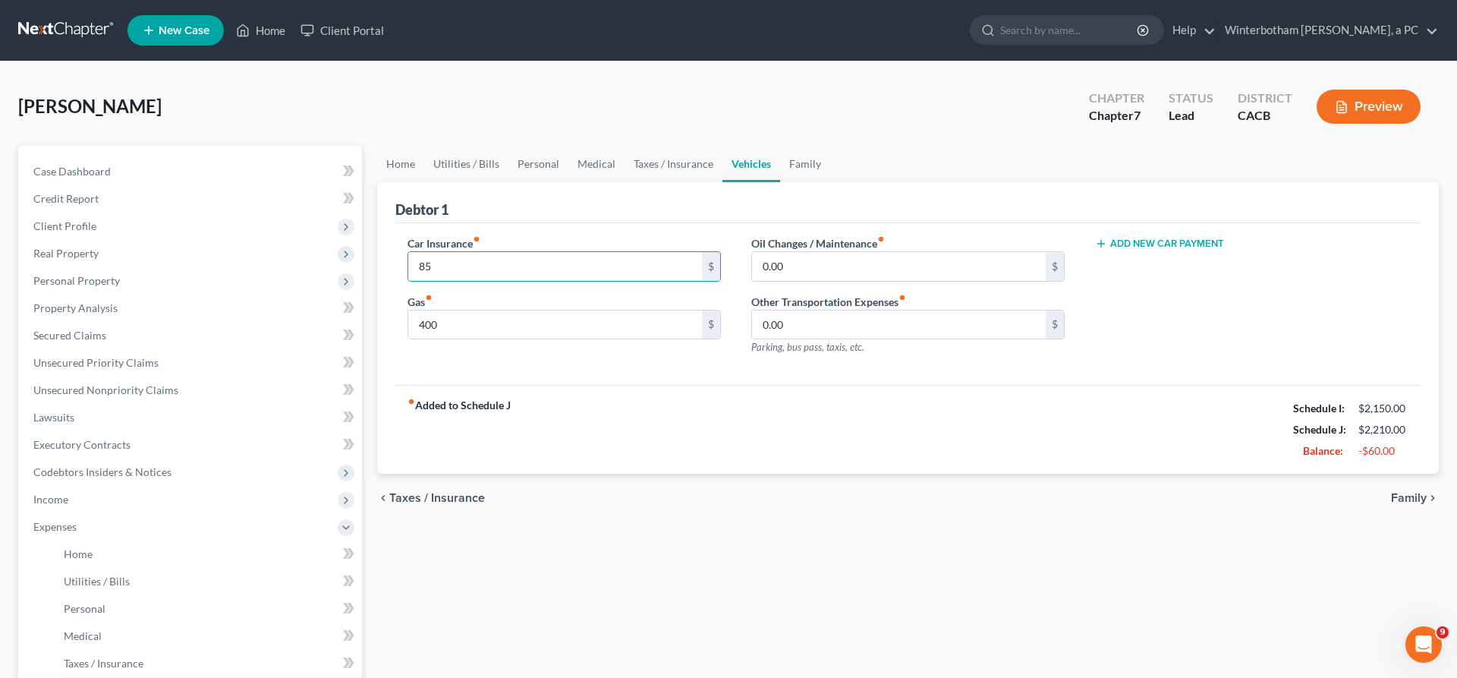
click at [1410, 492] on span "Family" at bounding box center [1409, 498] width 36 height 12
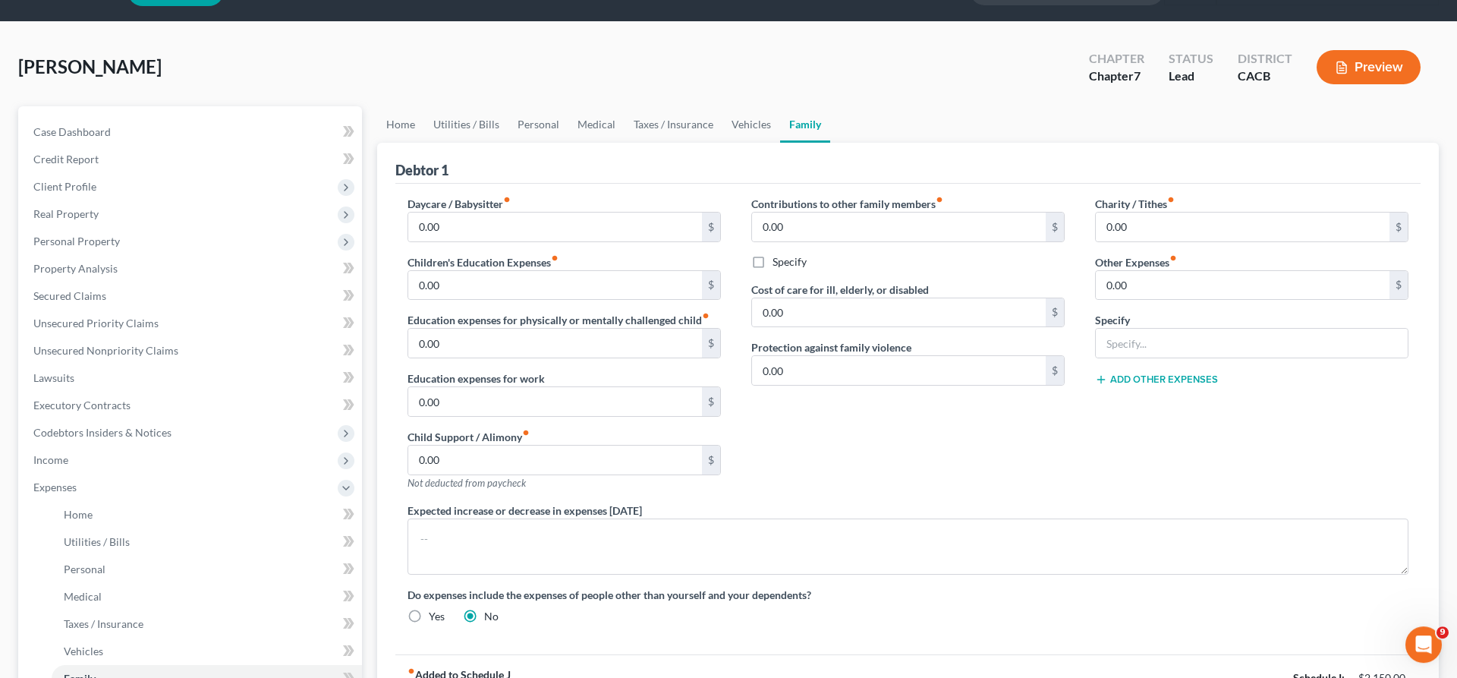
scroll to position [64, 0]
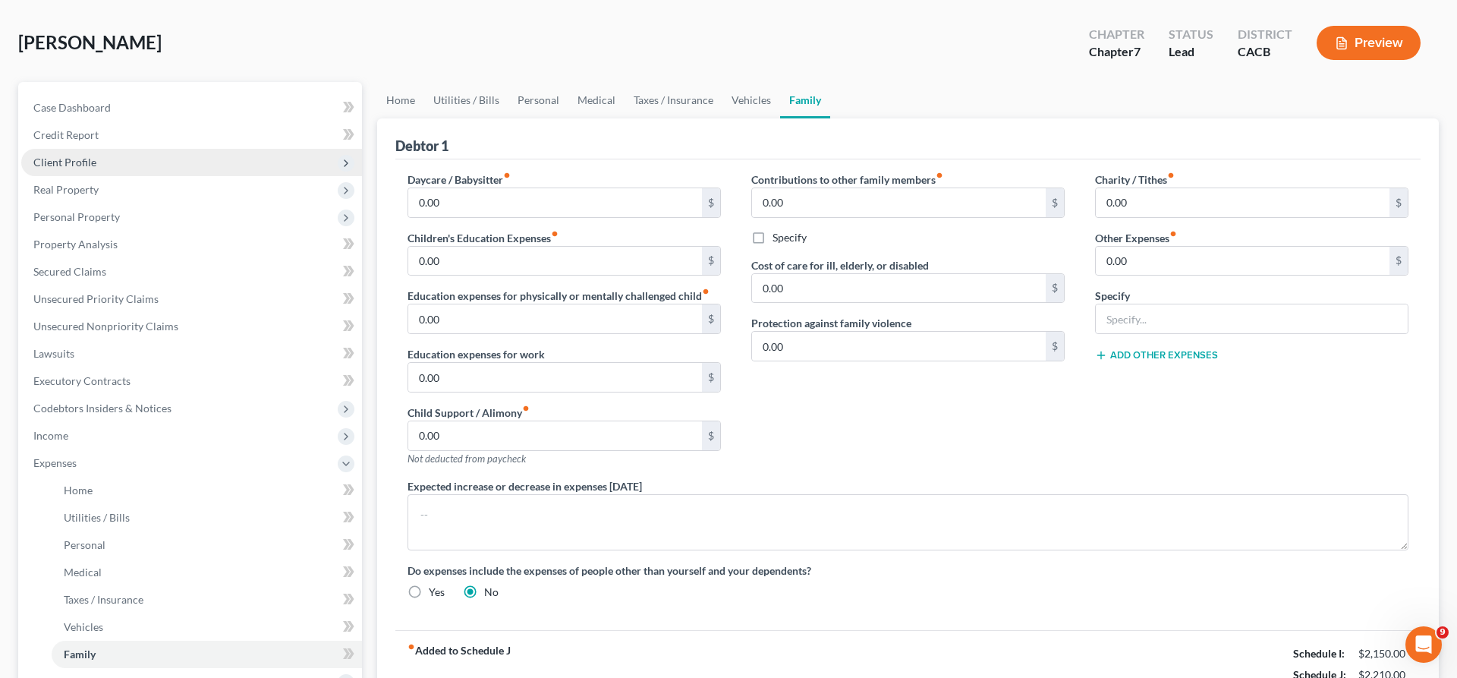
click at [82, 149] on span "Client Profile" at bounding box center [191, 162] width 341 height 27
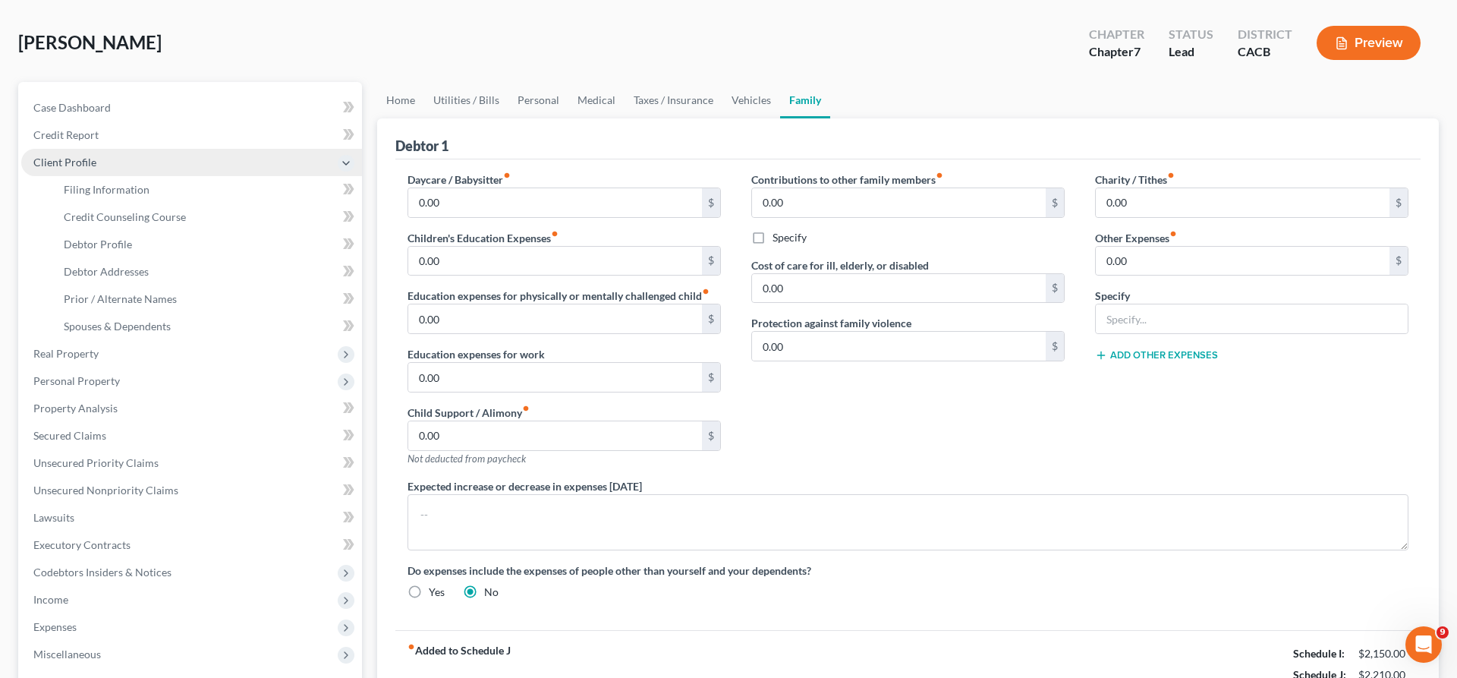
scroll to position [60, 0]
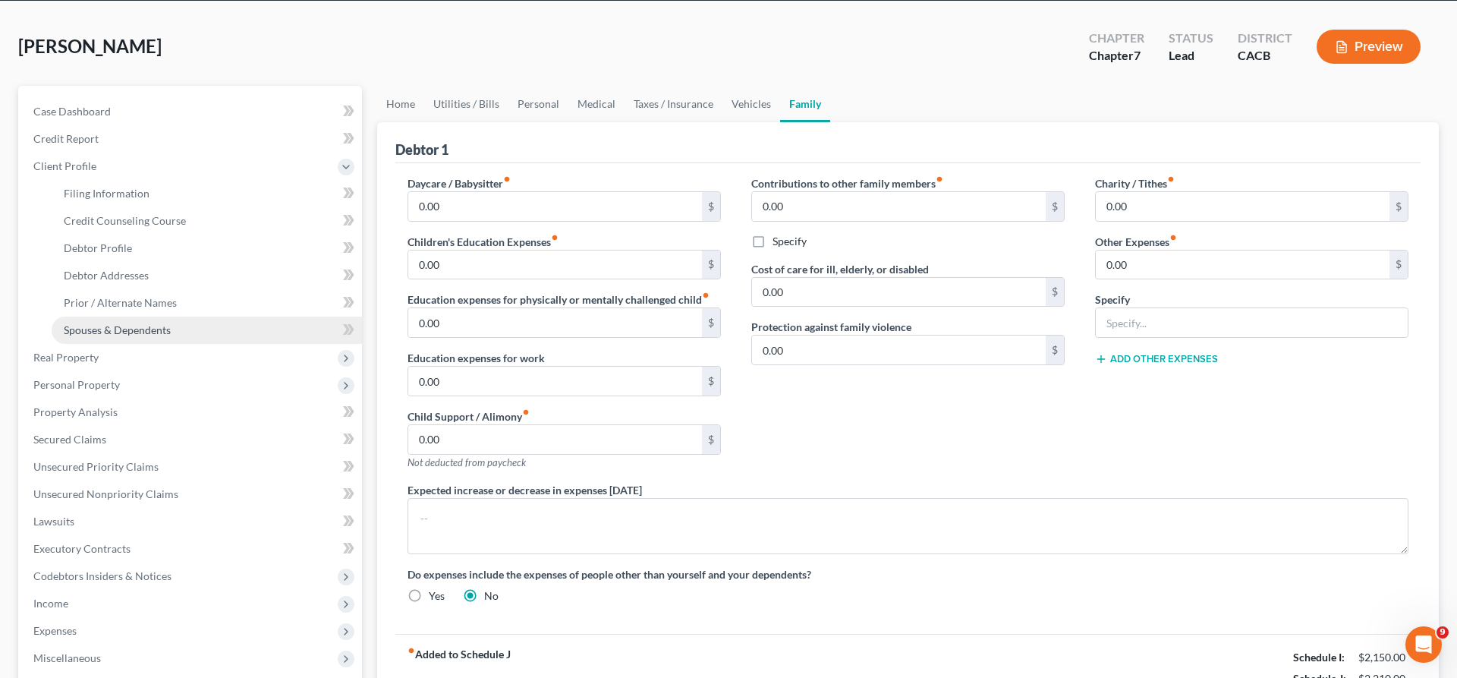
click at [115, 323] on span "Spouses & Dependents" at bounding box center [117, 329] width 107 height 13
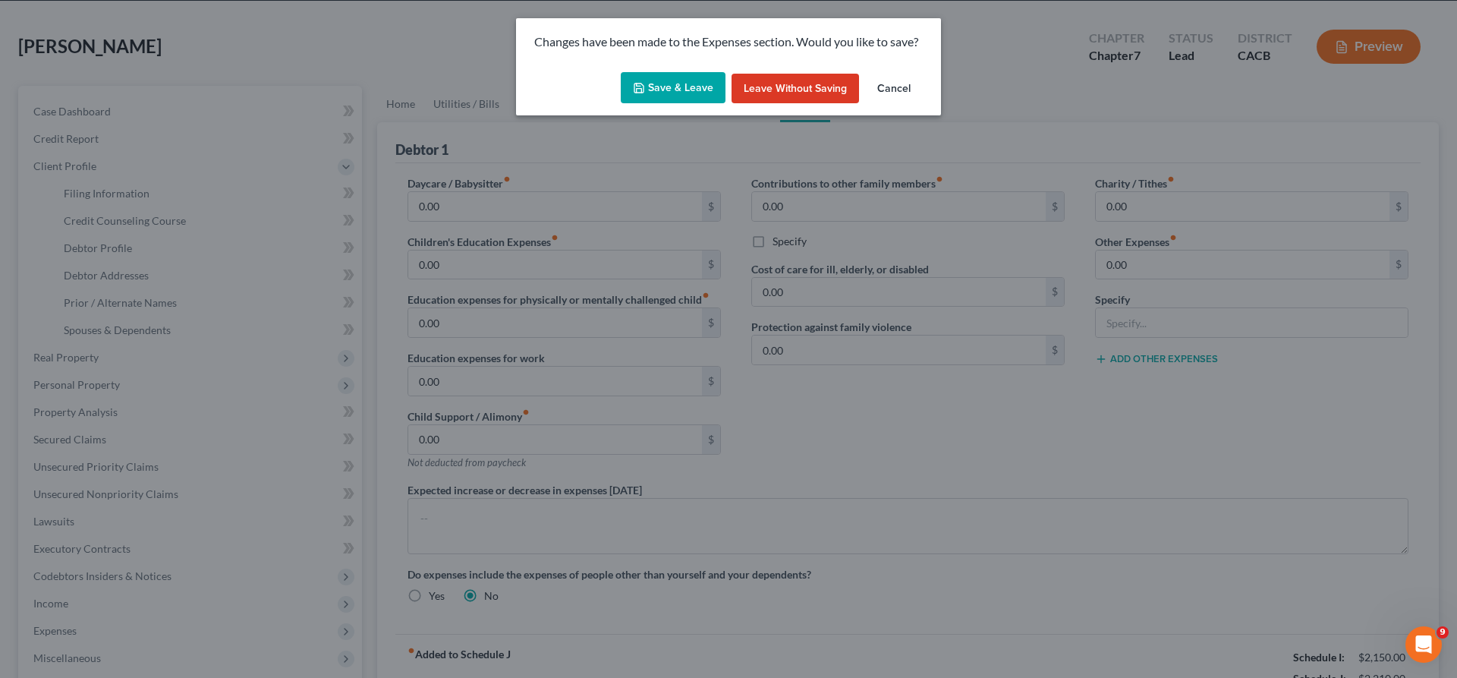
click at [693, 72] on button "Save & Leave" at bounding box center [673, 88] width 105 height 32
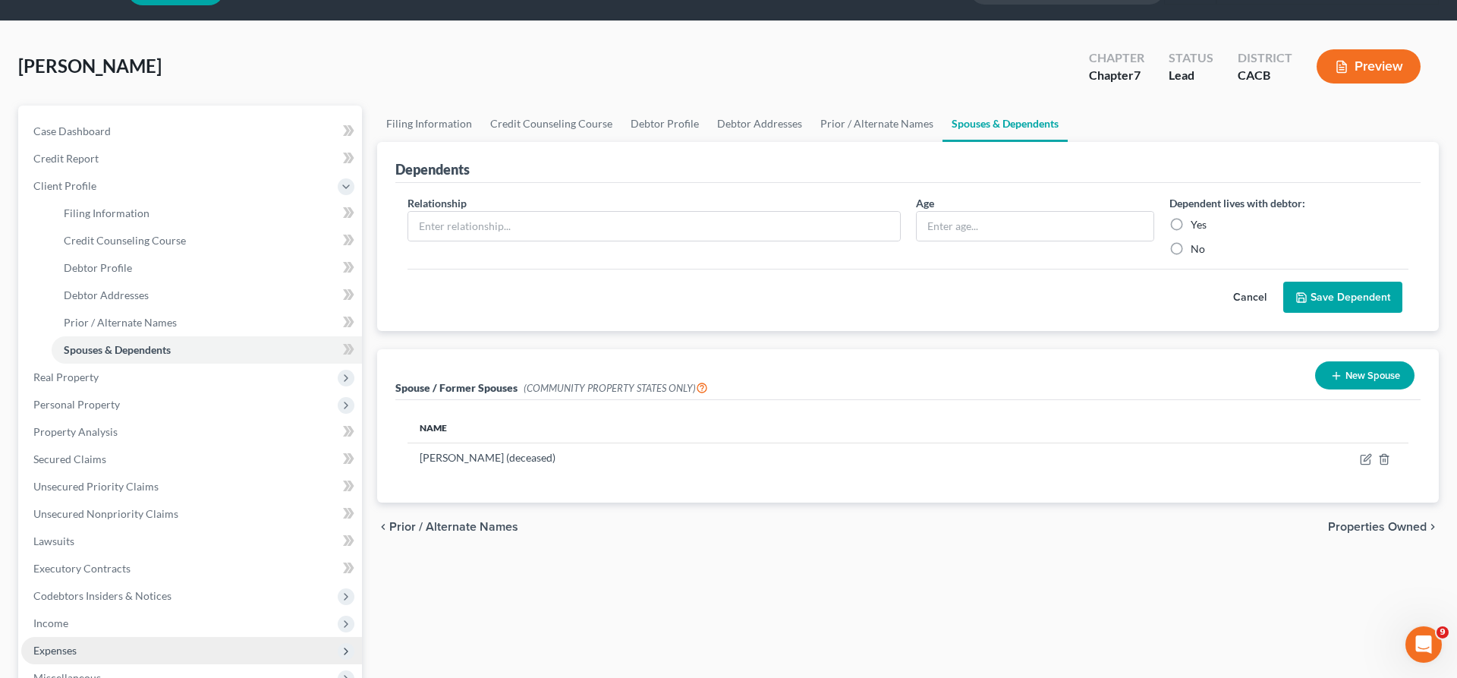
scroll to position [60, 0]
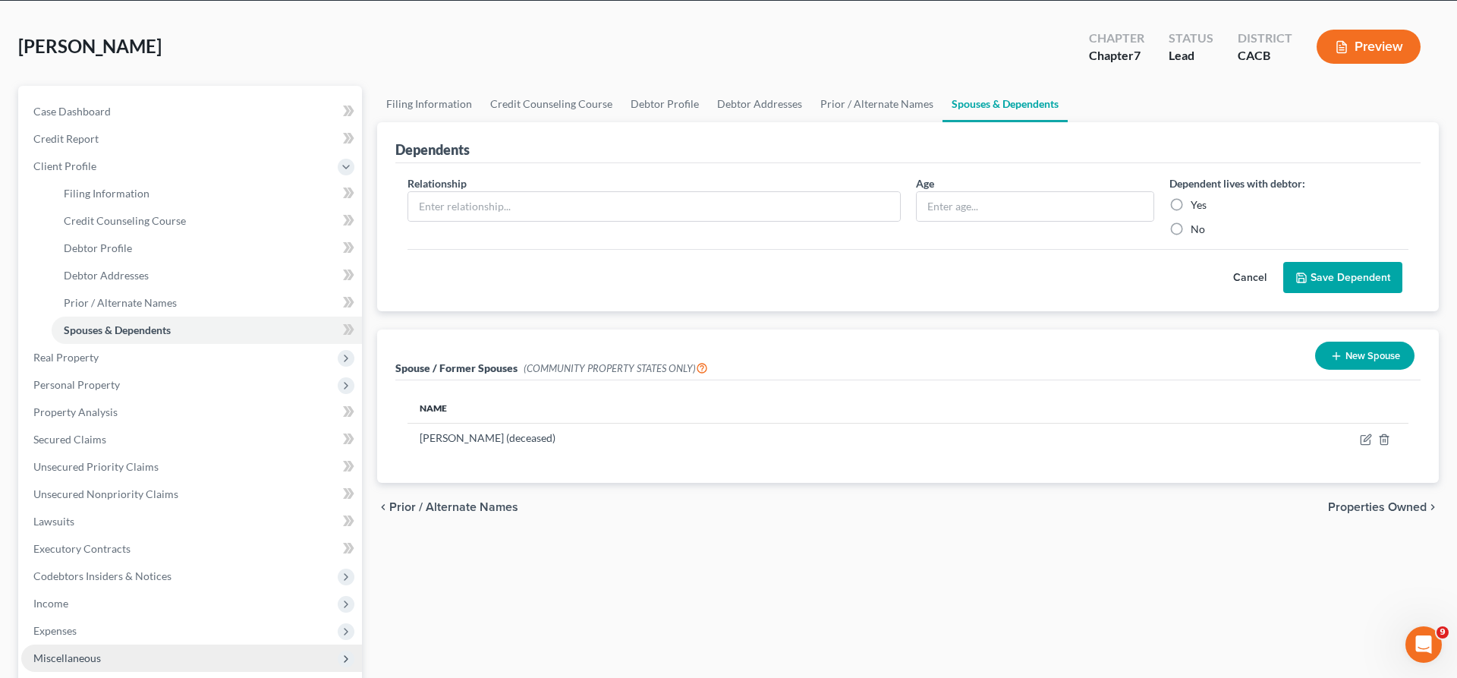
click at [82, 644] on span "Miscellaneous" at bounding box center [191, 657] width 341 height 27
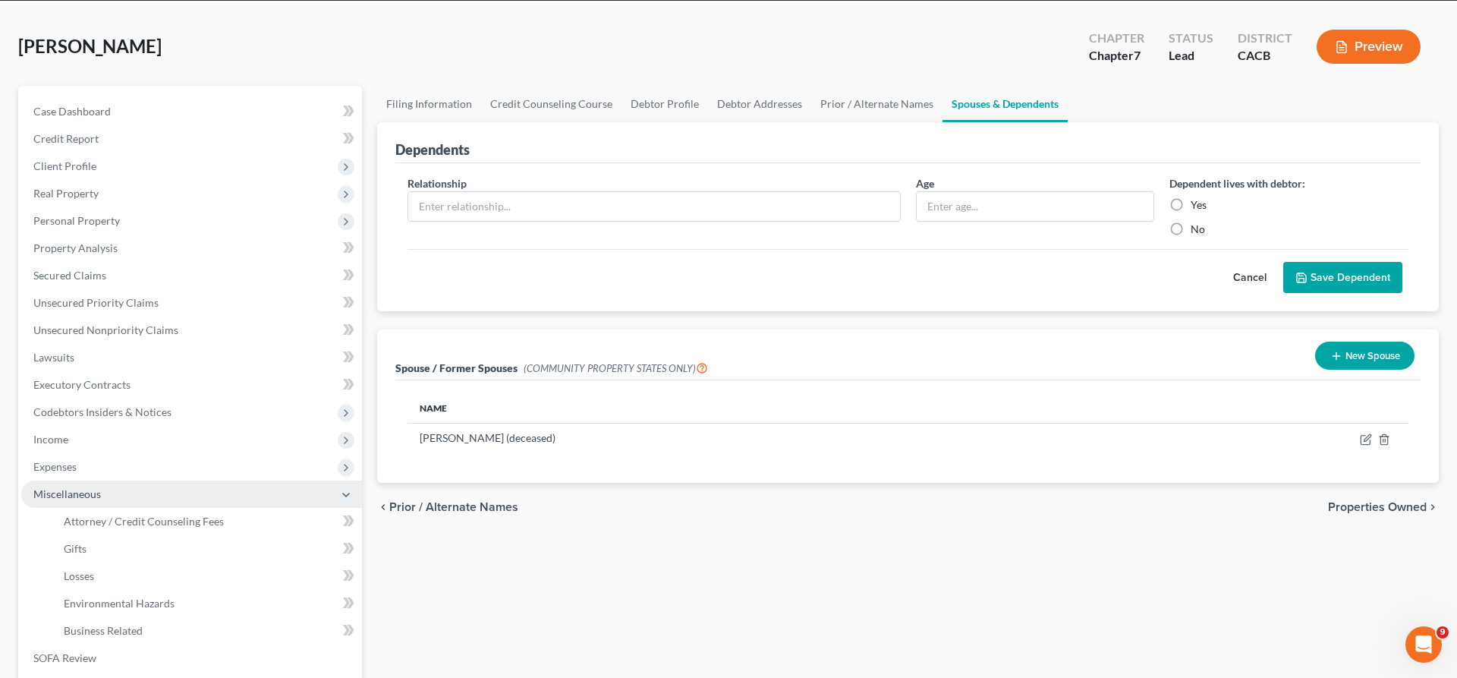
scroll to position [39, 0]
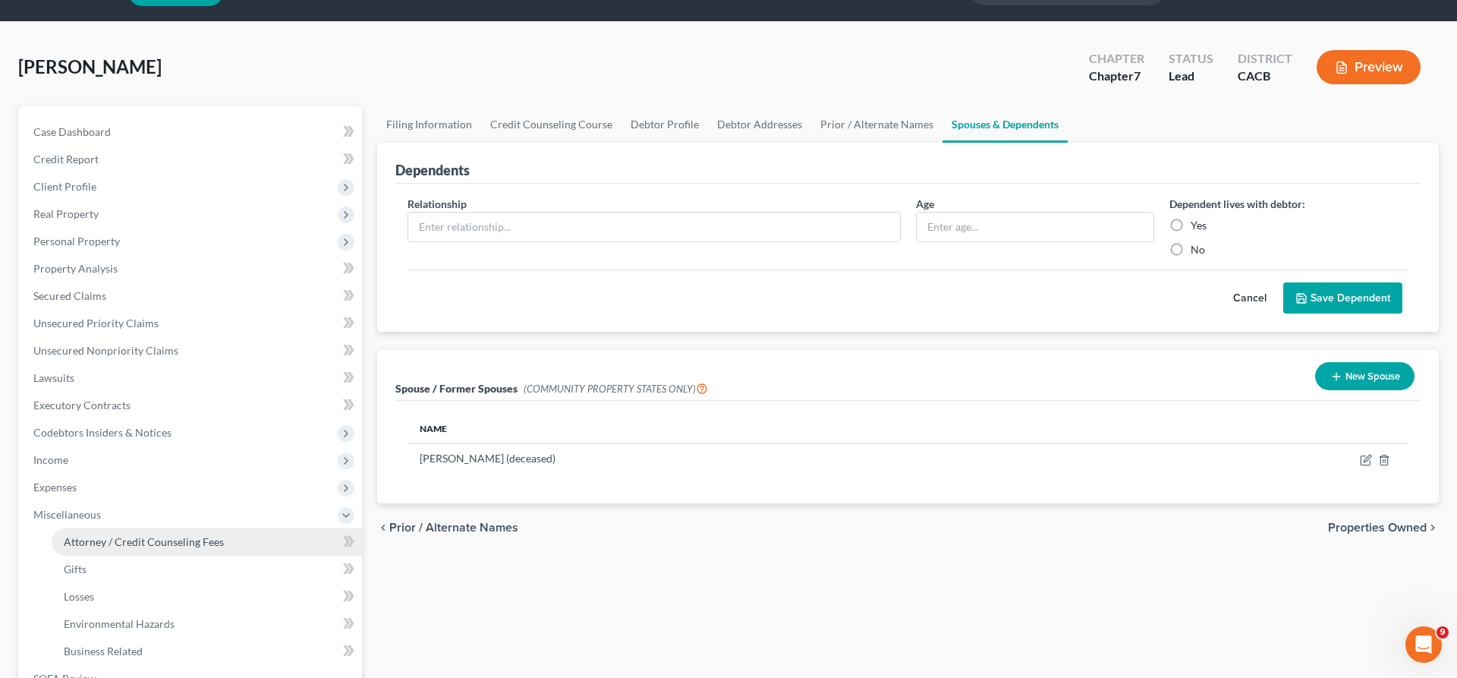
click at [140, 528] on link "Attorney / Credit Counseling Fees" at bounding box center [207, 541] width 310 height 27
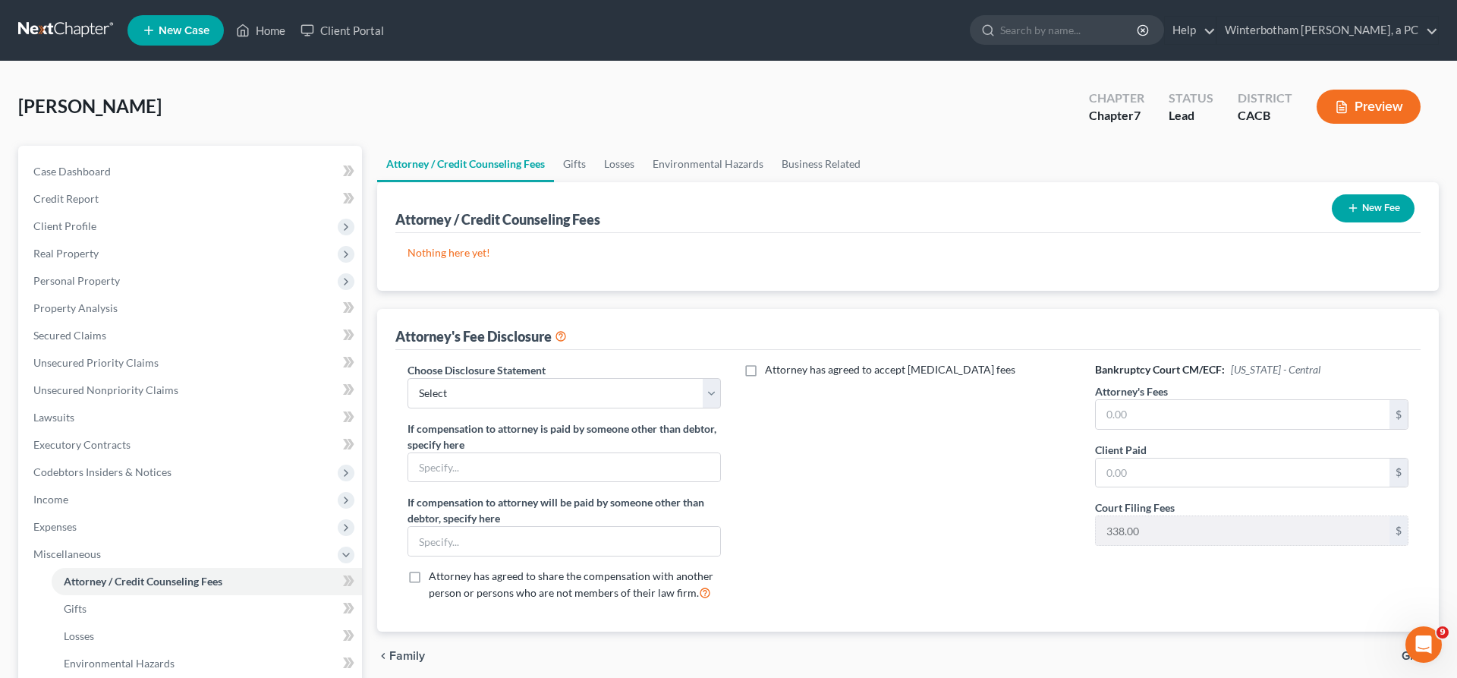
click at [1397, 194] on button "New Fee" at bounding box center [1373, 208] width 83 height 28
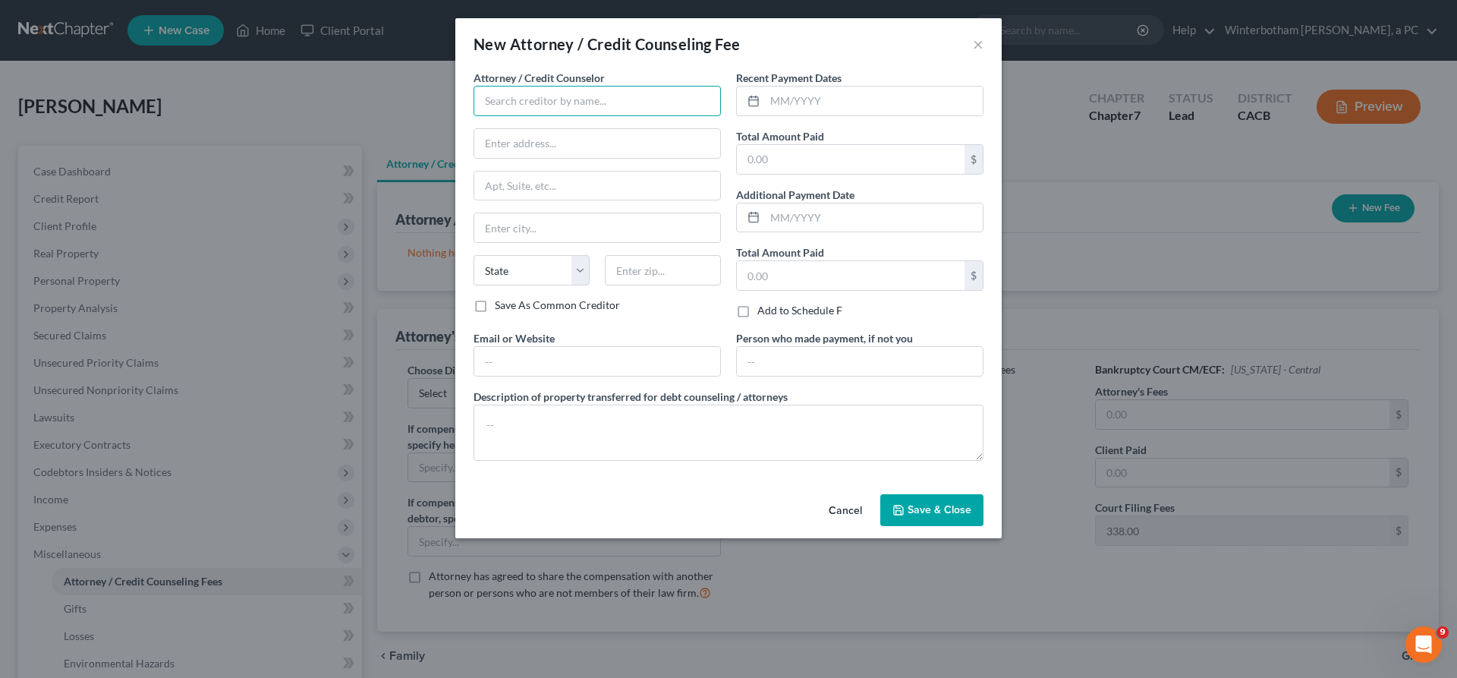
click at [593, 86] on input "text" at bounding box center [596, 101] width 247 height 30
click at [633, 120] on div "Winterbotham [PERSON_NAME] a PC" at bounding box center [576, 127] width 181 height 15
type input "Winterbotham [PERSON_NAME] a PC"
type input "[STREET_ADDRESS]"
type input "[GEOGRAPHIC_DATA]"
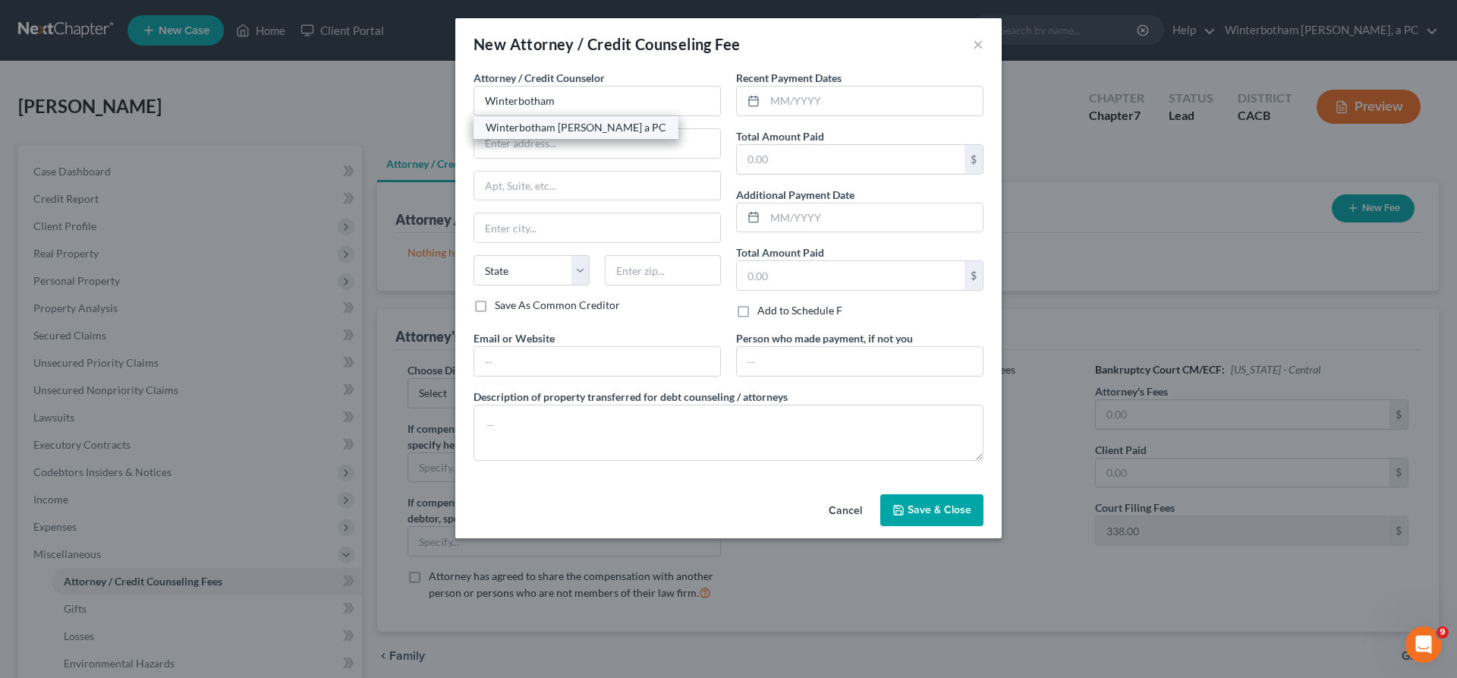
select select "4"
type input "92805"
click at [780, 86] on input "text" at bounding box center [874, 100] width 218 height 29
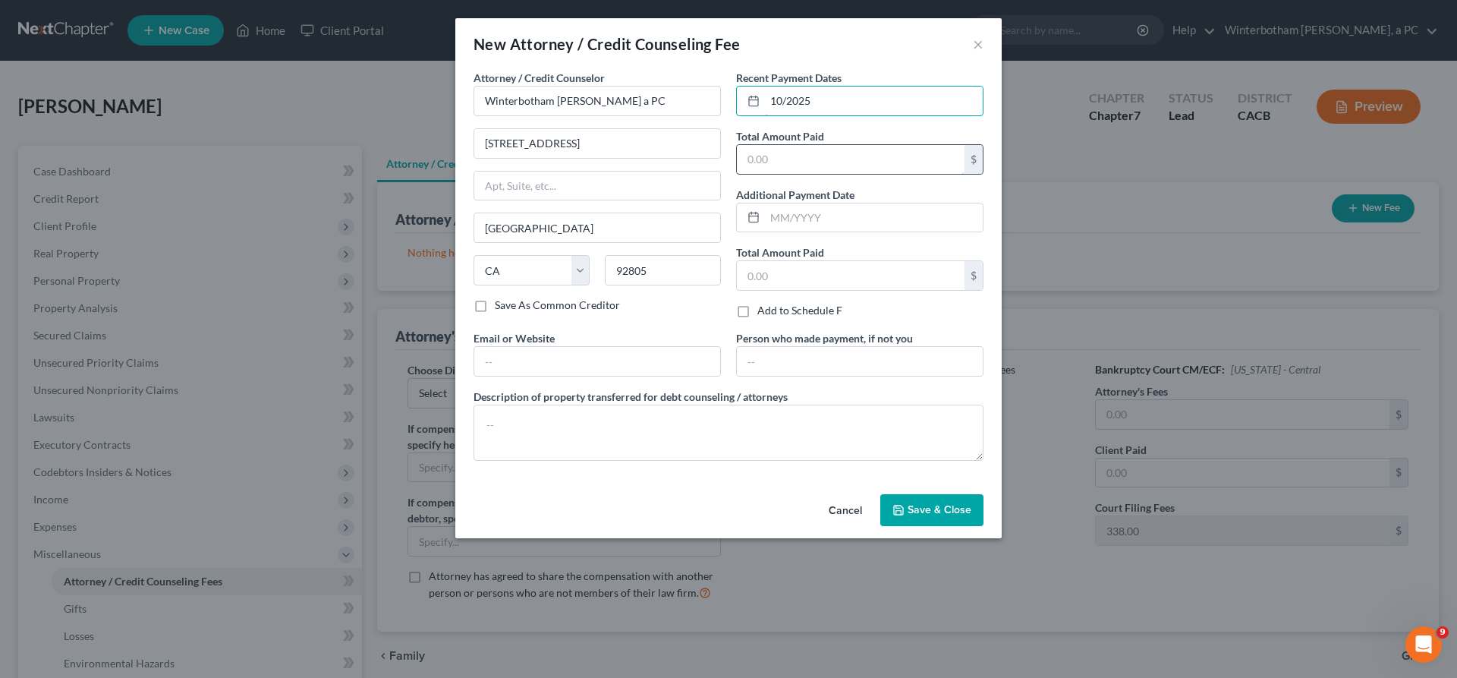
type input "10/2025"
click at [765, 145] on input "text" at bounding box center [851, 159] width 228 height 29
type input "1,688"
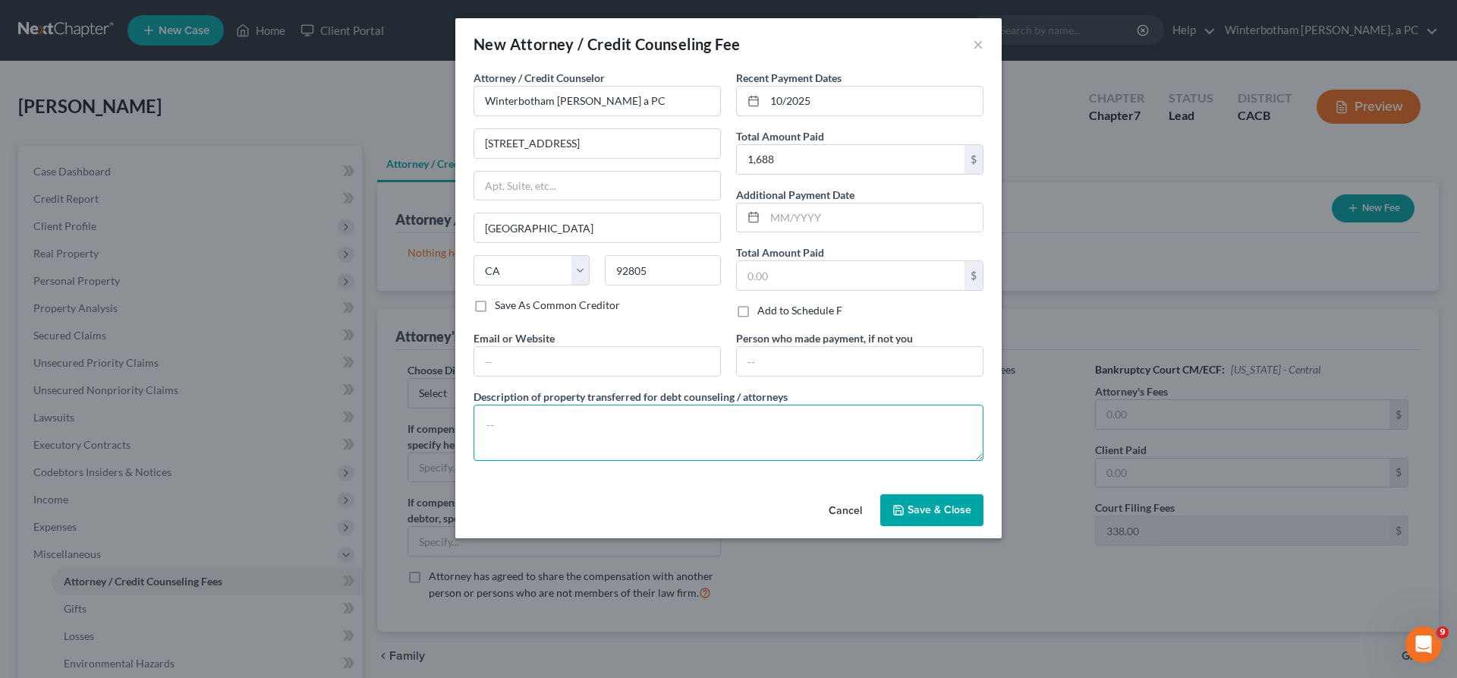
click at [843, 404] on textarea at bounding box center [728, 432] width 510 height 56
type textarea "Attorney Fees (Including costs and Court filing fees)"
click at [891, 494] on button "Save & Close" at bounding box center [931, 510] width 103 height 32
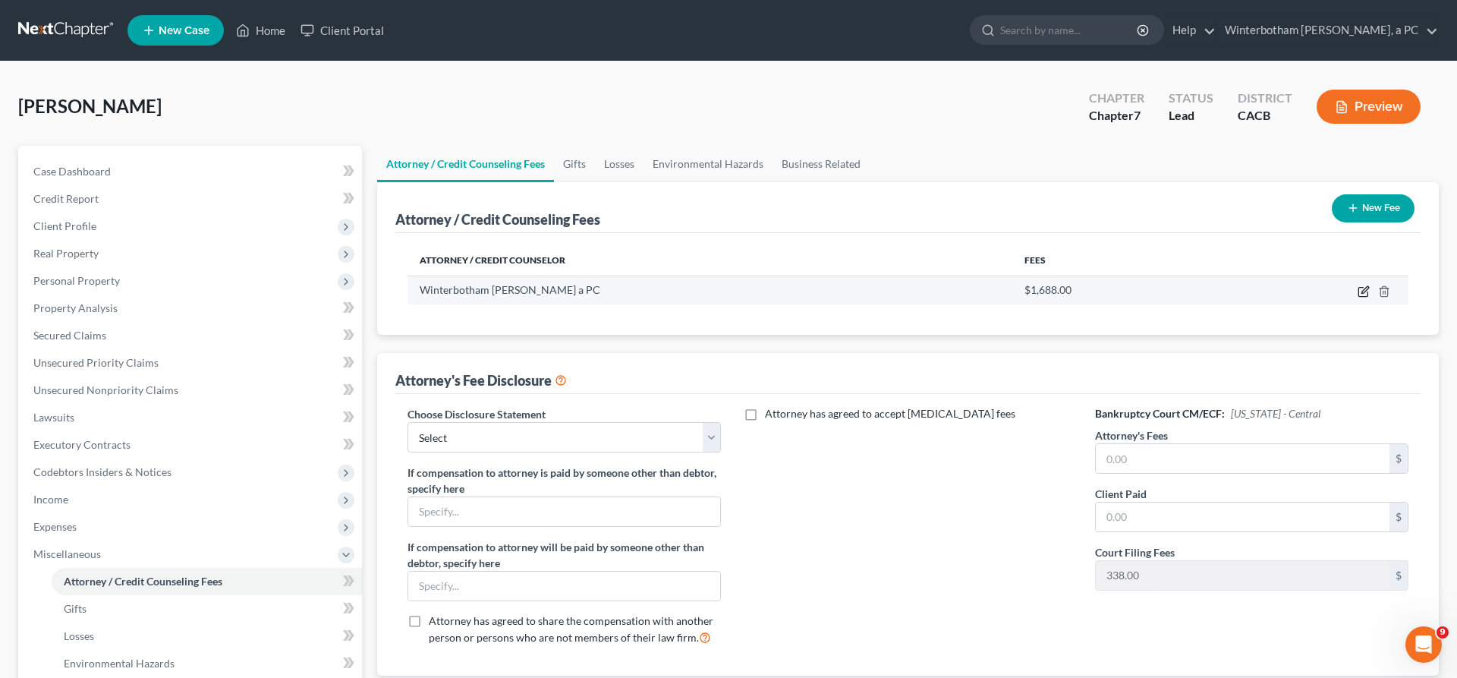
click at [1369, 285] on icon "button" at bounding box center [1363, 291] width 12 height 12
select select "4"
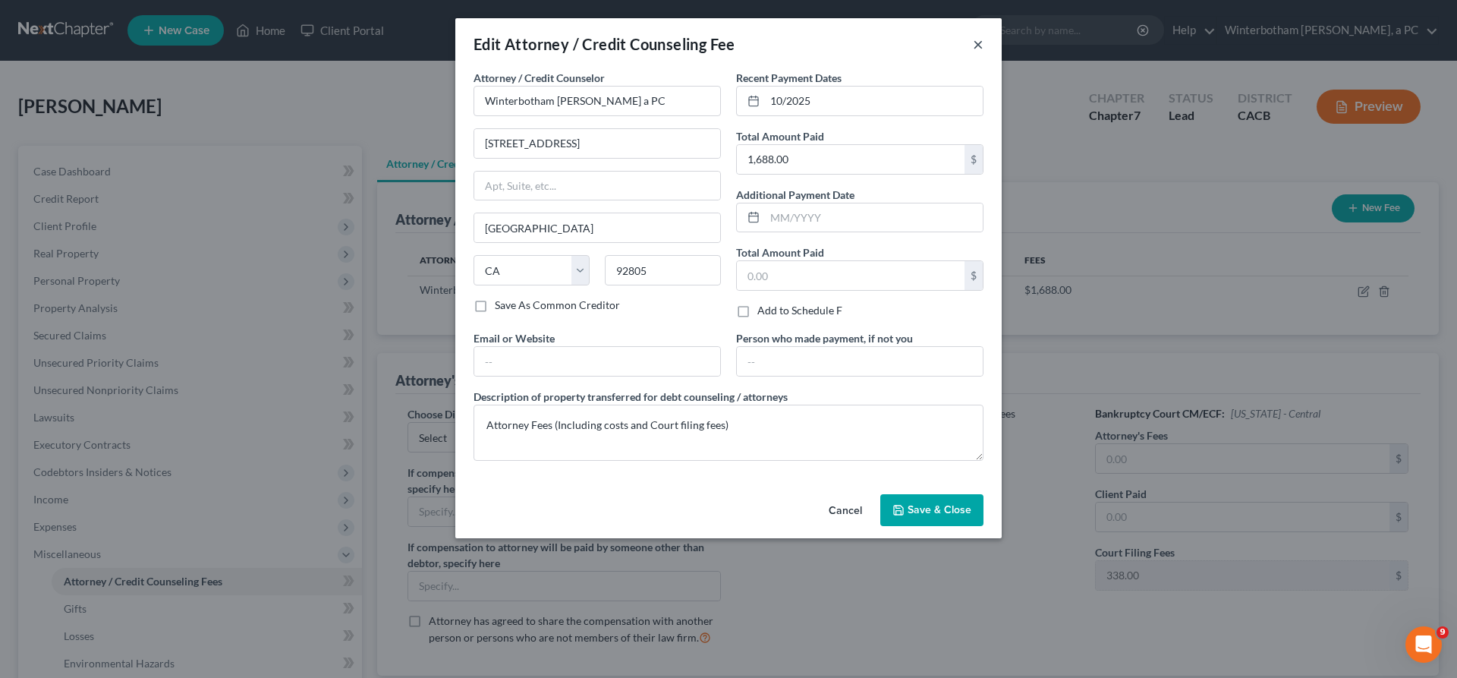
click at [973, 35] on button "×" at bounding box center [978, 44] width 11 height 18
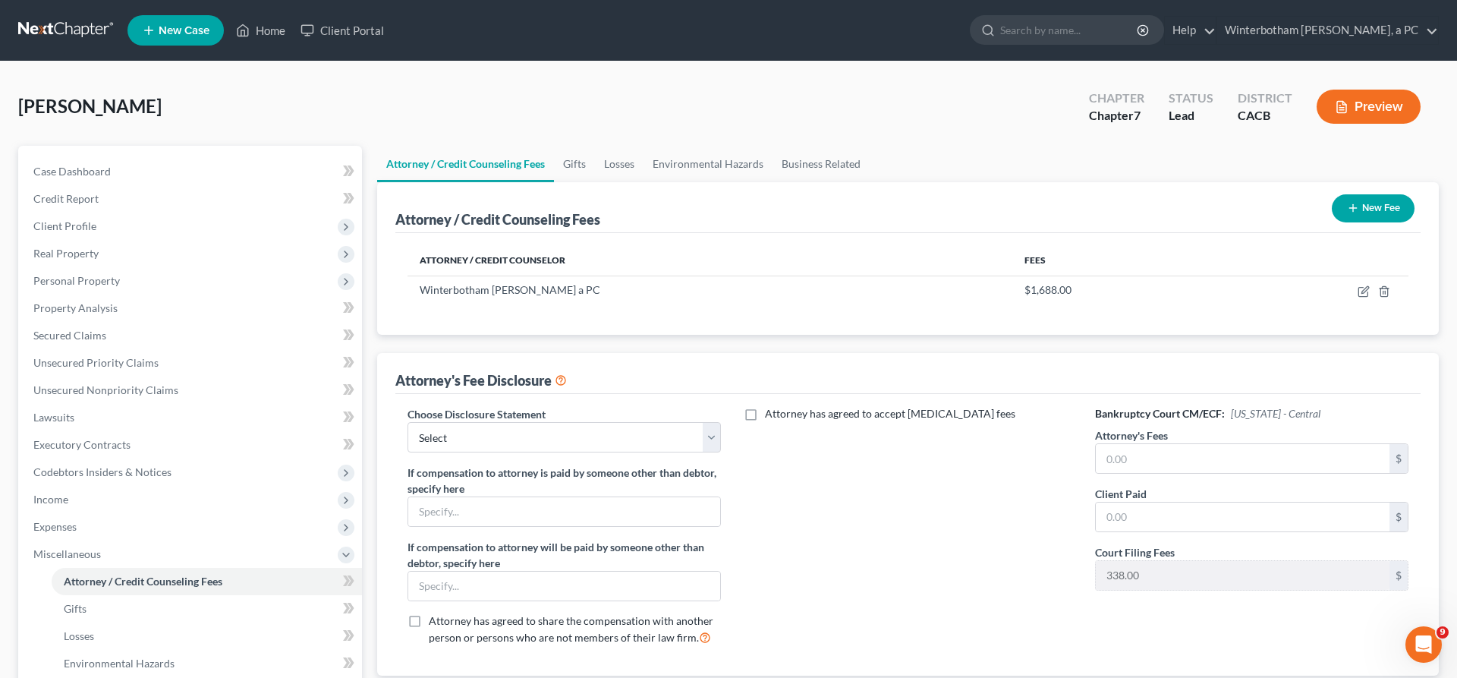
click at [1406, 194] on button "New Fee" at bounding box center [1373, 208] width 83 height 28
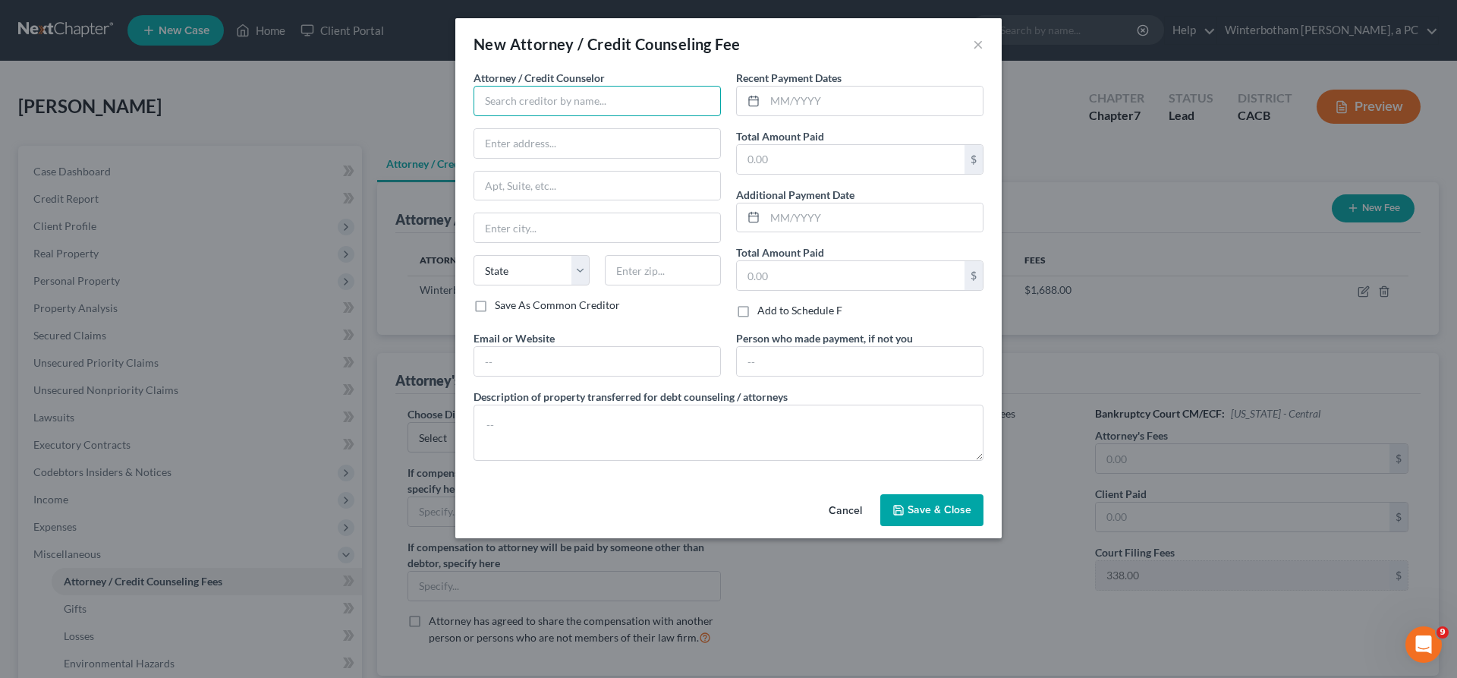
click at [665, 86] on input "text" at bounding box center [596, 101] width 247 height 30
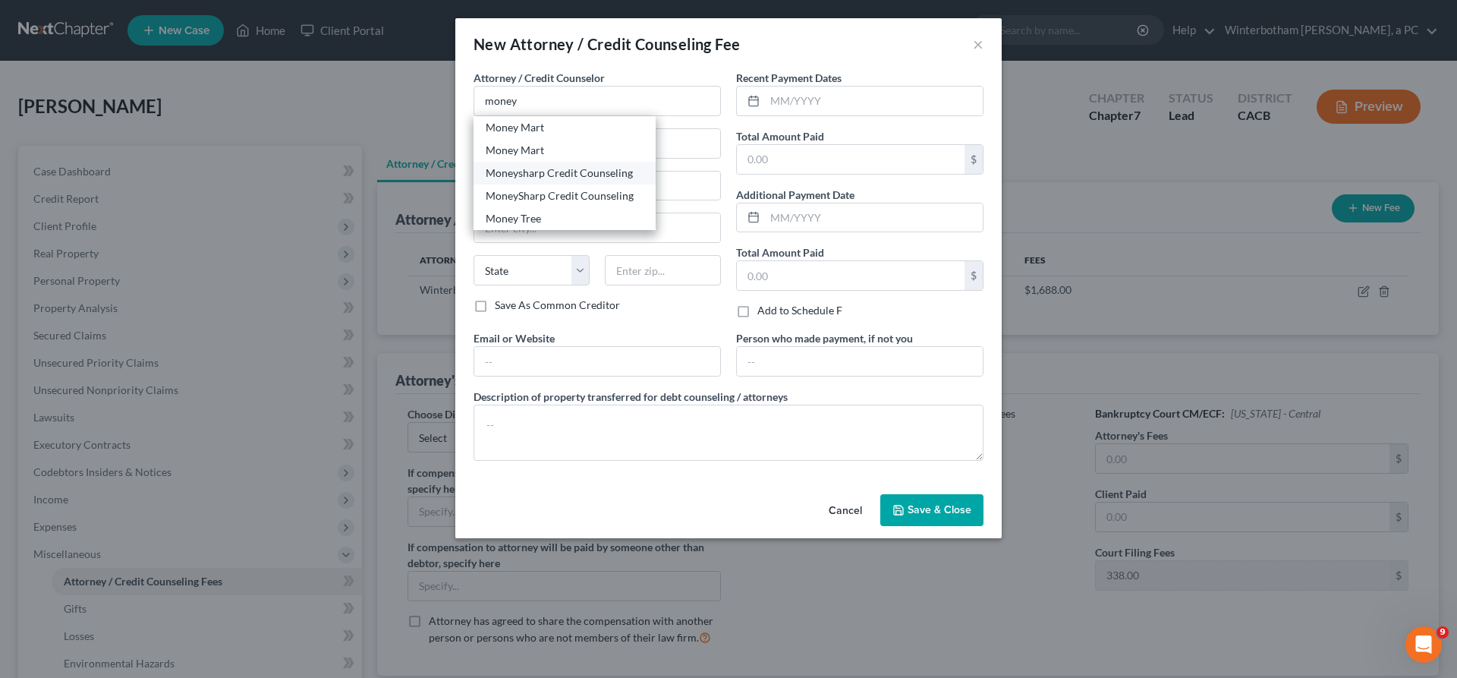
click at [629, 165] on div "Moneysharp Credit Counseling" at bounding box center [565, 172] width 158 height 15
type input "Moneysharp Credit Counseling"
type input "[STREET_ADDRESS]"
type input "[GEOGRAPHIC_DATA]"
select select "14"
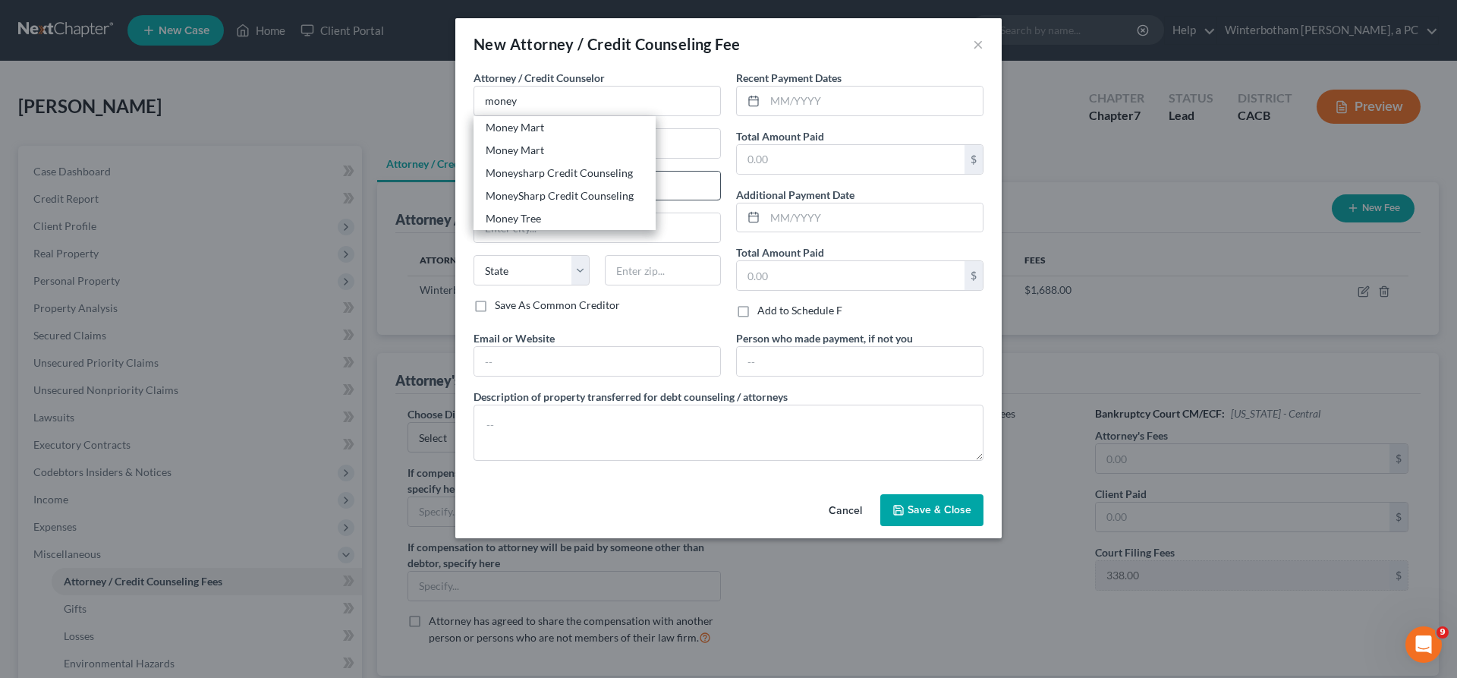
type input "60647"
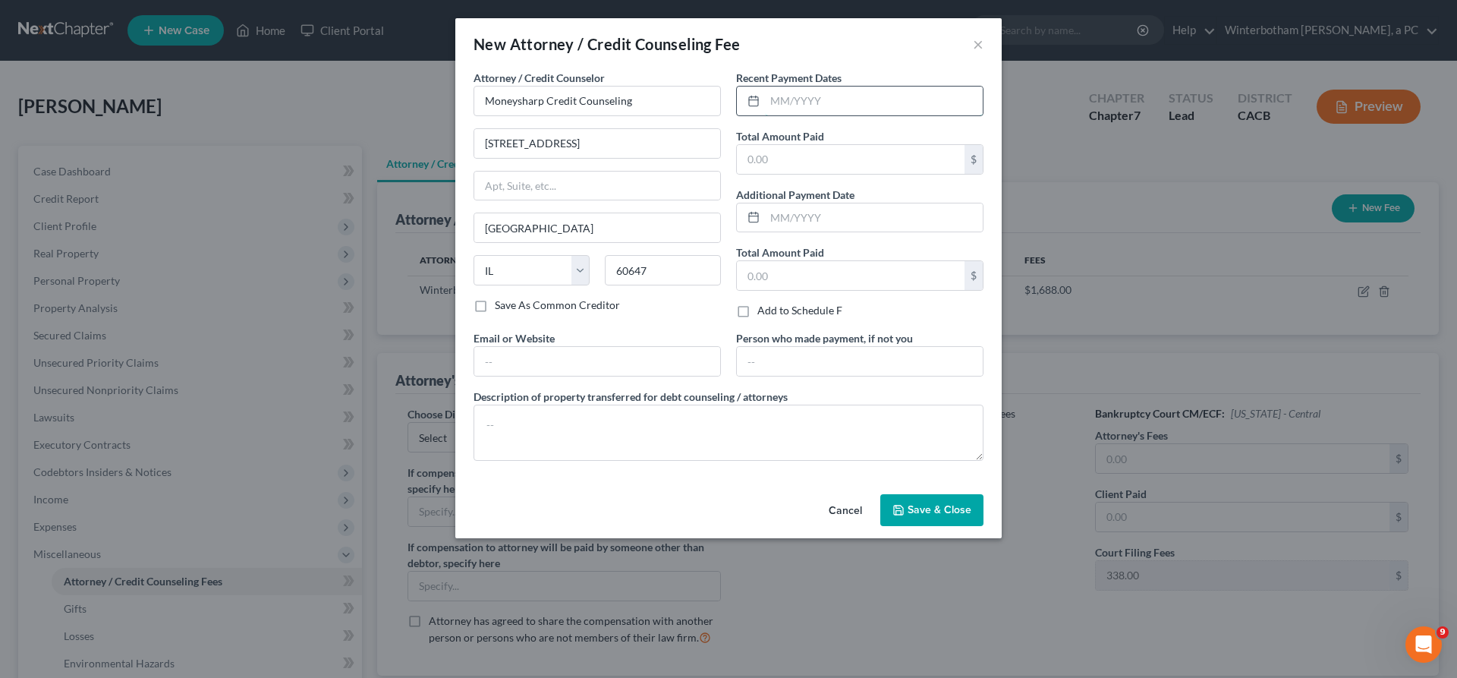
click at [788, 86] on input "text" at bounding box center [874, 100] width 218 height 29
type input "0"
type input "10/2025"
click at [772, 145] on input "text" at bounding box center [851, 159] width 228 height 29
type input "10"
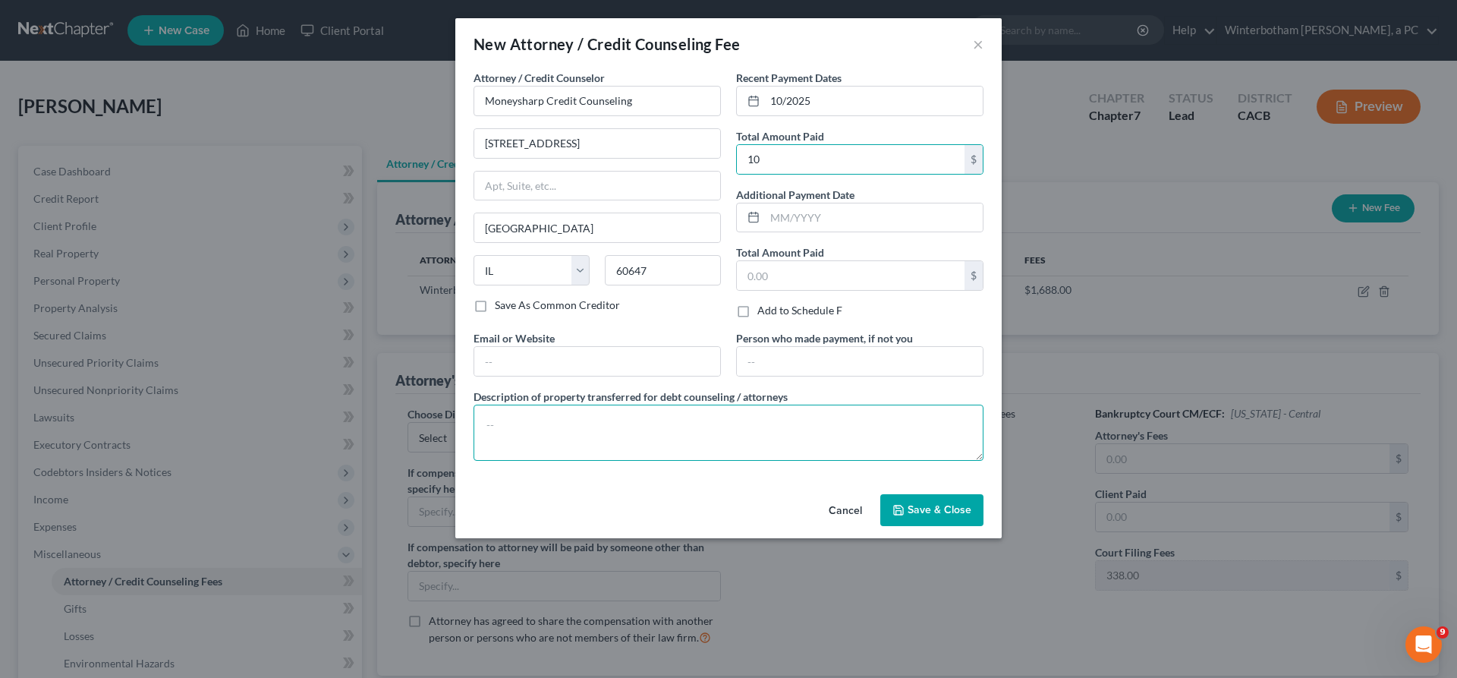
click at [731, 404] on textarea at bounding box center [728, 432] width 510 height 56
type textarea "Credit Counseling"
click at [880, 494] on button "Save & Close" at bounding box center [931, 510] width 103 height 32
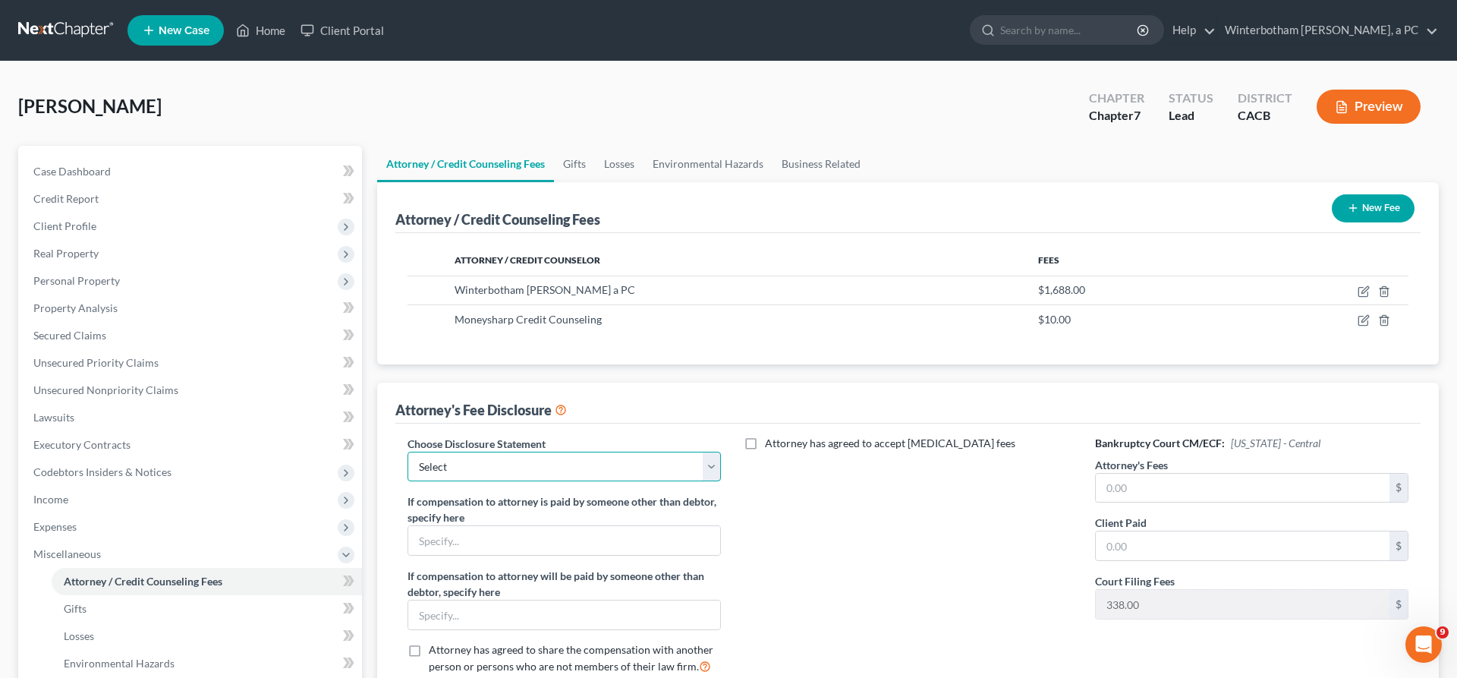
click at [407, 451] on select "Select Chapter 13 Disclosure Chapter 7 Disclosure" at bounding box center [563, 466] width 313 height 30
select select "1"
click option "Chapter 7 Disclosure" at bounding box center [0, 0] width 0 height 0
click at [1149, 473] on input "text" at bounding box center [1243, 487] width 294 height 29
type input "1,350"
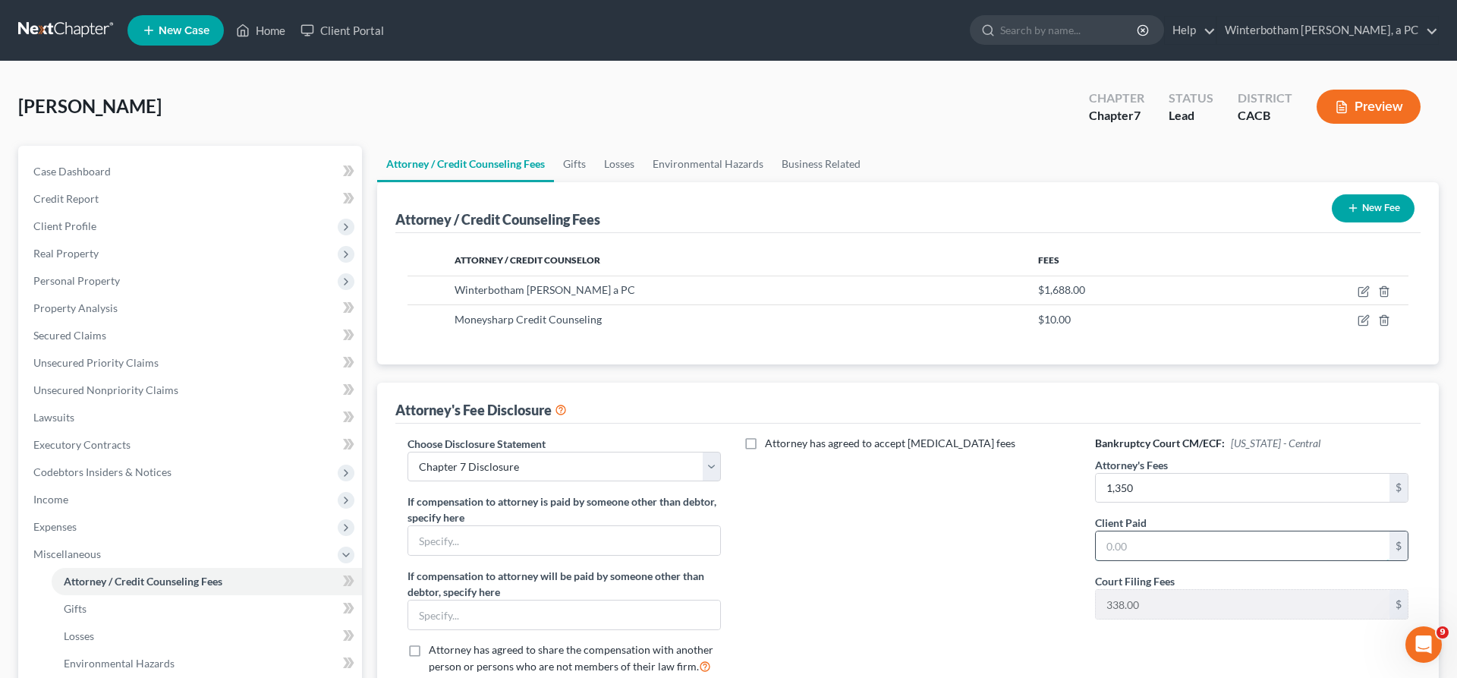
click at [1149, 531] on input "text" at bounding box center [1243, 545] width 294 height 29
type input "1,350"
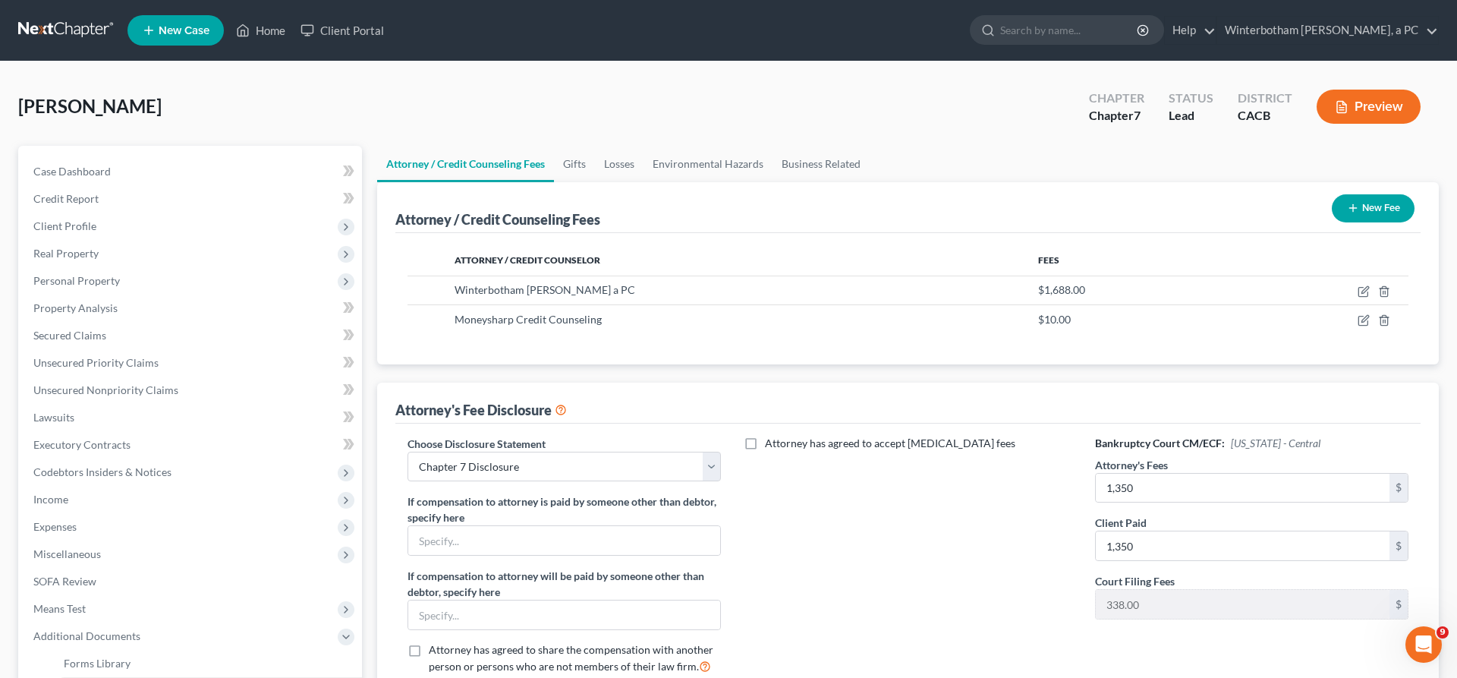
click at [114, 677] on span "Client Document Storage" at bounding box center [123, 690] width 119 height 13
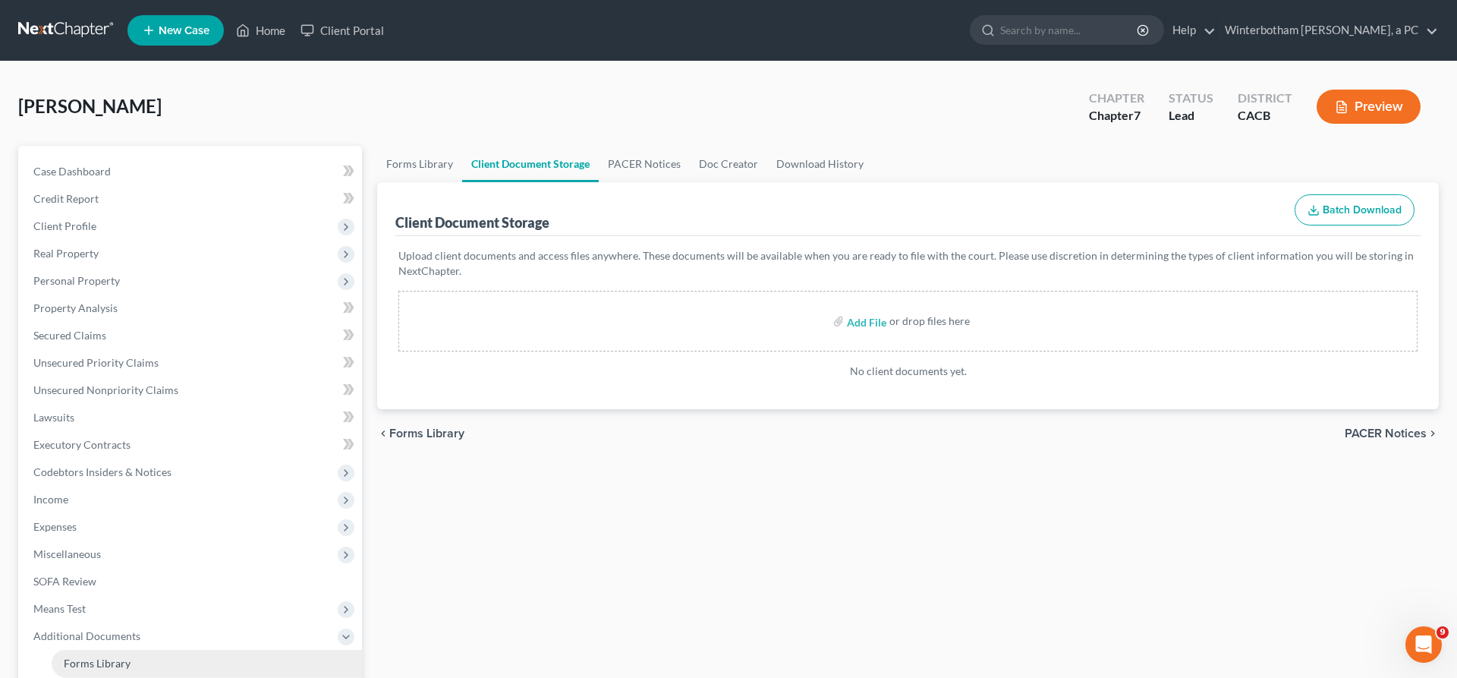
click at [105, 649] on link "Forms Library" at bounding box center [207, 662] width 310 height 27
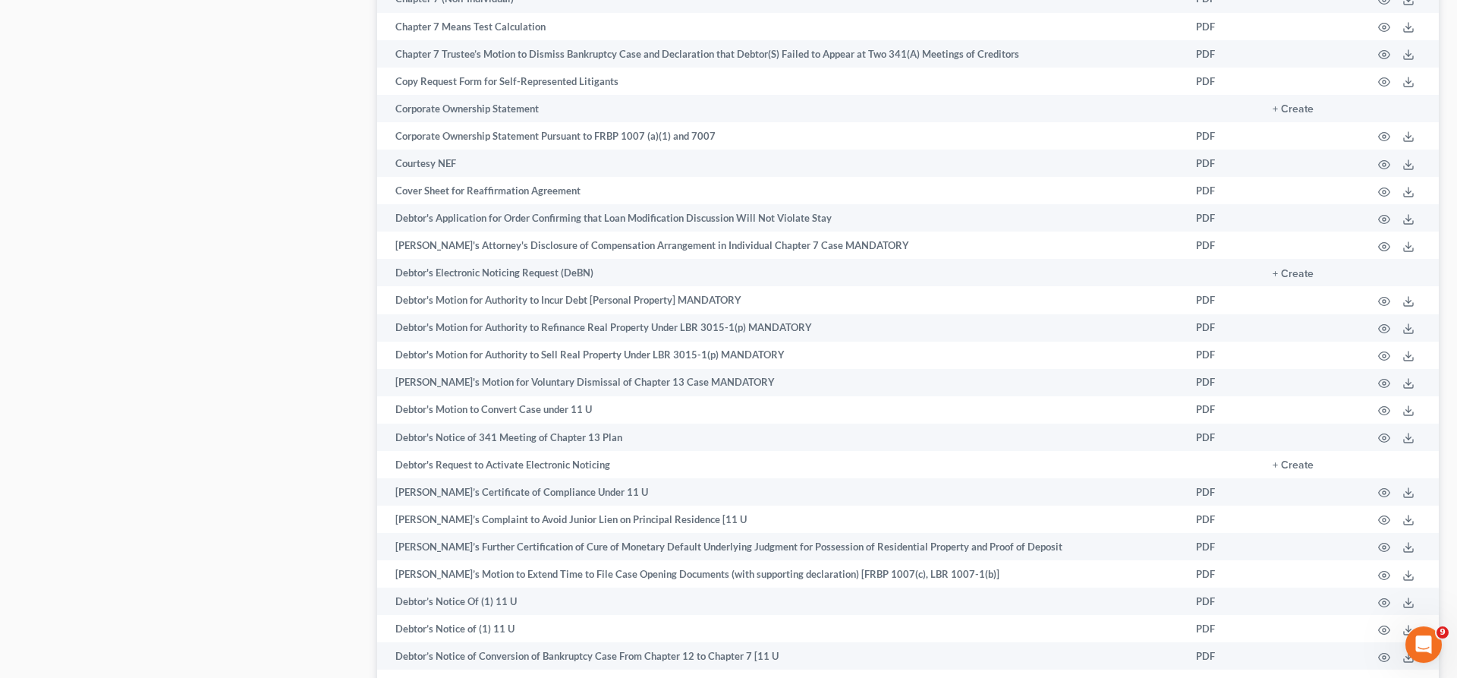
scroll to position [1721, 0]
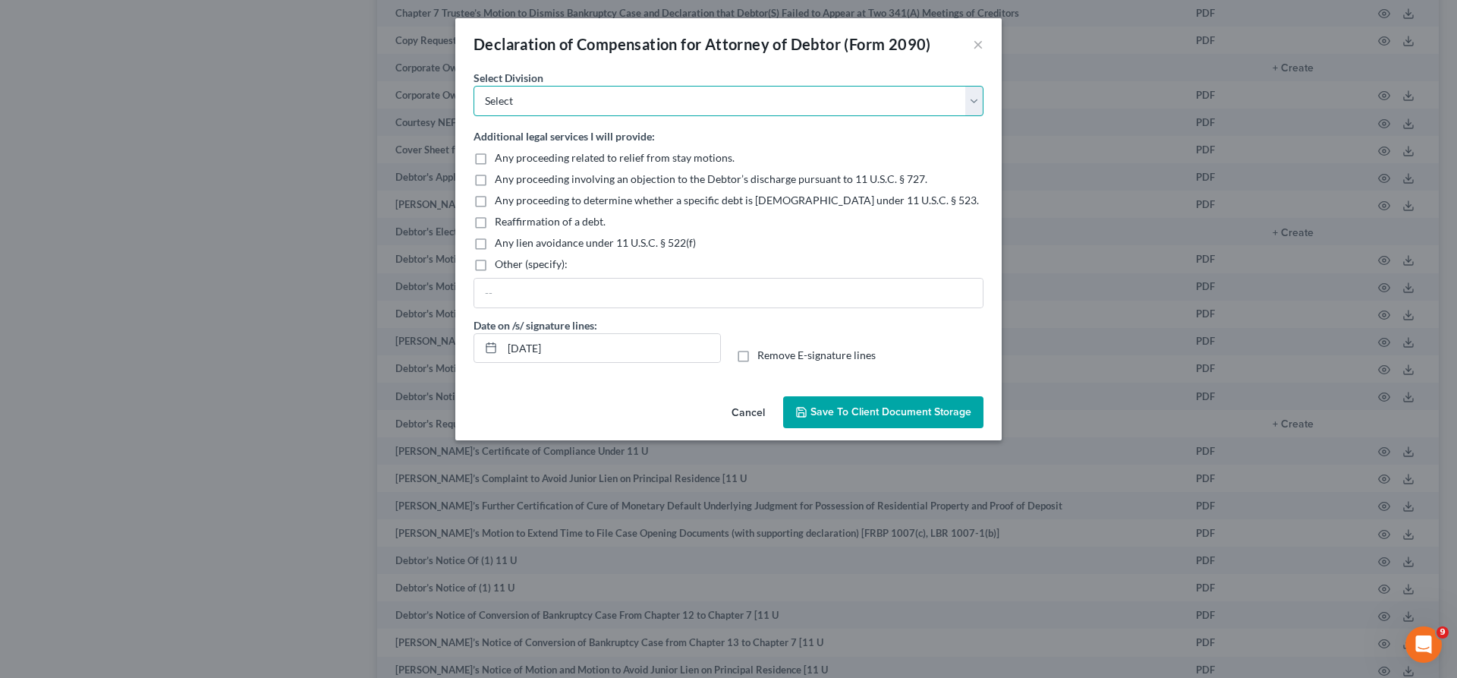
click at [473, 86] on select "Select [GEOGRAPHIC_DATA] [GEOGRAPHIC_DATA] [GEOGRAPHIC_DATA][PERSON_NAME] [GEOG…" at bounding box center [728, 101] width 510 height 30
select select "0"
click option "[GEOGRAPHIC_DATA]" at bounding box center [0, 0] width 0 height 0
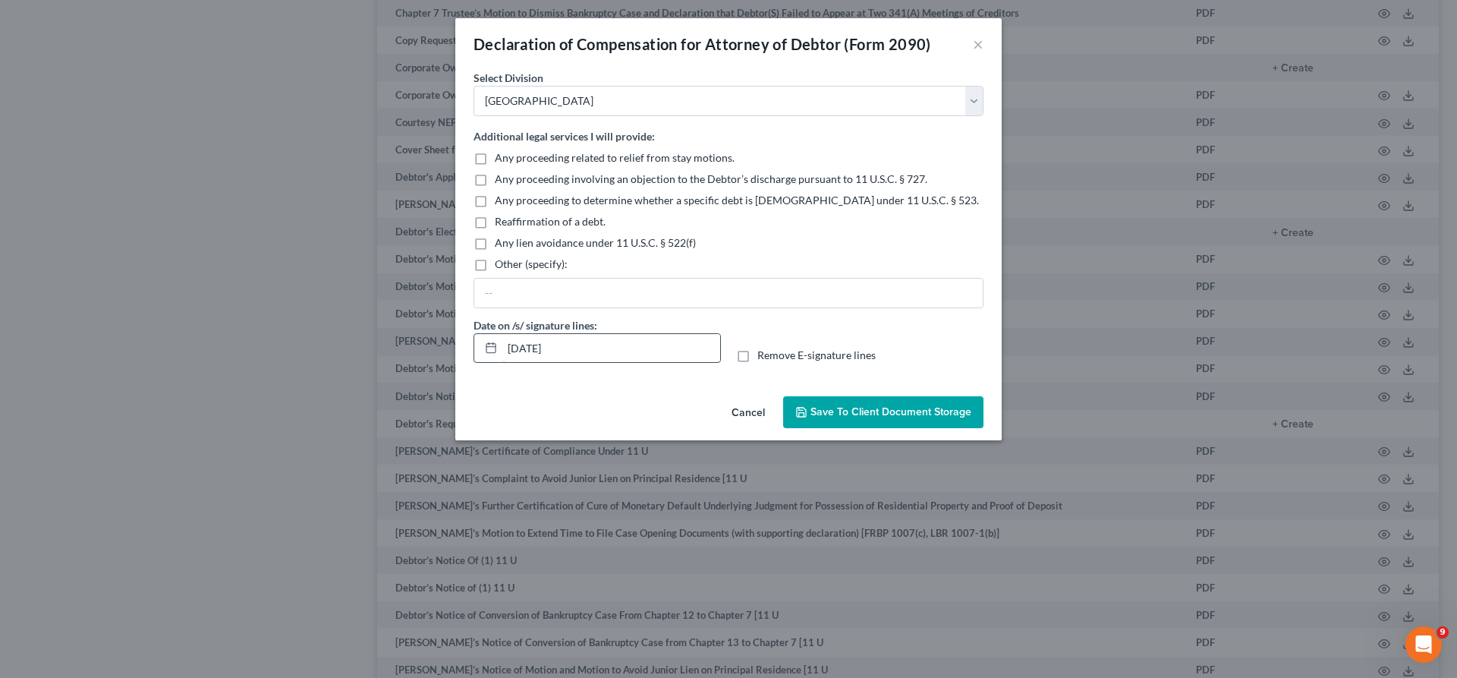
drag, startPoint x: 665, startPoint y: 262, endPoint x: 546, endPoint y: 266, distance: 118.4
click at [546, 334] on input "[DATE]" at bounding box center [611, 348] width 218 height 29
click at [757, 347] on label "Remove E-signature lines" at bounding box center [816, 354] width 118 height 15
click at [763, 347] on input "Remove E-signature lines" at bounding box center [768, 352] width 10 height 10
checkbox input "true"
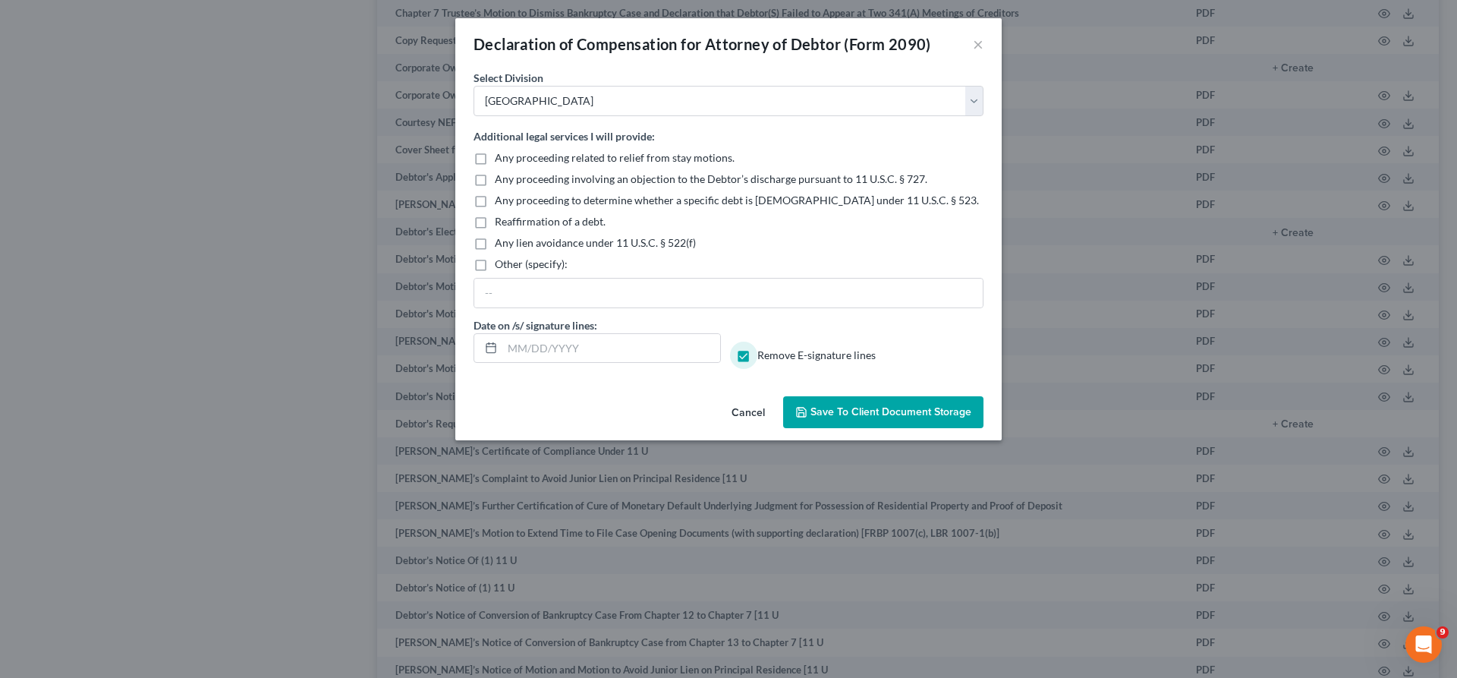
click at [823, 405] on span "Save to Client Document Storage" at bounding box center [890, 411] width 161 height 13
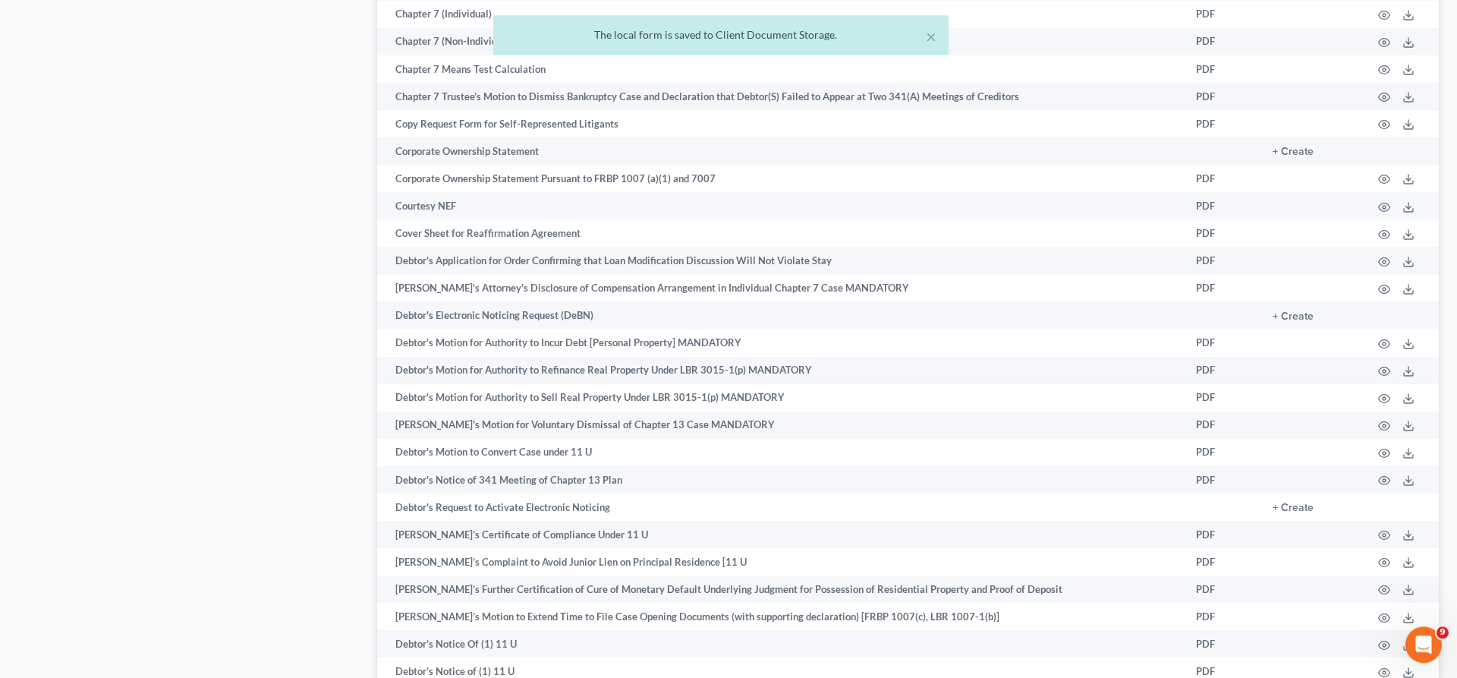
scroll to position [1657, 0]
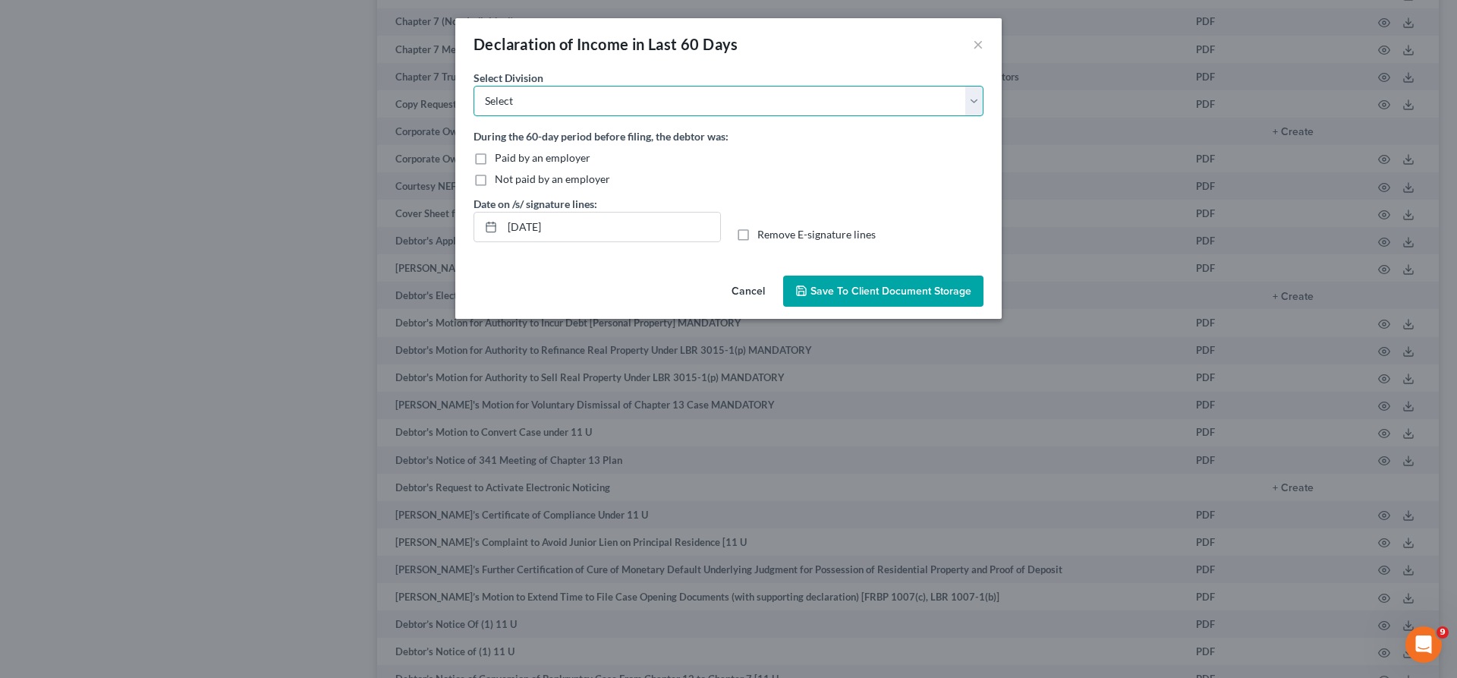
click at [473, 86] on select "Select [GEOGRAPHIC_DATA] [GEOGRAPHIC_DATA] [GEOGRAPHIC_DATA][PERSON_NAME] [GEOG…" at bounding box center [728, 101] width 510 height 30
select select "0"
click option "[GEOGRAPHIC_DATA]" at bounding box center [0, 0] width 0 height 0
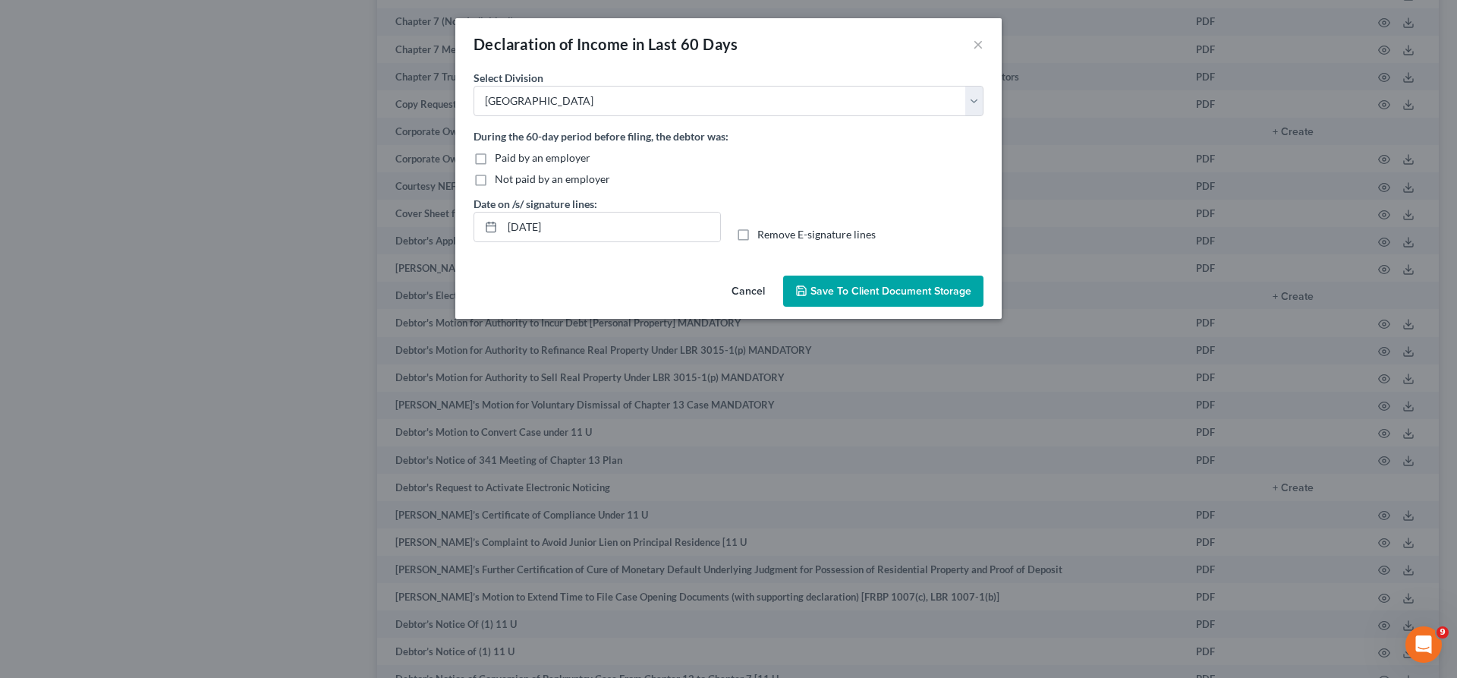
click at [544, 171] on label "Not paid by an employer" at bounding box center [552, 178] width 115 height 15
click at [511, 171] on input "Not paid by an employer" at bounding box center [506, 176] width 10 height 10
checkbox input "true"
drag, startPoint x: 577, startPoint y: 172, endPoint x: 541, endPoint y: 172, distance: 36.4
click at [541, 212] on input "[DATE]" at bounding box center [611, 226] width 218 height 29
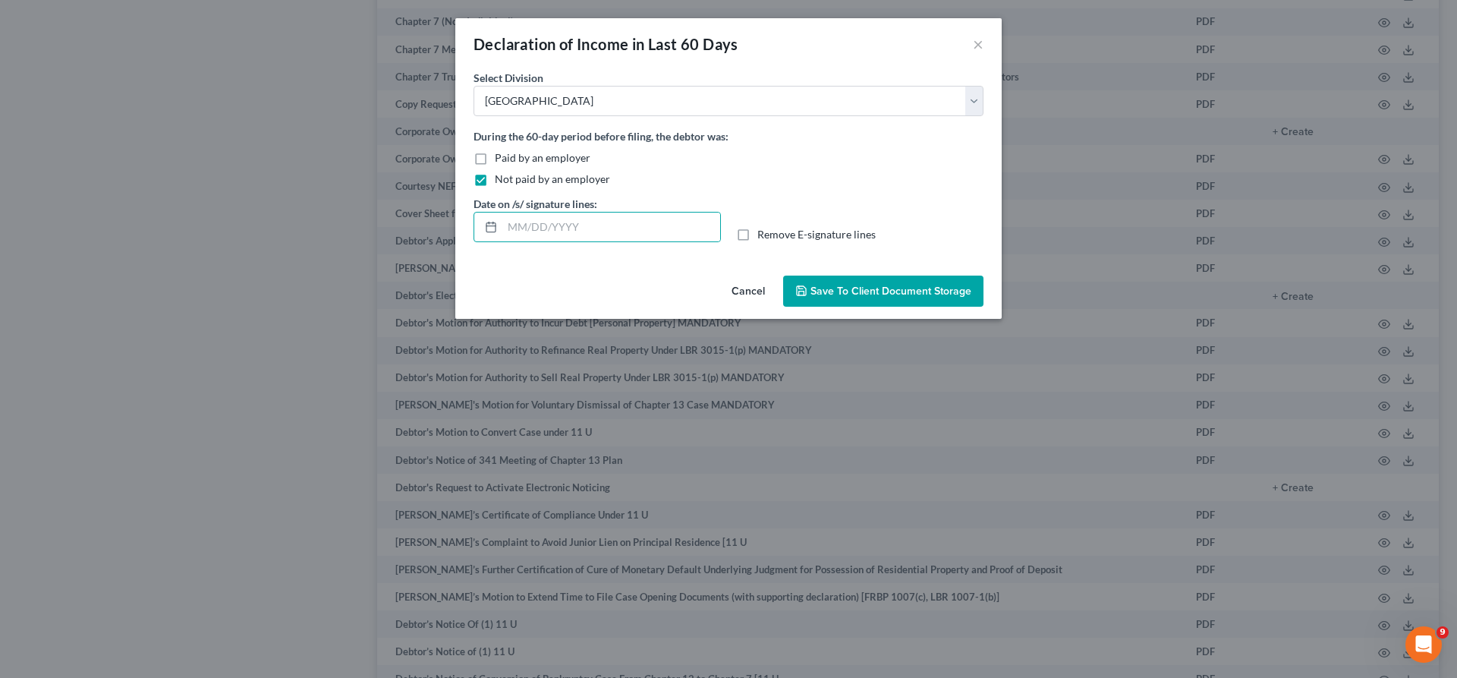
click at [757, 227] on label "Remove E-signature lines" at bounding box center [816, 234] width 118 height 15
click at [763, 227] on input "Remove E-signature lines" at bounding box center [768, 232] width 10 height 10
checkbox input "true"
click at [819, 285] on span "Save to Client Document Storage" at bounding box center [890, 291] width 161 height 13
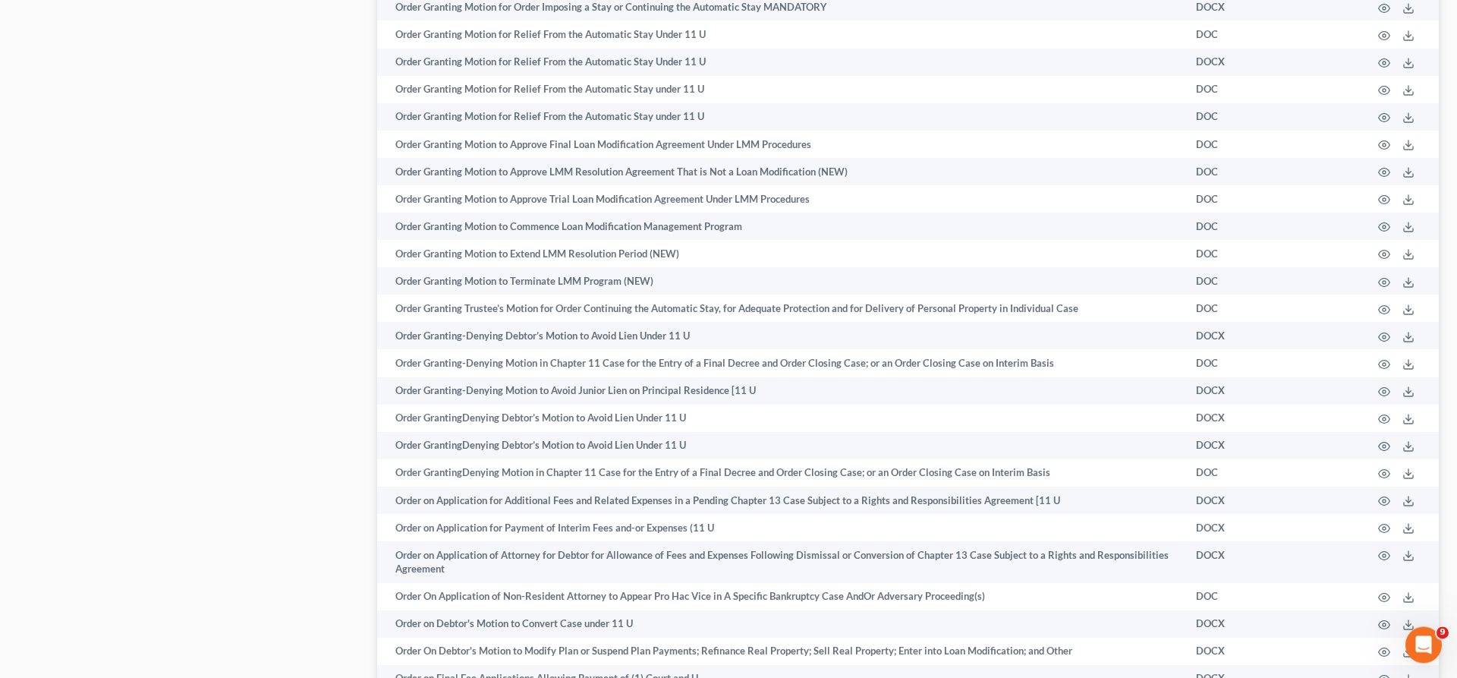
scroll to position [5736, 0]
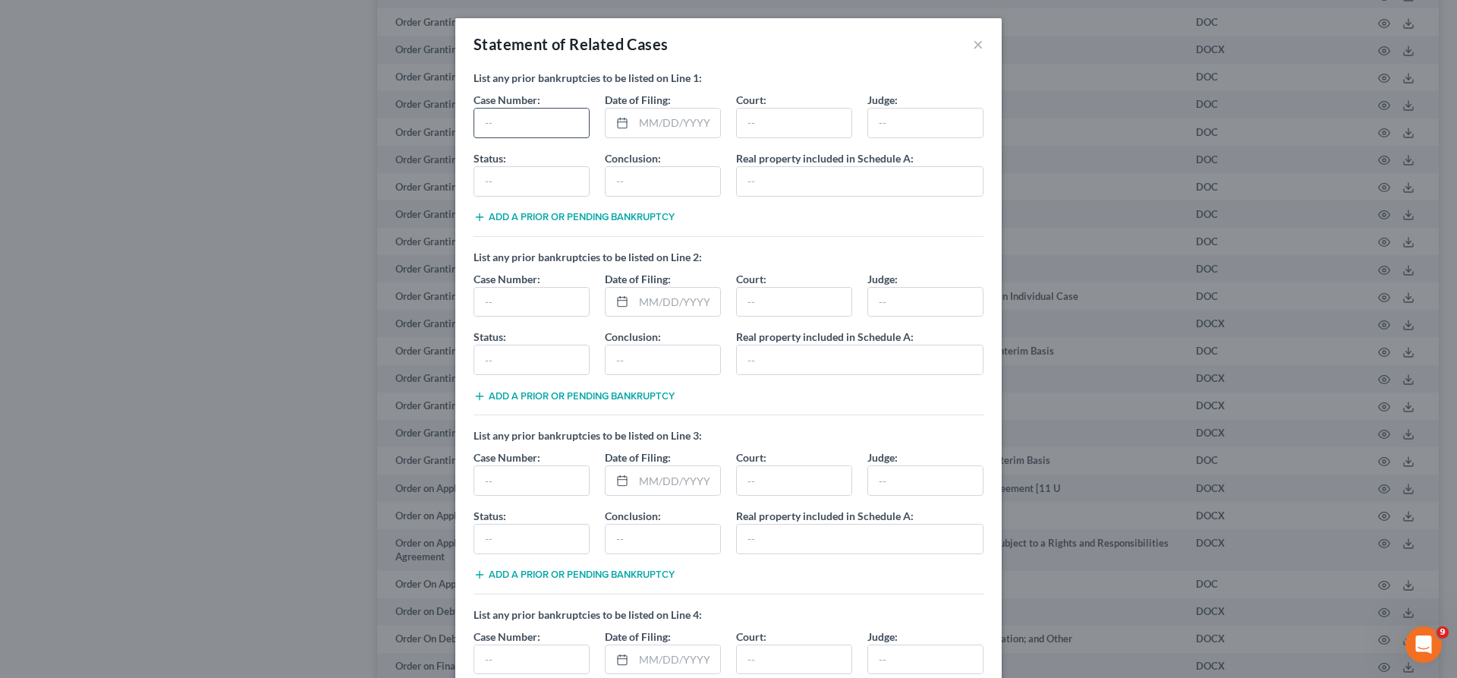
click at [574, 108] on input "text" at bounding box center [531, 122] width 115 height 29
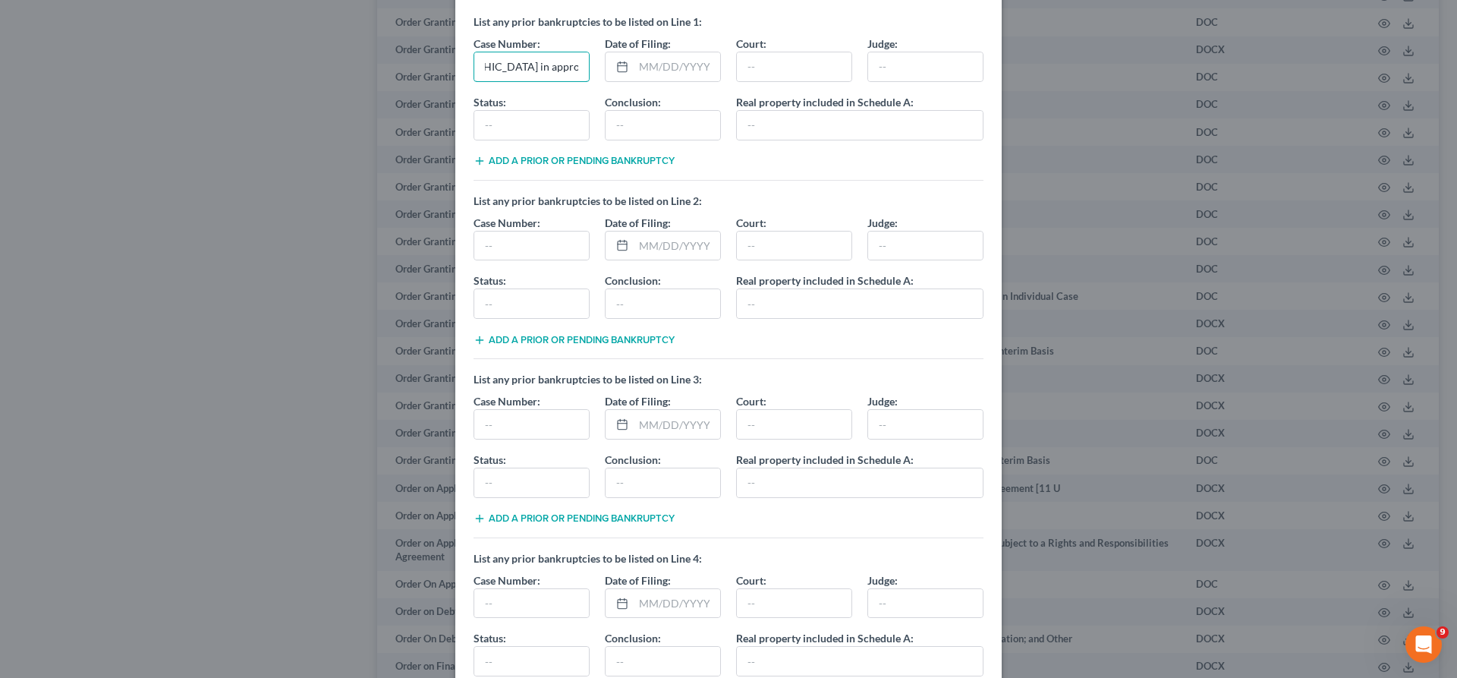
scroll to position [74, 0]
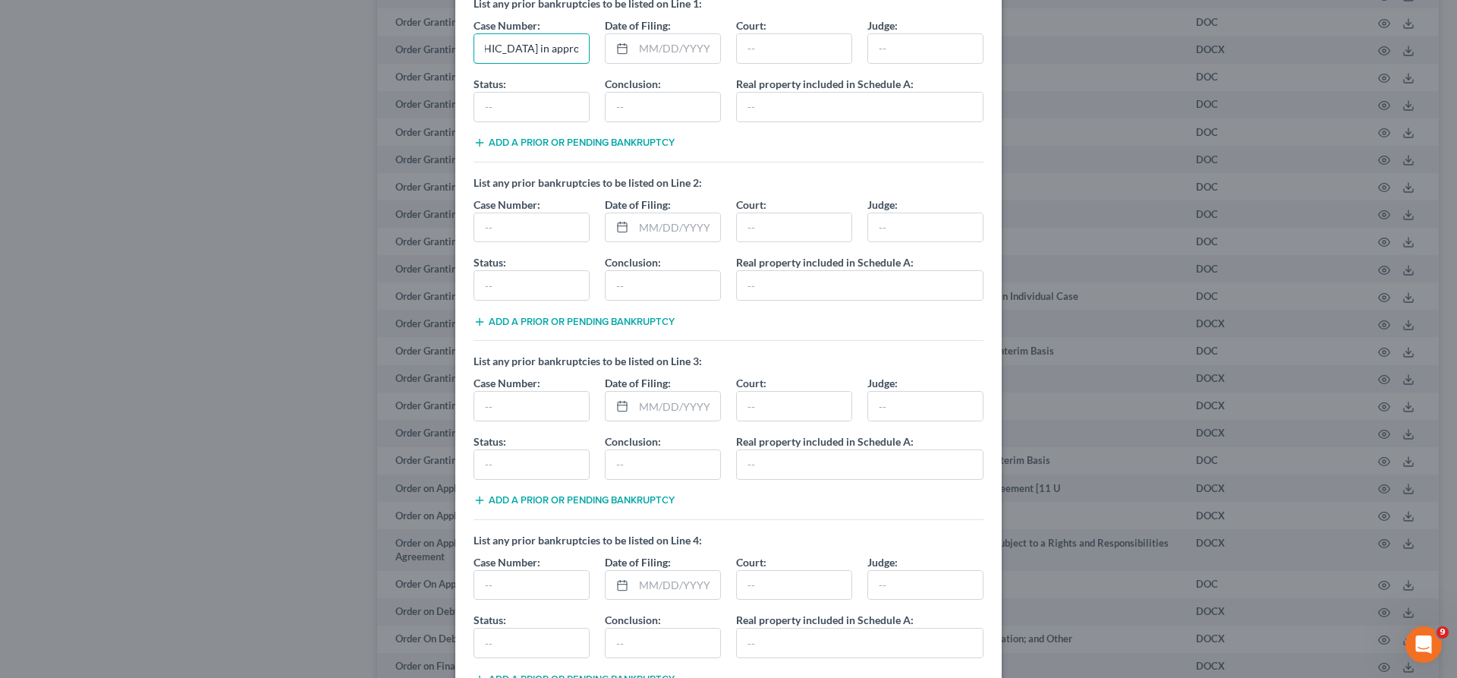
type input "Unknown. Chapter 7 filed in the [GEOGRAPHIC_DATA] in approximately 2005. Case d…"
drag, startPoint x: 618, startPoint y: 545, endPoint x: 451, endPoint y: 531, distance: 167.5
type input "Norwalkd"
drag, startPoint x: 632, startPoint y: 595, endPoint x: 474, endPoint y: 590, distance: 157.9
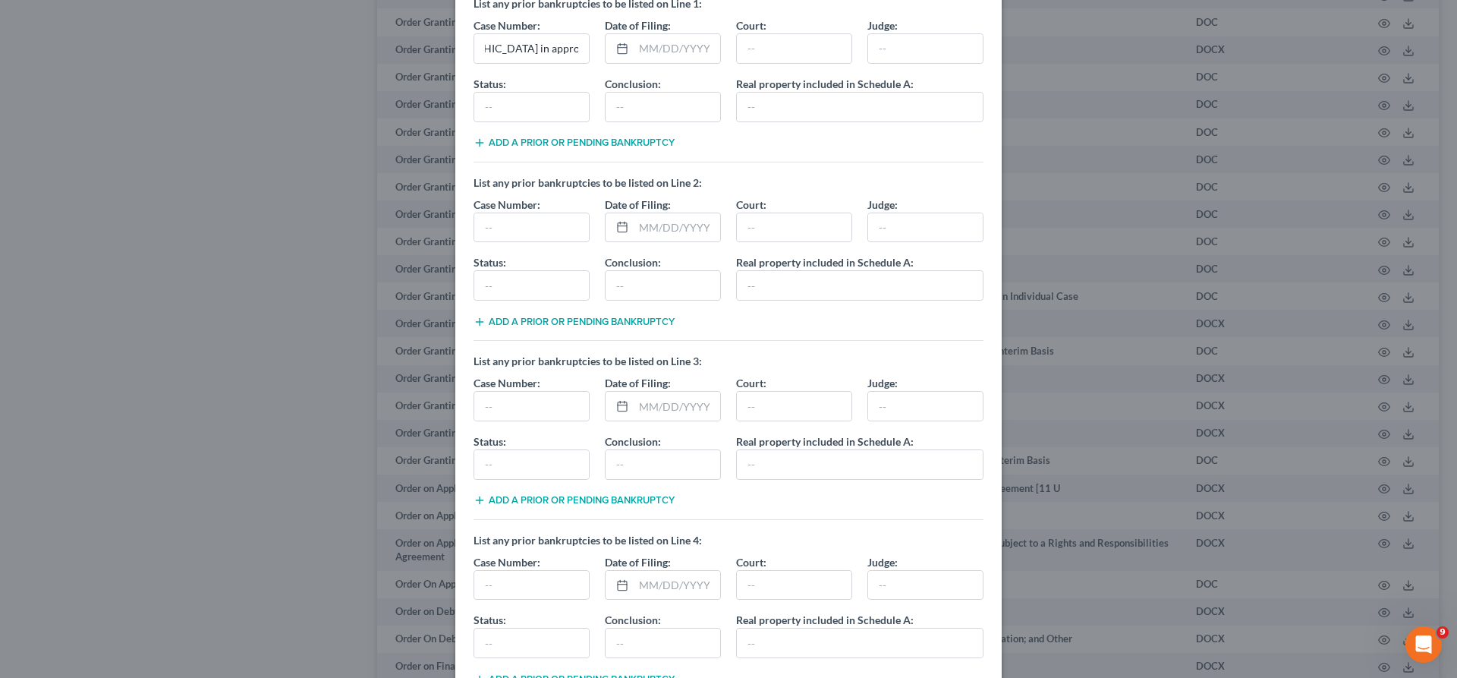
checkbox input "true"
drag, startPoint x: 847, startPoint y: 649, endPoint x: 884, endPoint y: 649, distance: 36.4
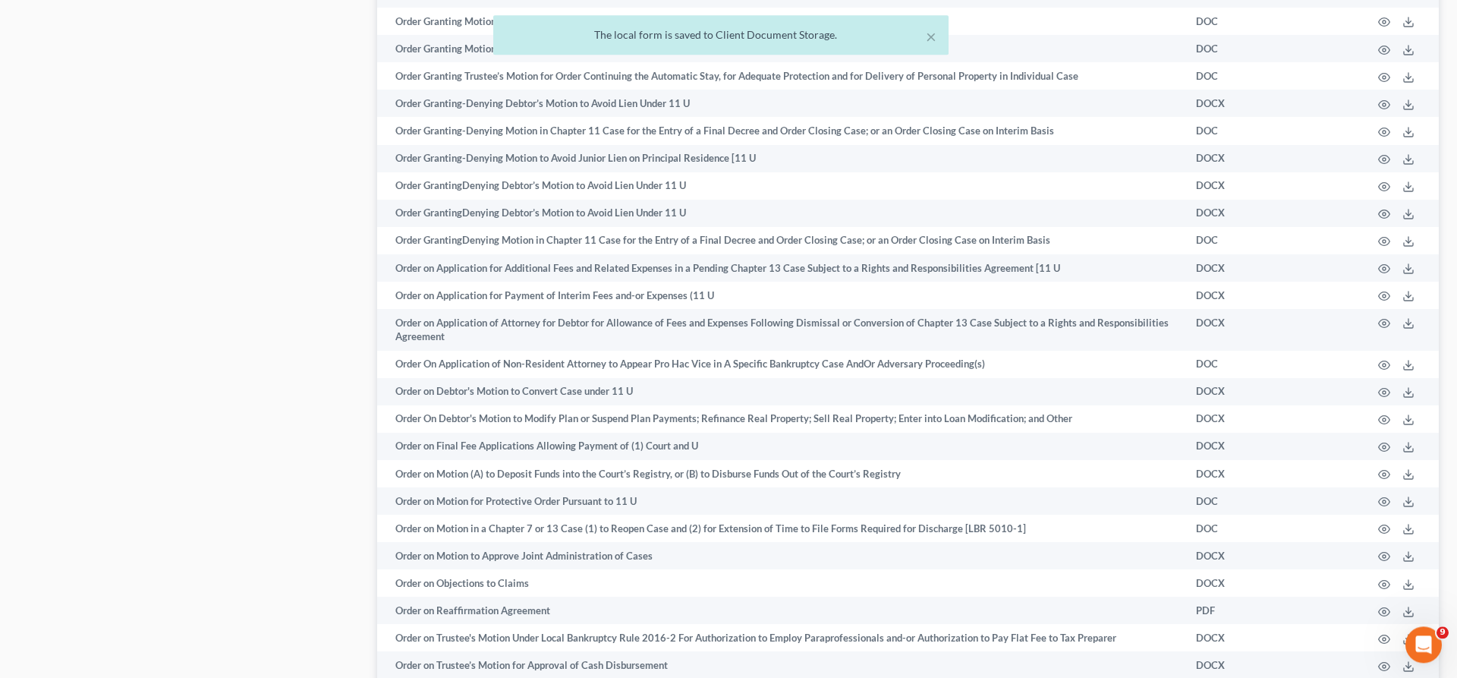
scroll to position [6145, 0]
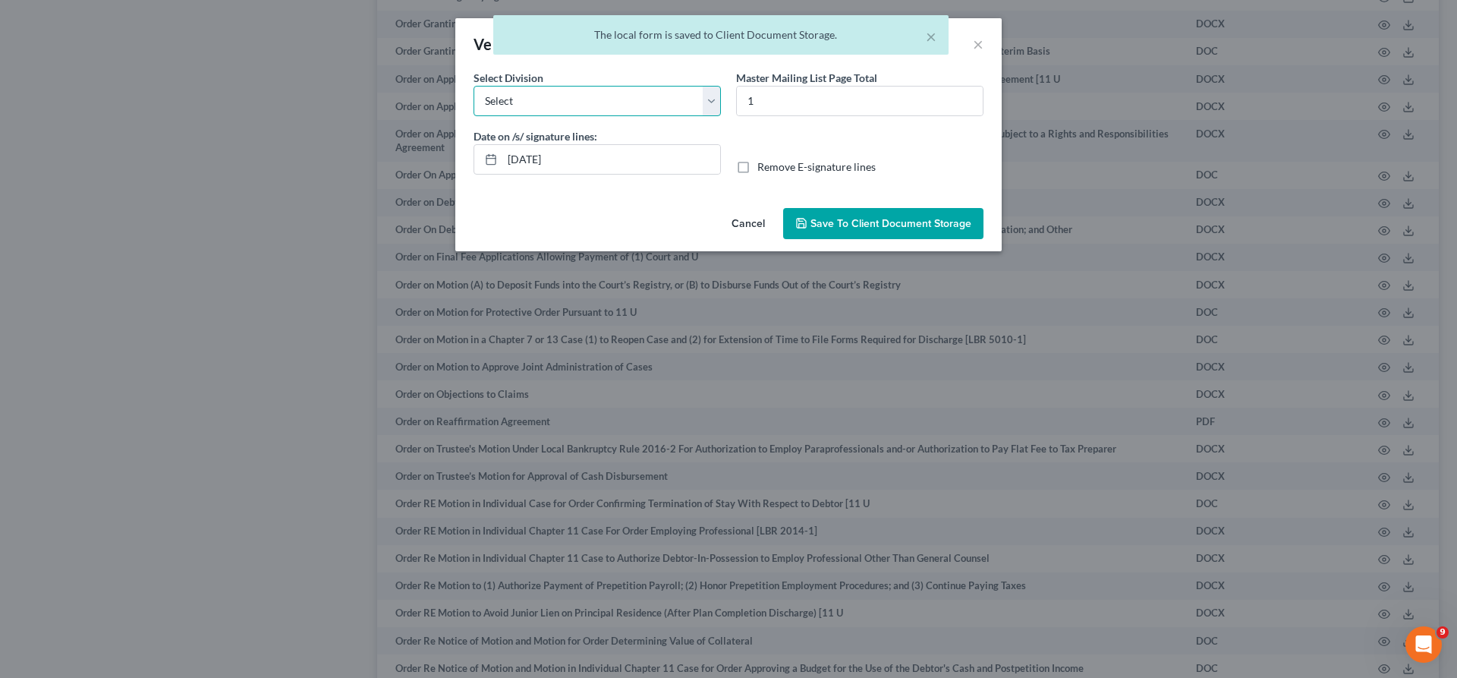
click at [473, 86] on select "Select [GEOGRAPHIC_DATA] [GEOGRAPHIC_DATA] [GEOGRAPHIC_DATA][PERSON_NAME] [GEOG…" at bounding box center [596, 101] width 247 height 30
select select "0"
click option "[GEOGRAPHIC_DATA]" at bounding box center [0, 0] width 0 height 0
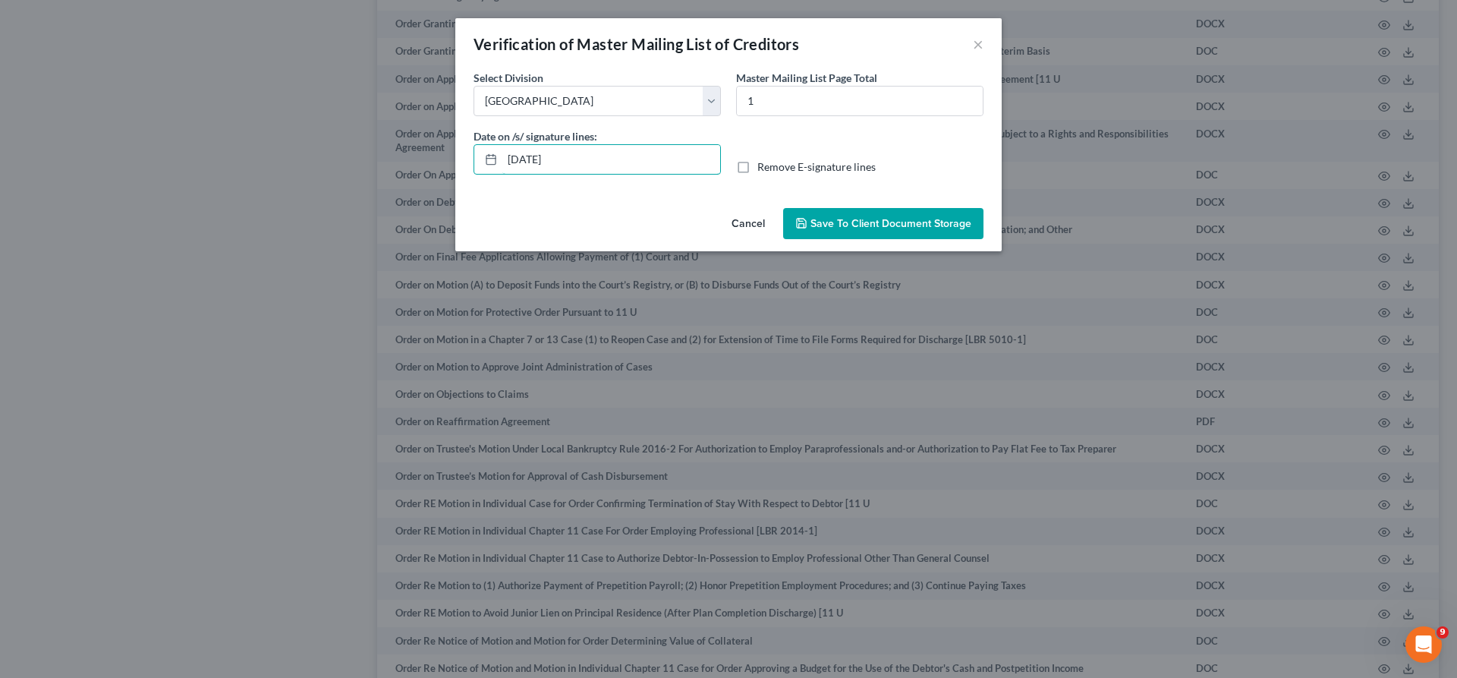
drag, startPoint x: 577, startPoint y: 123, endPoint x: 458, endPoint y: 123, distance: 119.1
click at [502, 145] on input "[DATE]" at bounding box center [611, 159] width 218 height 29
click at [757, 159] on label "Remove E-signature lines" at bounding box center [816, 166] width 118 height 15
click at [763, 159] on input "Remove E-signature lines" at bounding box center [768, 164] width 10 height 10
checkbox input "true"
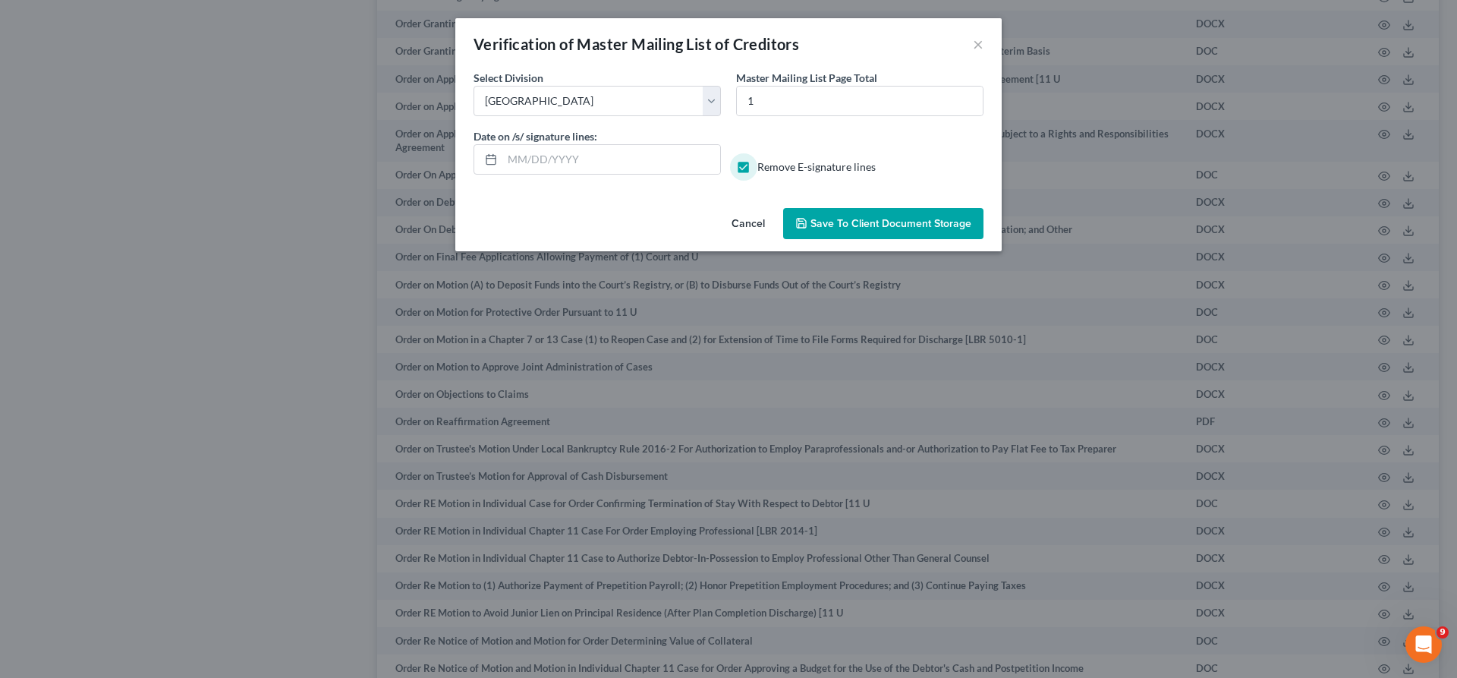
click at [849, 217] on span "Save to Client Document Storage" at bounding box center [890, 223] width 161 height 13
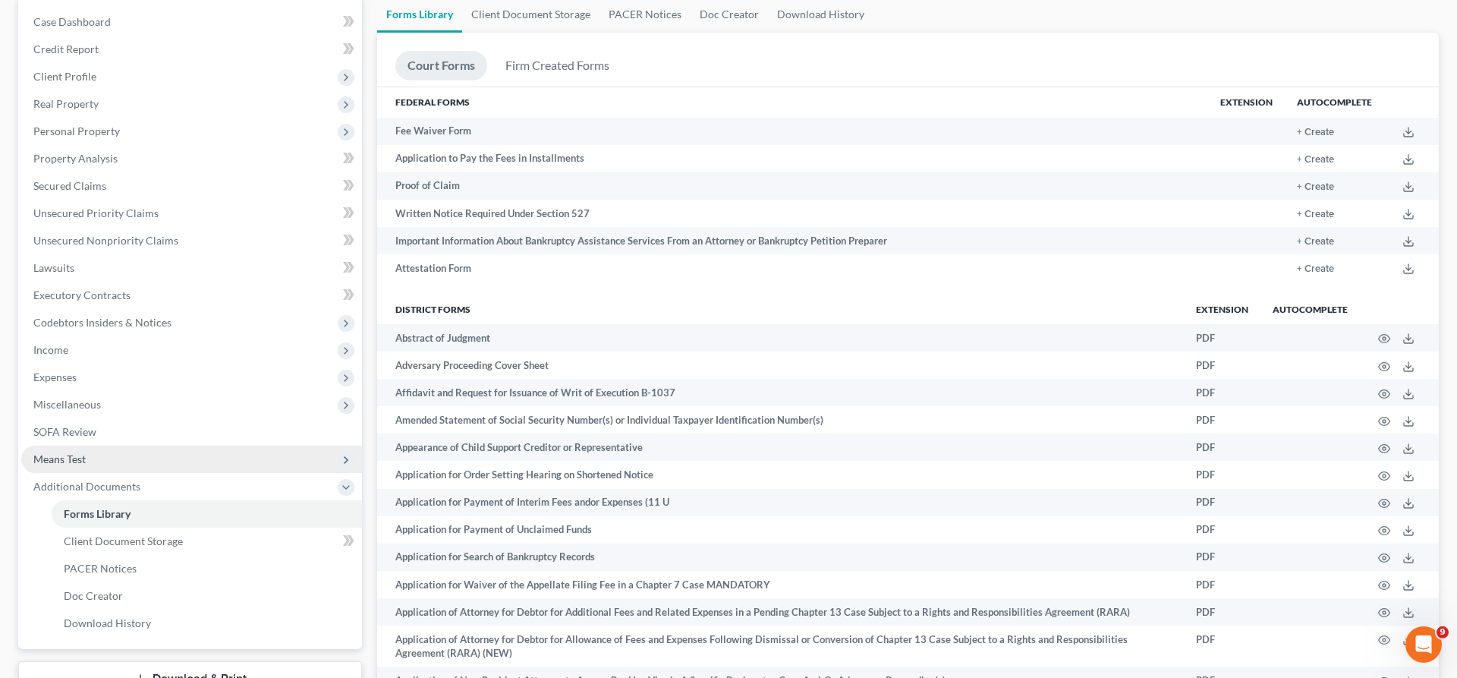
scroll to position [154, 0]
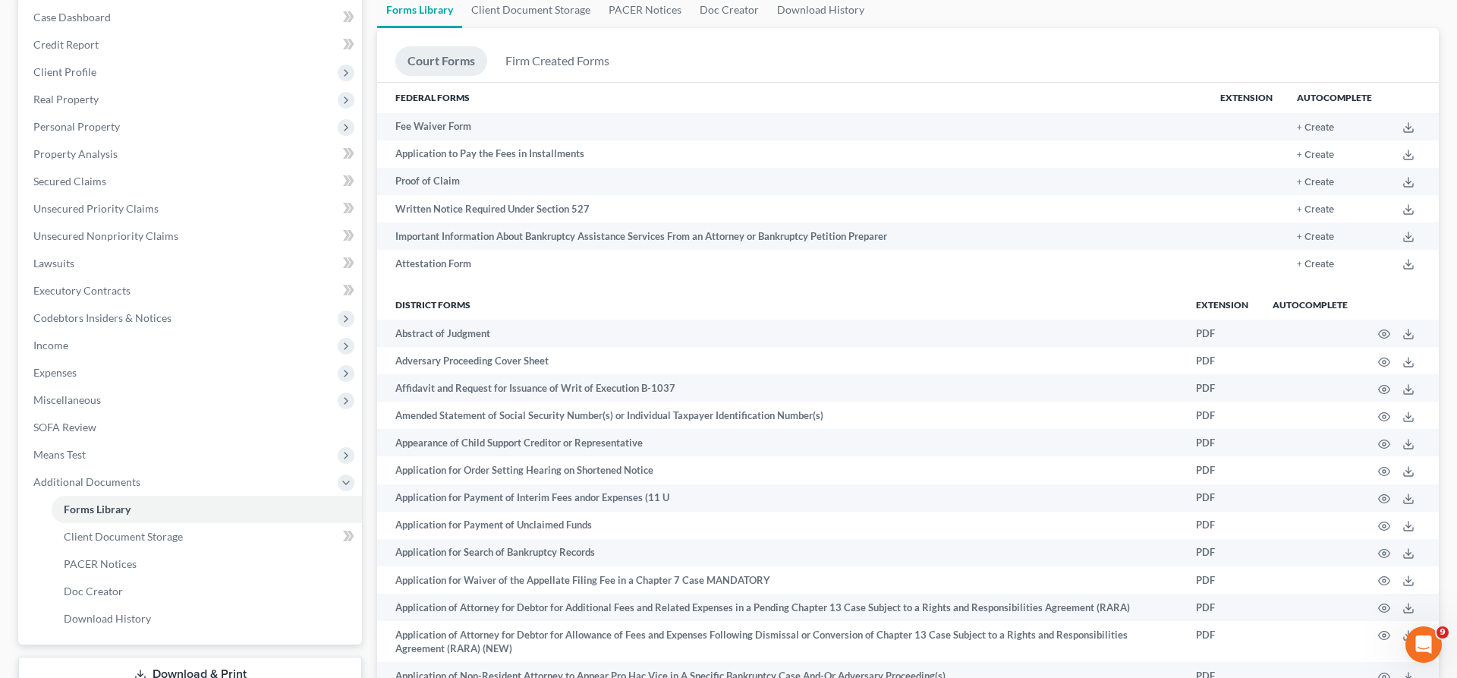
click at [176, 656] on link "Download & Print" at bounding box center [190, 674] width 344 height 36
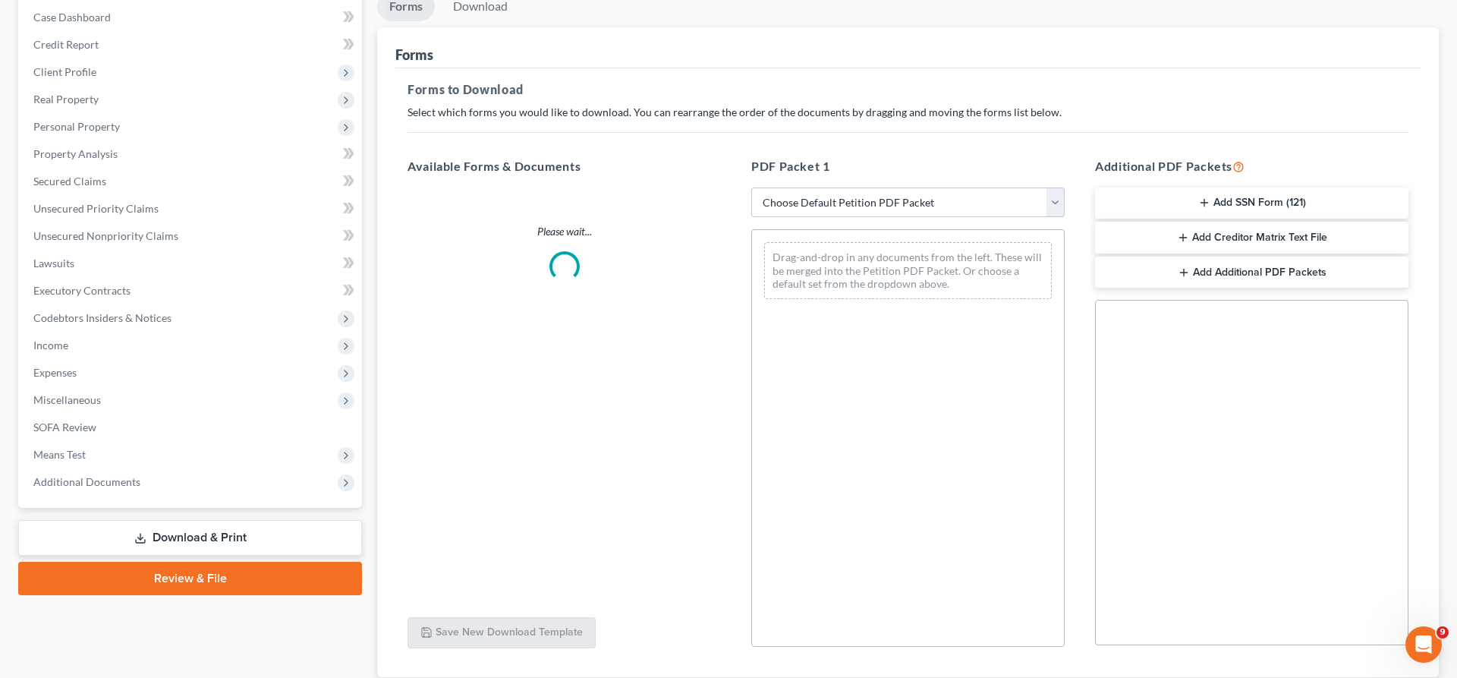
scroll to position [138, 0]
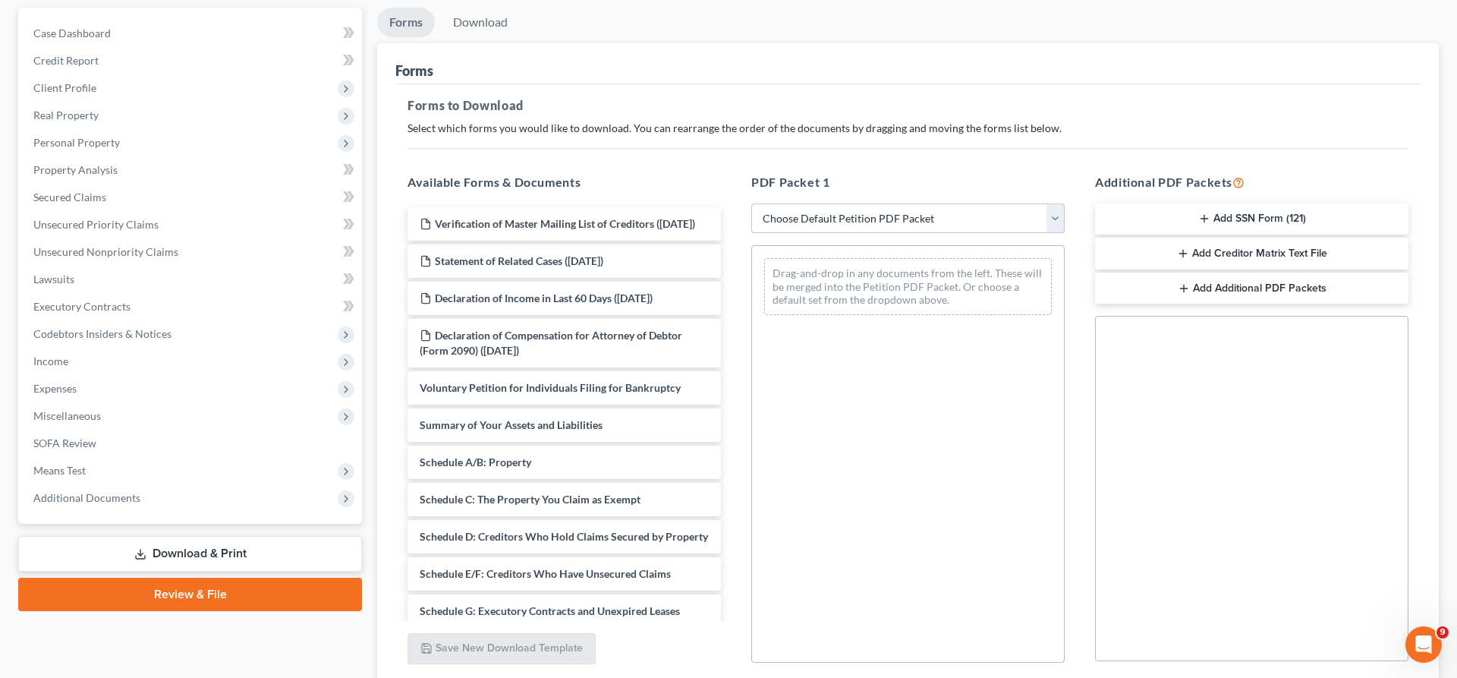
click at [751, 203] on select "Choose Default Petition PDF Packet Complete Bankruptcy Petition (all forms and …" at bounding box center [907, 218] width 313 height 30
select select "0"
click option "Complete Bankruptcy Petition (all forms and schedules)" at bounding box center [0, 0] width 0 height 0
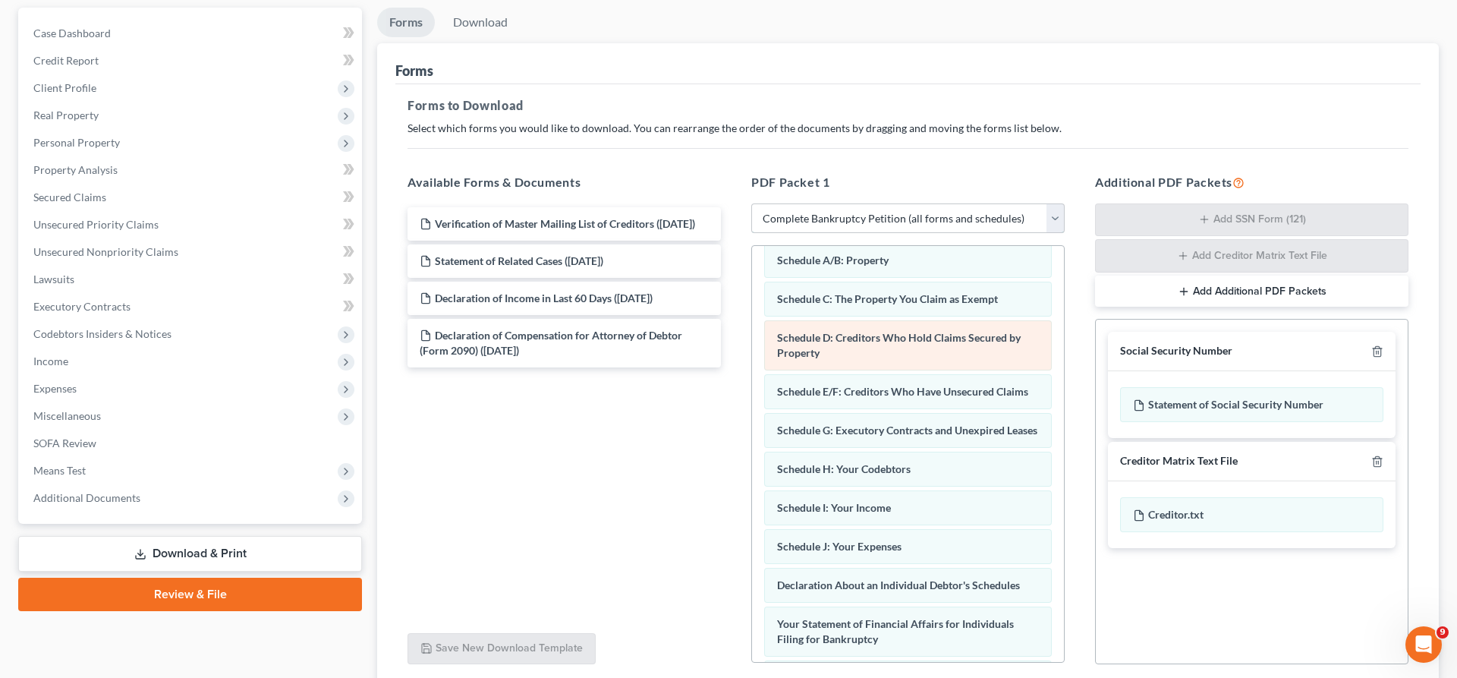
scroll to position [0, 0]
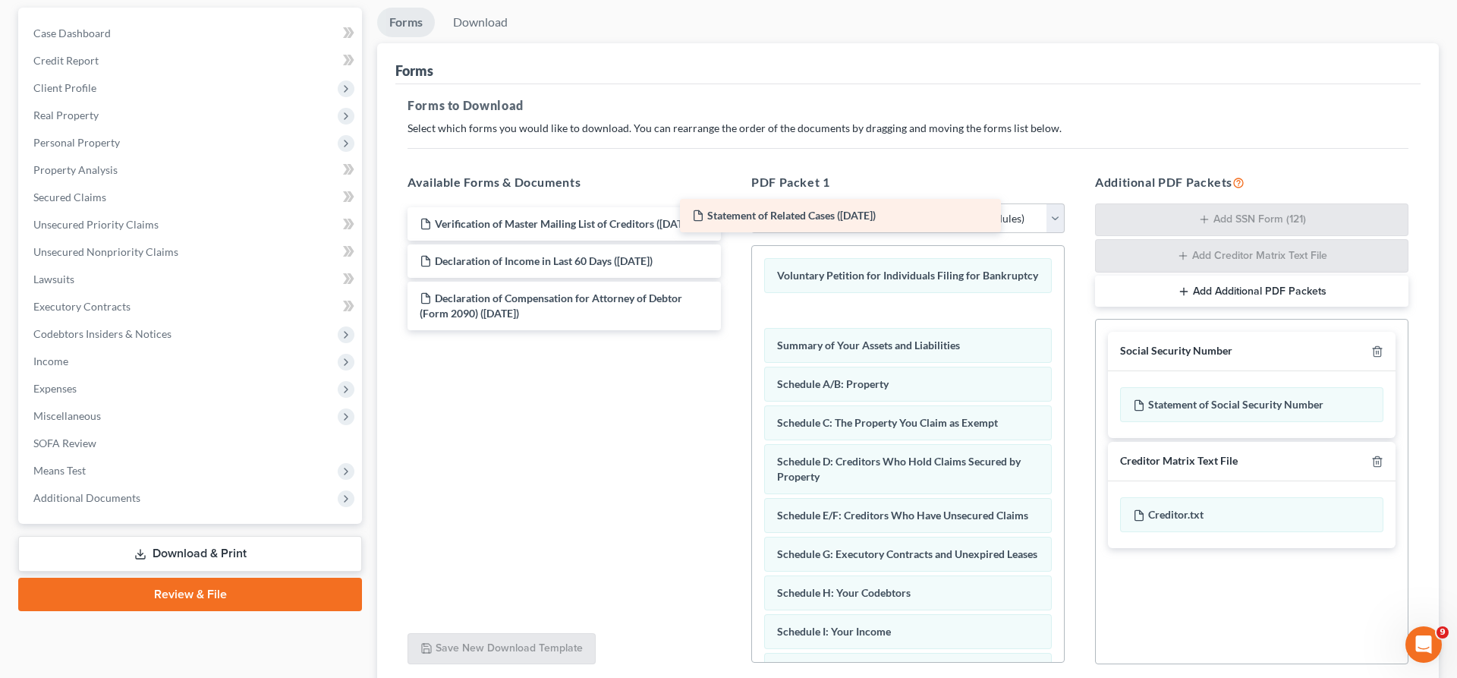
drag, startPoint x: 627, startPoint y: 171, endPoint x: 922, endPoint y: 204, distance: 296.2
click at [733, 207] on div "Statement of Related Cases ([DATE]) Verification of Master Mailing List of Cred…" at bounding box center [564, 268] width 338 height 123
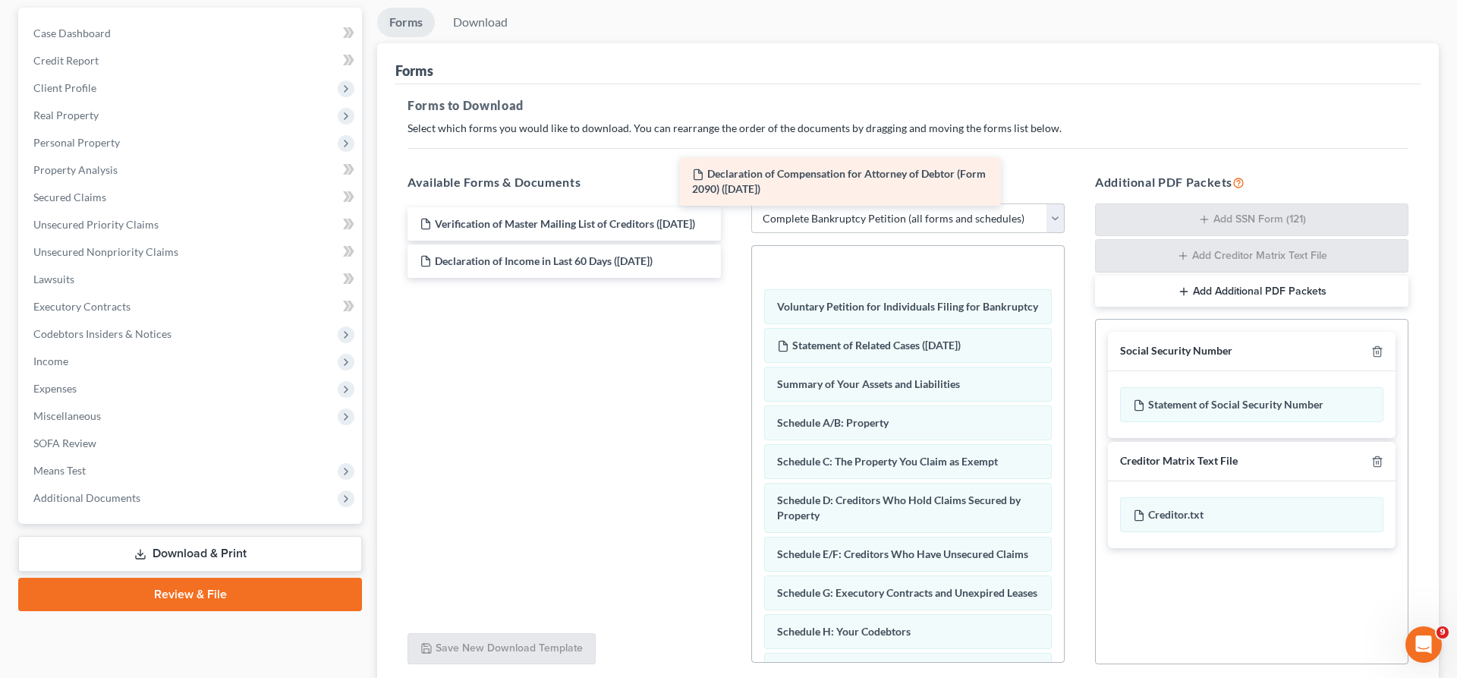
drag, startPoint x: 645, startPoint y: 200, endPoint x: 927, endPoint y: 166, distance: 284.3
click at [733, 207] on div "Declaration of Compensation for Attorney of Debtor (Form 2090) ([DATE]) Verific…" at bounding box center [564, 242] width 338 height 71
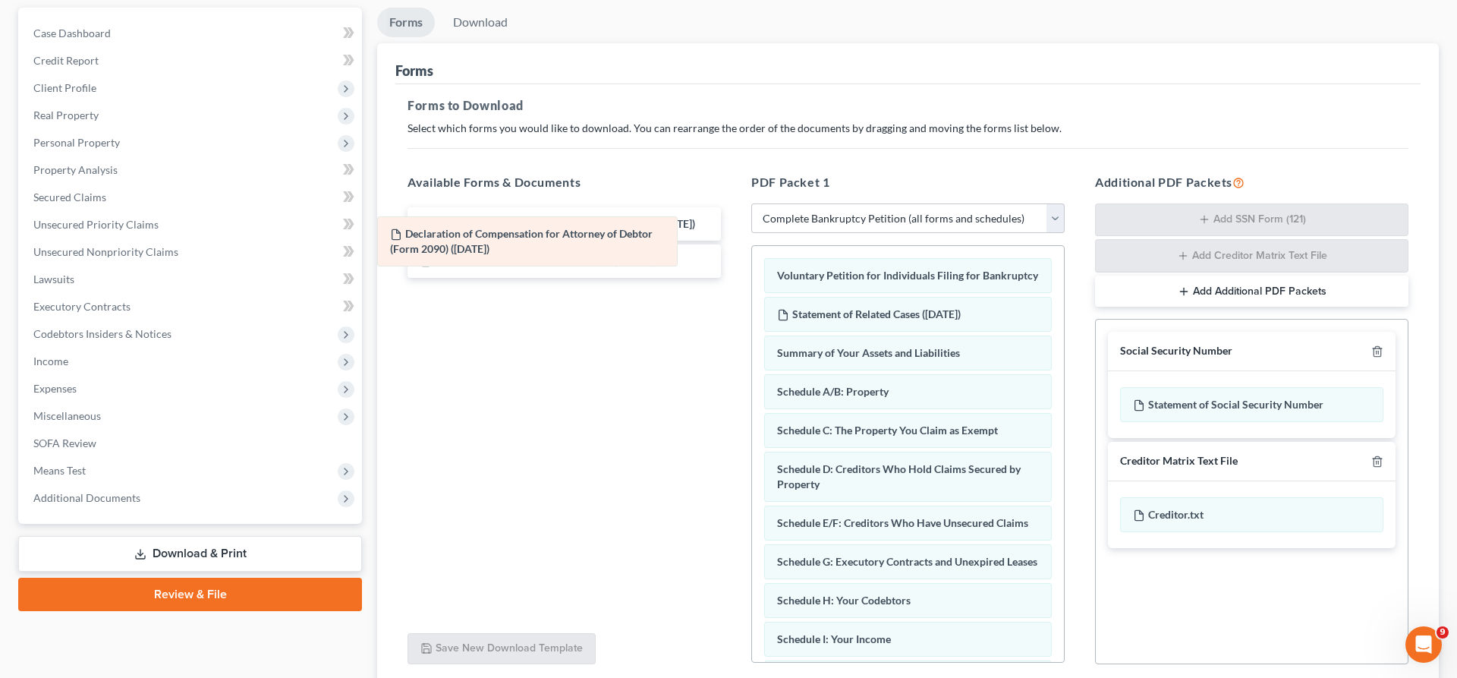
drag, startPoint x: 824, startPoint y: 194, endPoint x: 434, endPoint y: 241, distance: 392.7
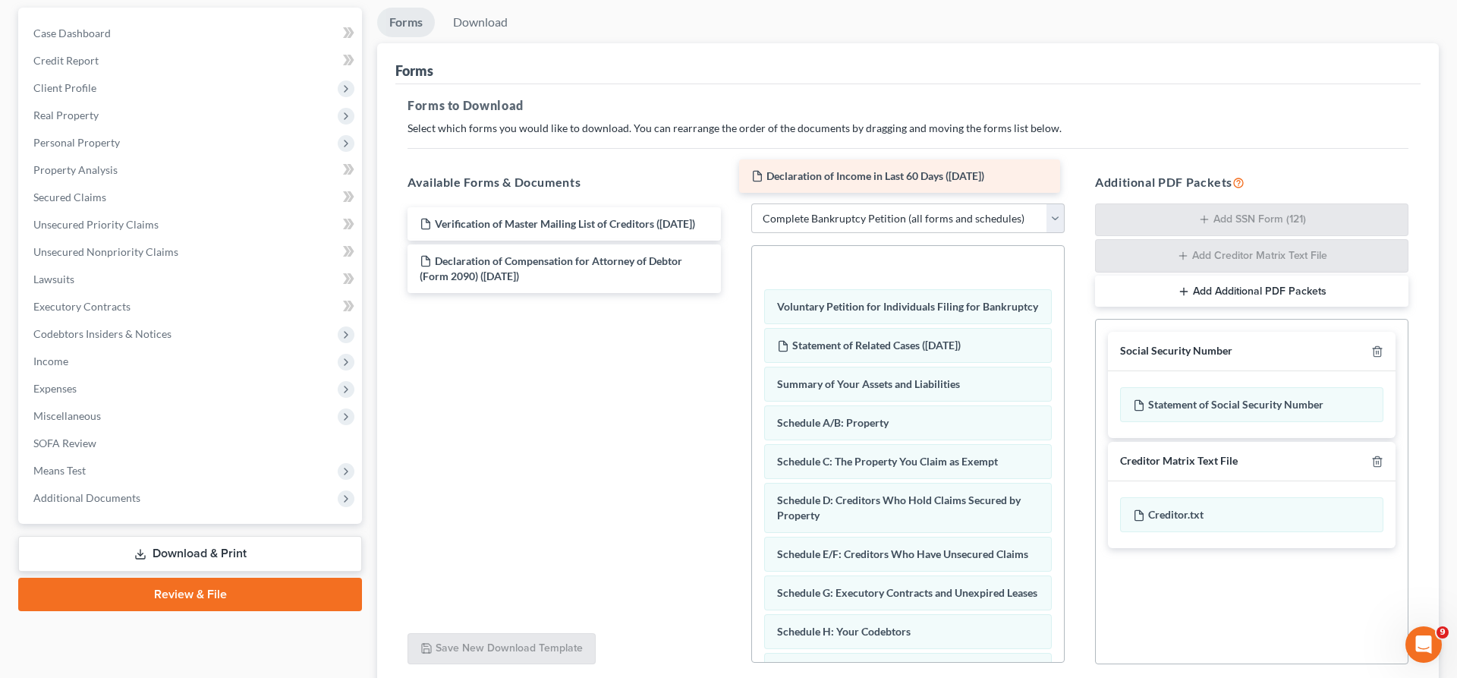
drag, startPoint x: 507, startPoint y: 172, endPoint x: 848, endPoint y: 171, distance: 341.4
click at [733, 207] on div "Declaration of Income in Last 60 Days ([DATE]) Verification of Master Mailing L…" at bounding box center [564, 250] width 338 height 86
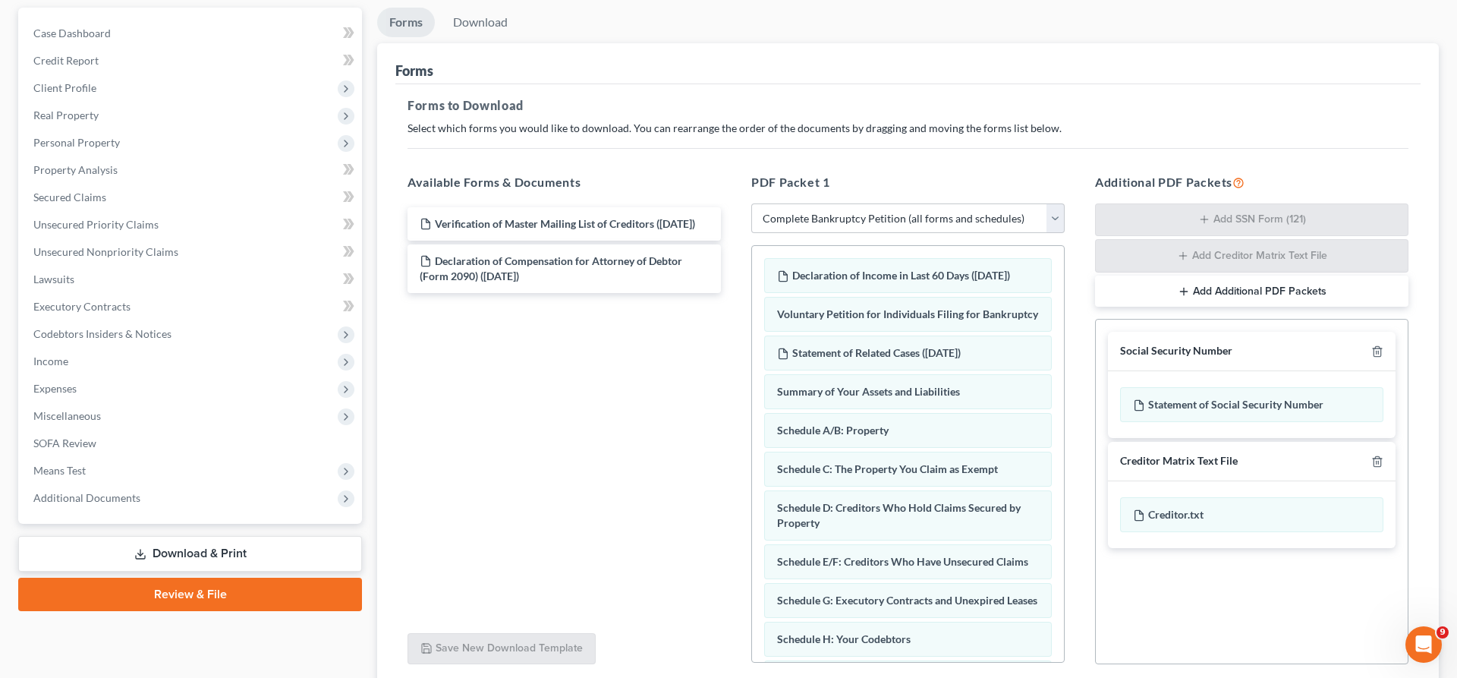
scroll to position [262, 0]
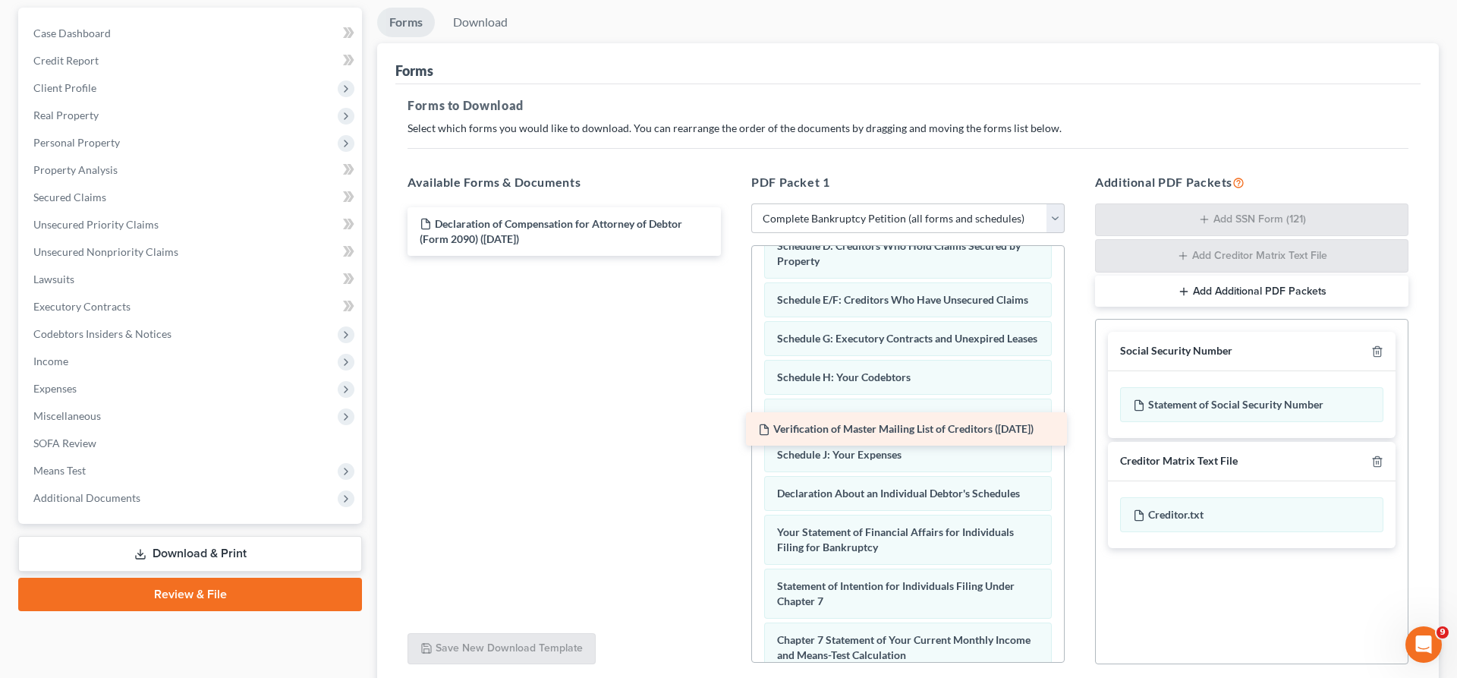
drag, startPoint x: 545, startPoint y: 140, endPoint x: 893, endPoint y: 423, distance: 448.3
click at [733, 256] on div "Verification of Master Mailing List of Creditors ([DATE]) Verification of Maste…" at bounding box center [564, 231] width 338 height 49
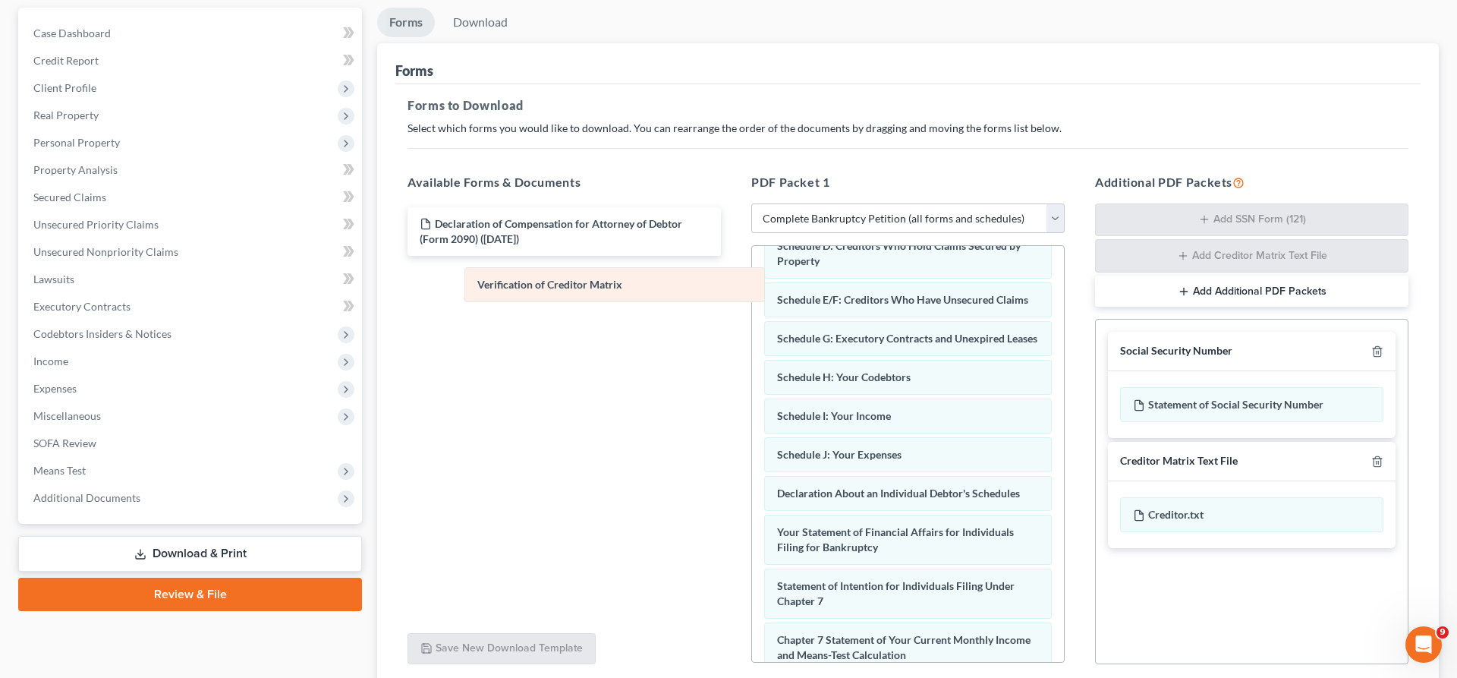
drag, startPoint x: 873, startPoint y: 484, endPoint x: 568, endPoint y: 272, distance: 371.9
click at [752, 278] on div "Verification of Creditor Matrix Declaration of Income in Last 60 Days ([DATE]) …" at bounding box center [908, 457] width 312 height 946
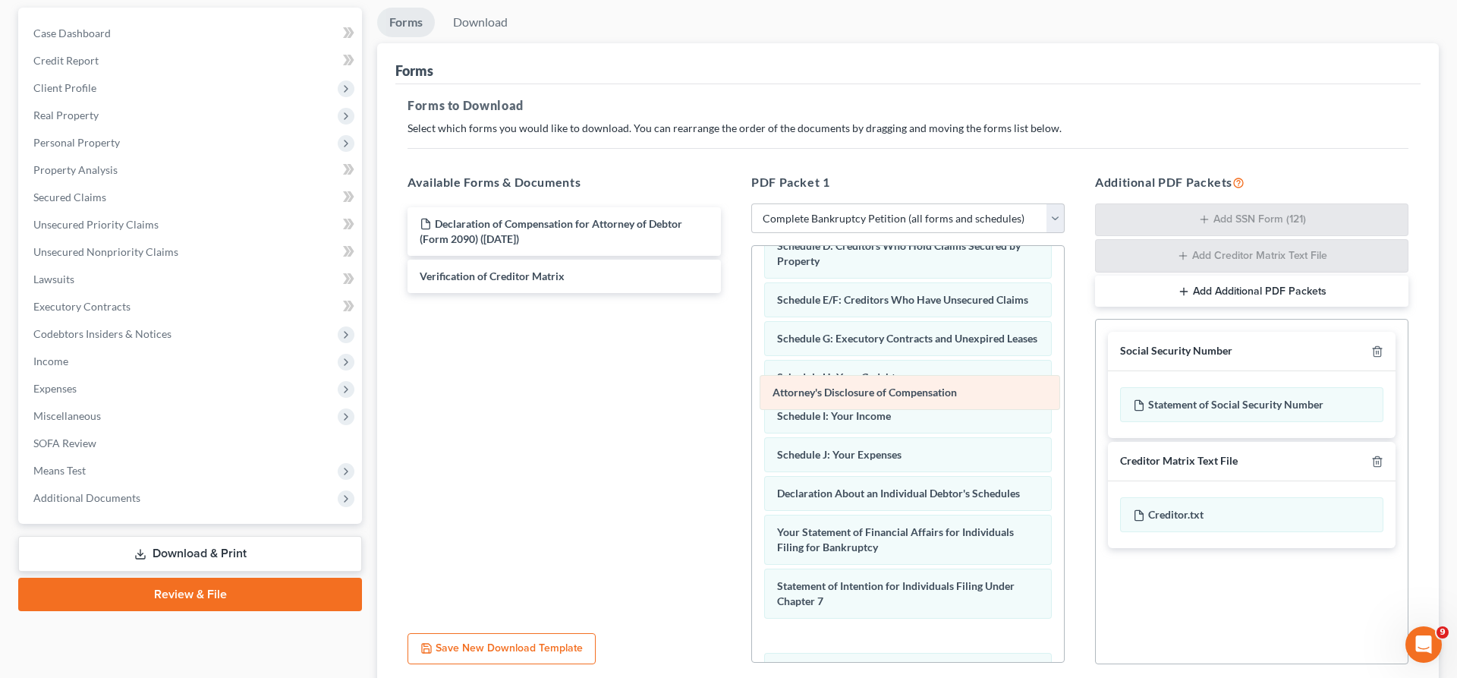
drag, startPoint x: 807, startPoint y: 513, endPoint x: 808, endPoint y: 388, distance: 125.2
click at [808, 388] on div "Attorney's Disclosure of Compensation Declaration of Income in Last 60 Days ([D…" at bounding box center [908, 453] width 312 height 938
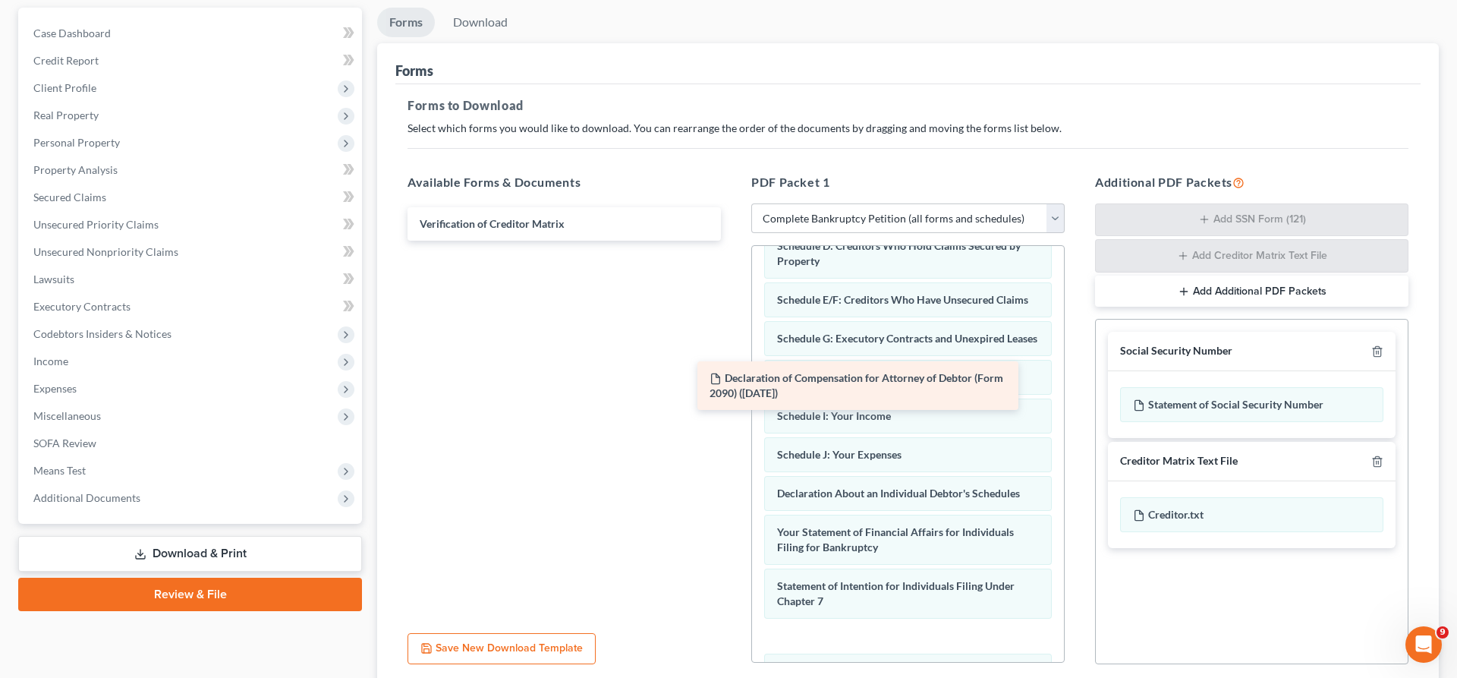
drag, startPoint x: 610, startPoint y: 146, endPoint x: 913, endPoint y: 379, distance: 382.0
click at [733, 241] on div "Declaration of Compensation for Attorney of Debtor (Form 2090) ([DATE]) Declara…" at bounding box center [564, 223] width 338 height 33
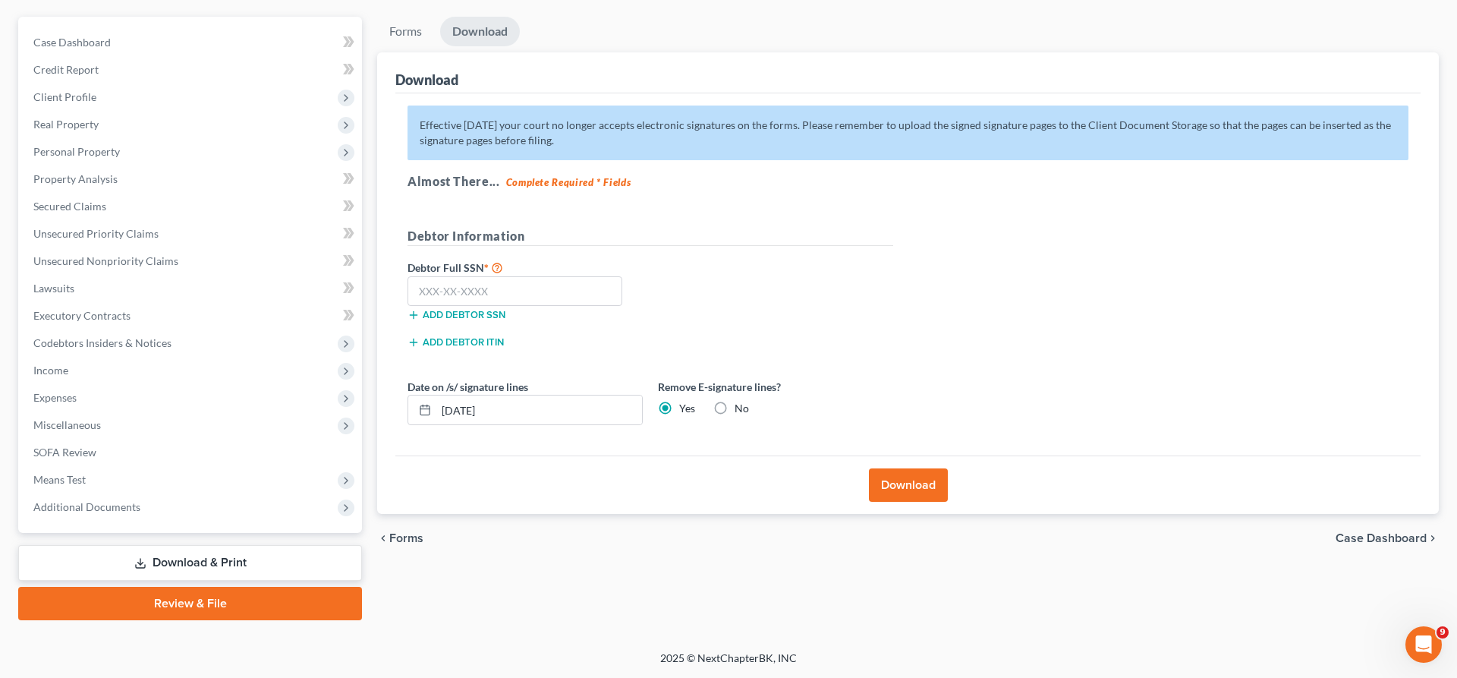
scroll to position [0, 0]
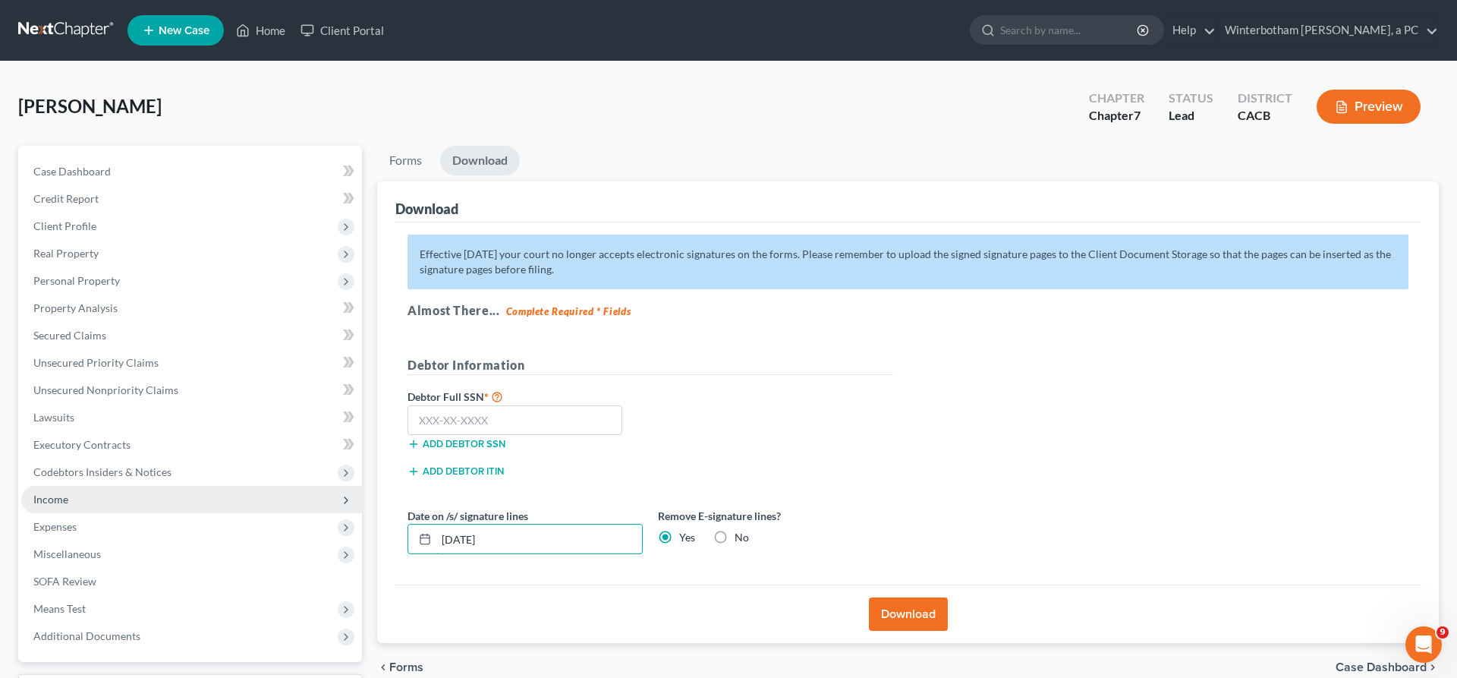
drag, startPoint x: 483, startPoint y: 400, endPoint x: 257, endPoint y: 379, distance: 226.3
click at [436, 524] on input "[DATE]" at bounding box center [539, 538] width 206 height 29
click at [439, 405] on input "text" at bounding box center [514, 420] width 215 height 30
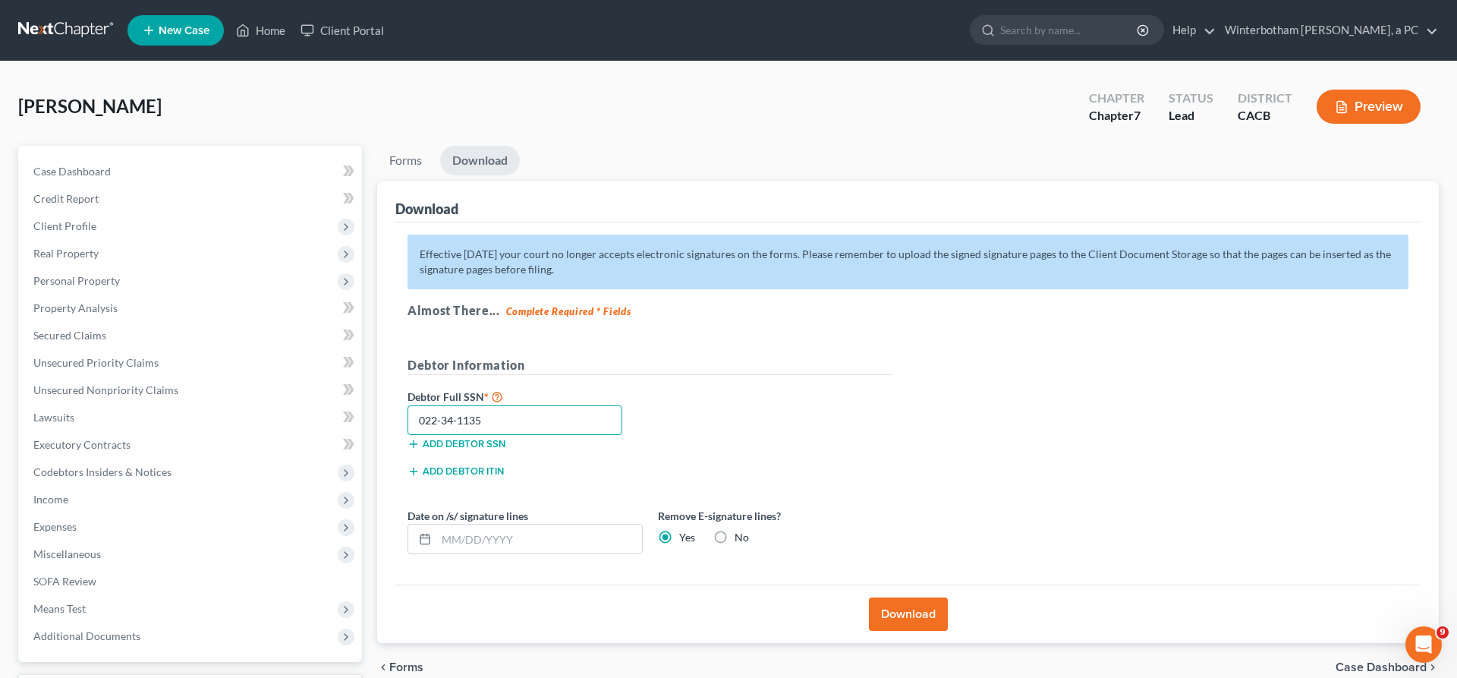
type input "022-34-1135"
click at [918, 597] on button "Download" at bounding box center [908, 613] width 79 height 33
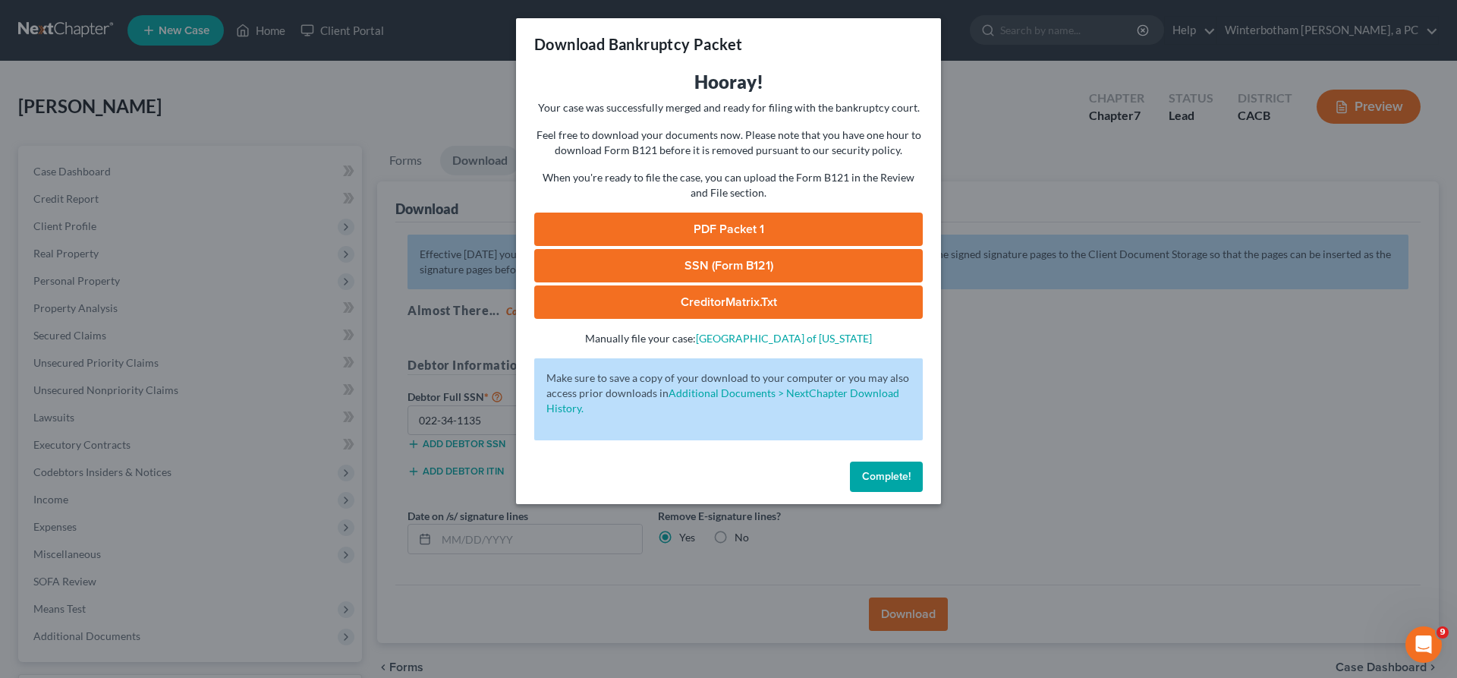
click at [733, 249] on link "SSN (Form B121)" at bounding box center [728, 265] width 388 height 33
click at [779, 212] on link "PDF Packet 1" at bounding box center [728, 228] width 388 height 33
